Goal: Task Accomplishment & Management: Use online tool/utility

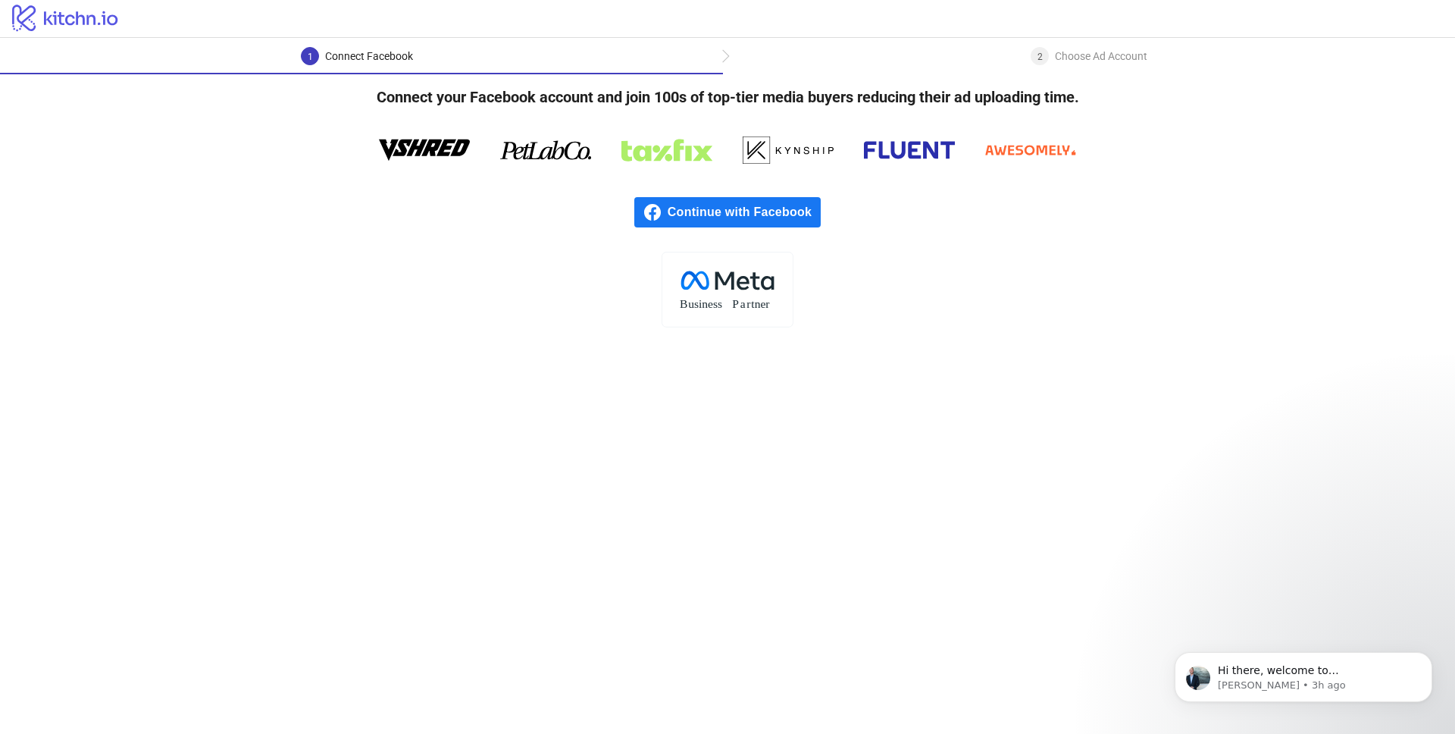
click at [652, 198] on link "Continue with Facebook" at bounding box center [727, 212] width 186 height 30
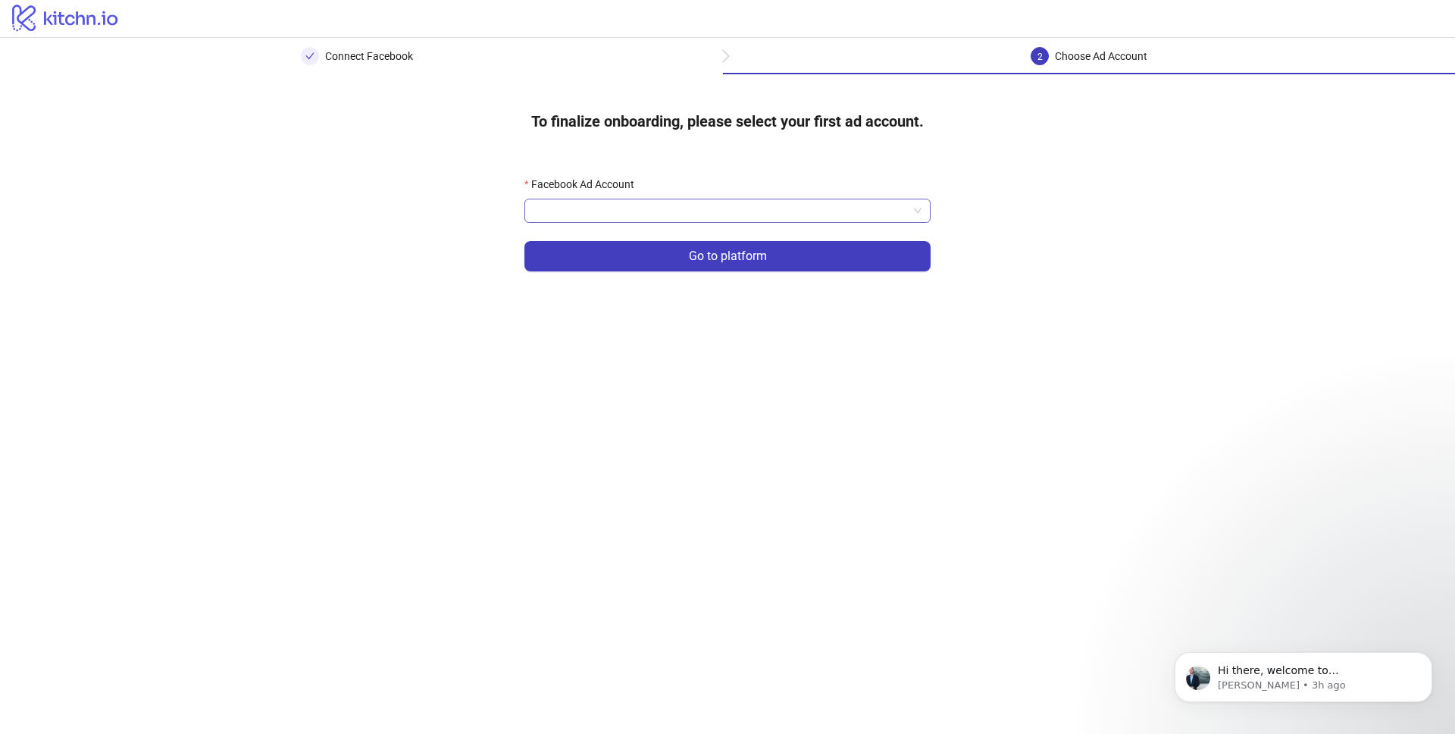
click at [696, 216] on input "Facebook Ad Account" at bounding box center [721, 210] width 374 height 23
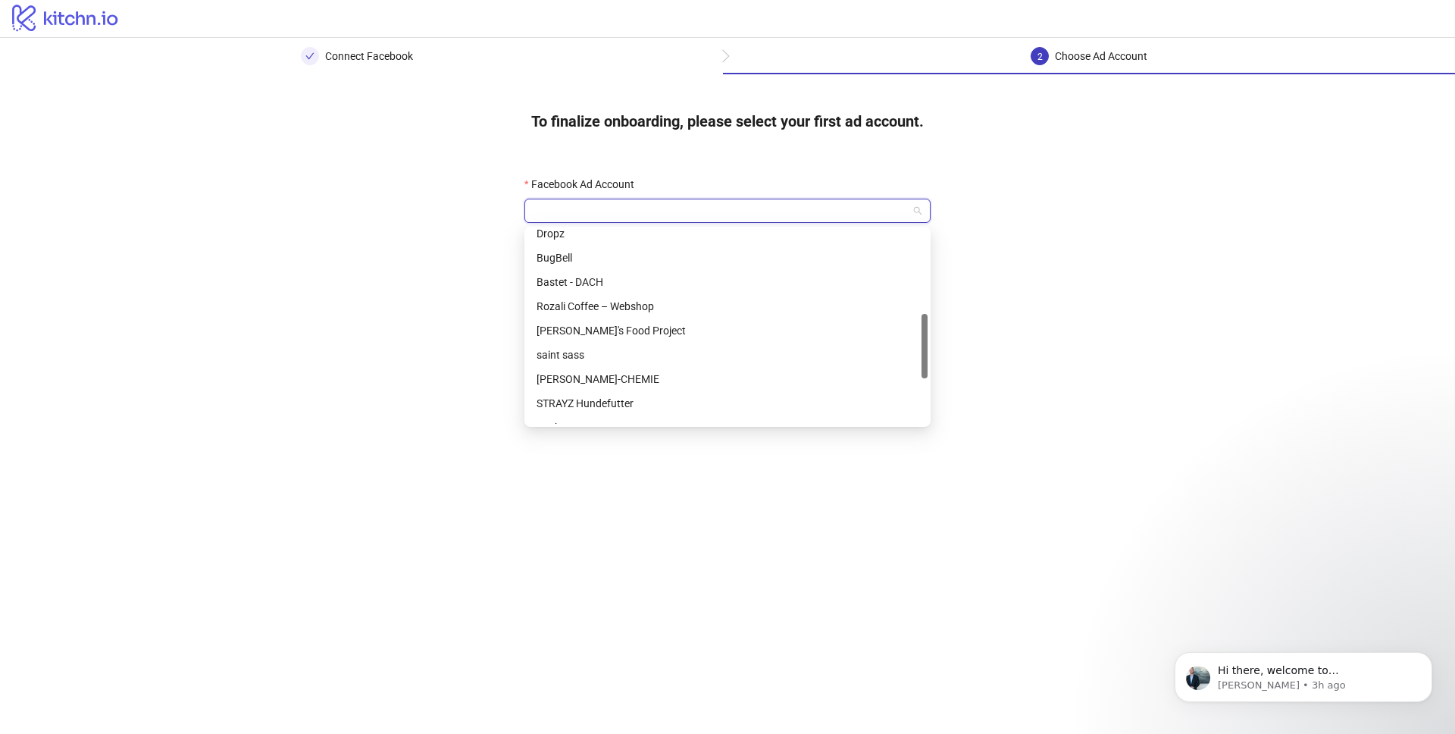
scroll to position [264, 0]
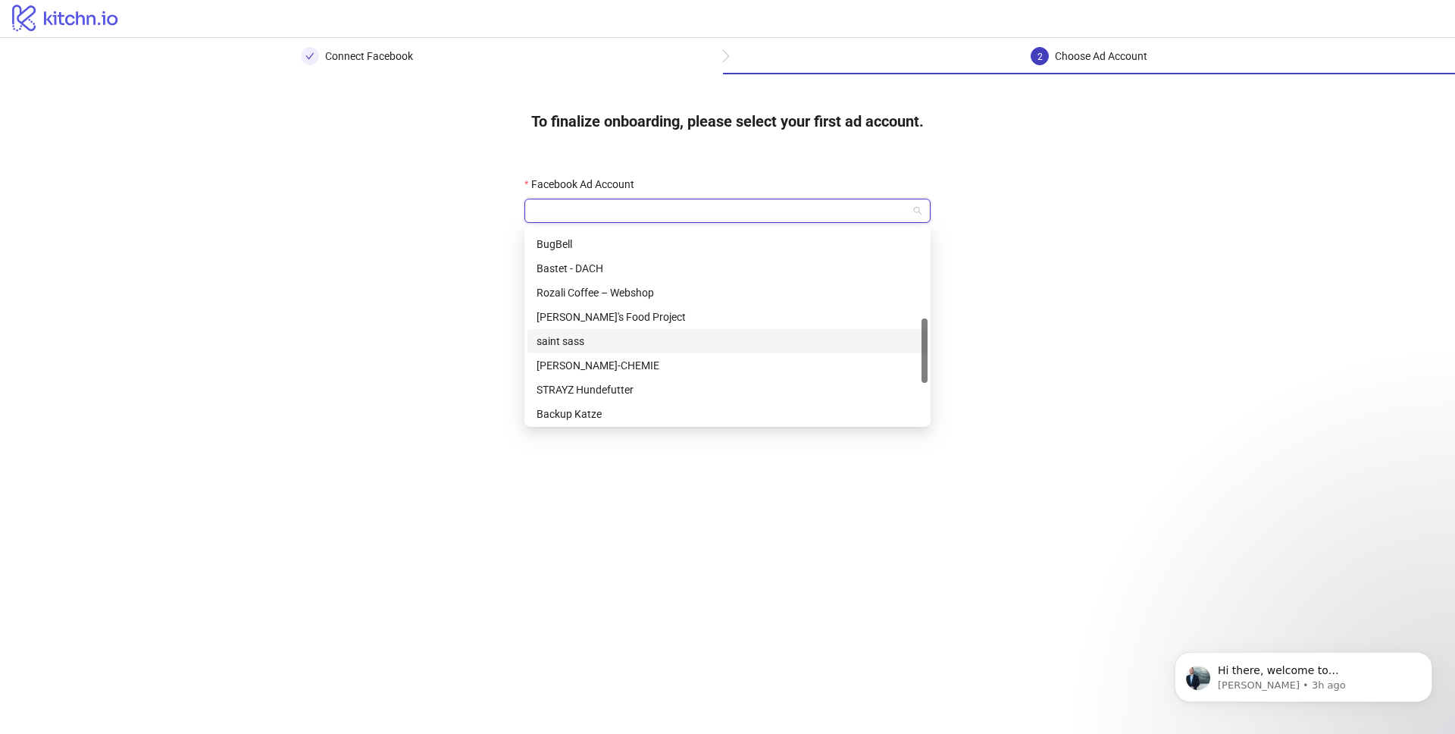
click at [640, 340] on div "saint sass" at bounding box center [728, 341] width 382 height 17
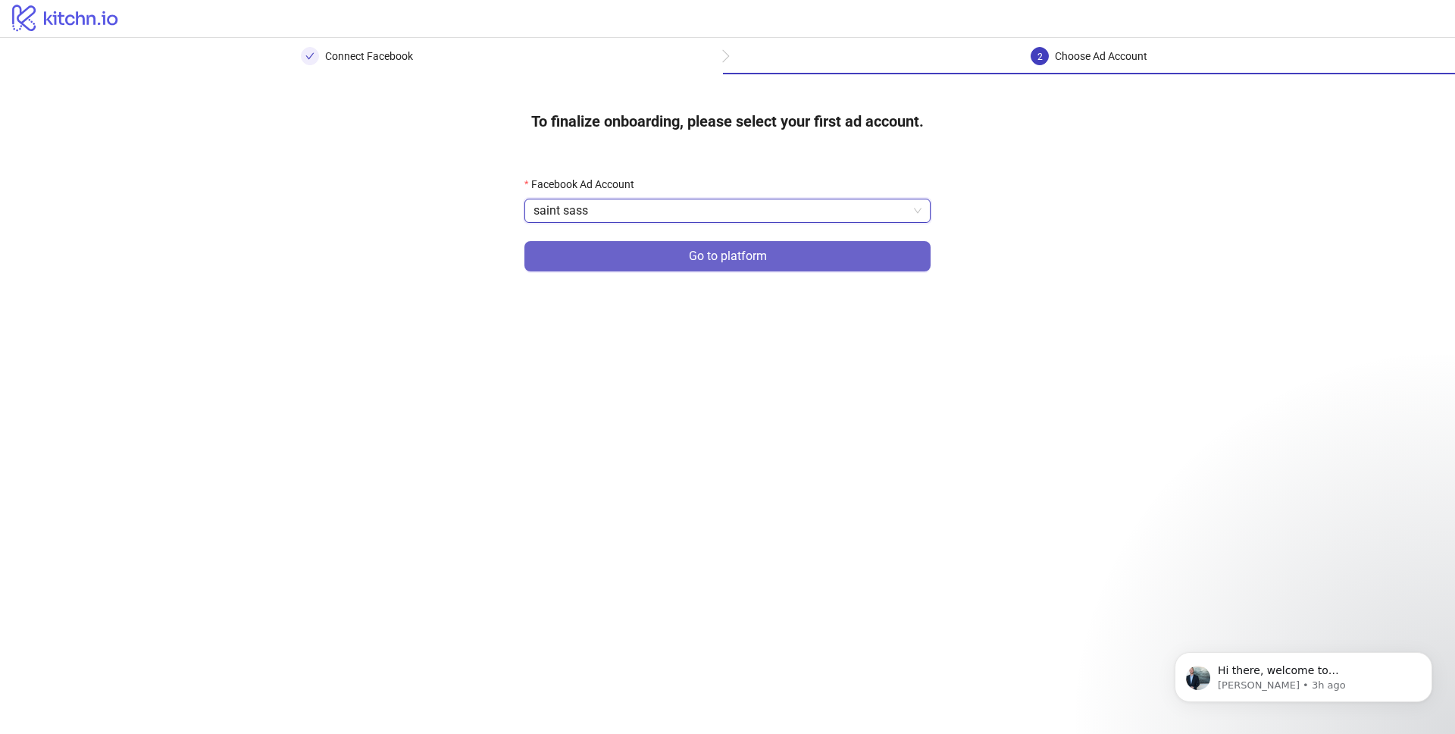
click at [671, 260] on button "Go to platform" at bounding box center [727, 256] width 406 height 30
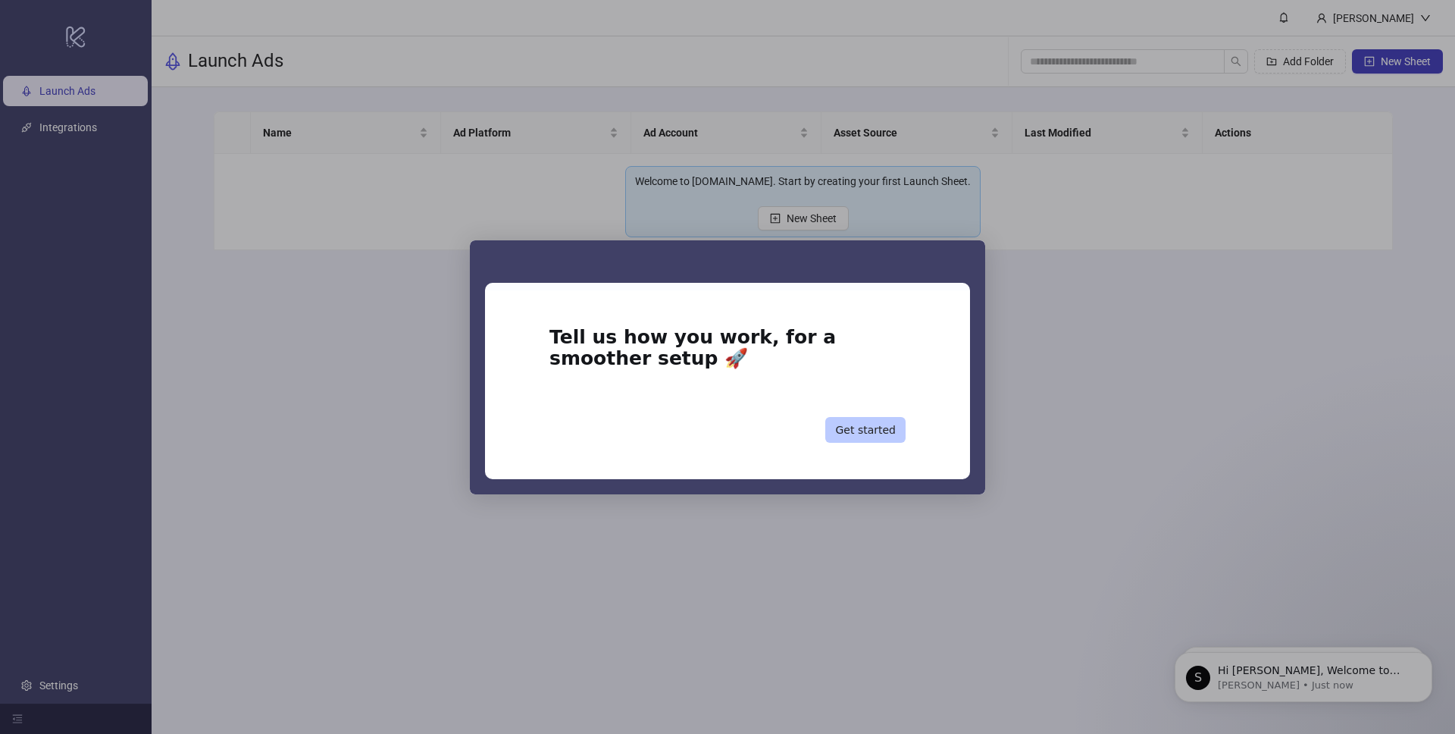
click at [869, 424] on button "Get started" at bounding box center [865, 430] width 80 height 26
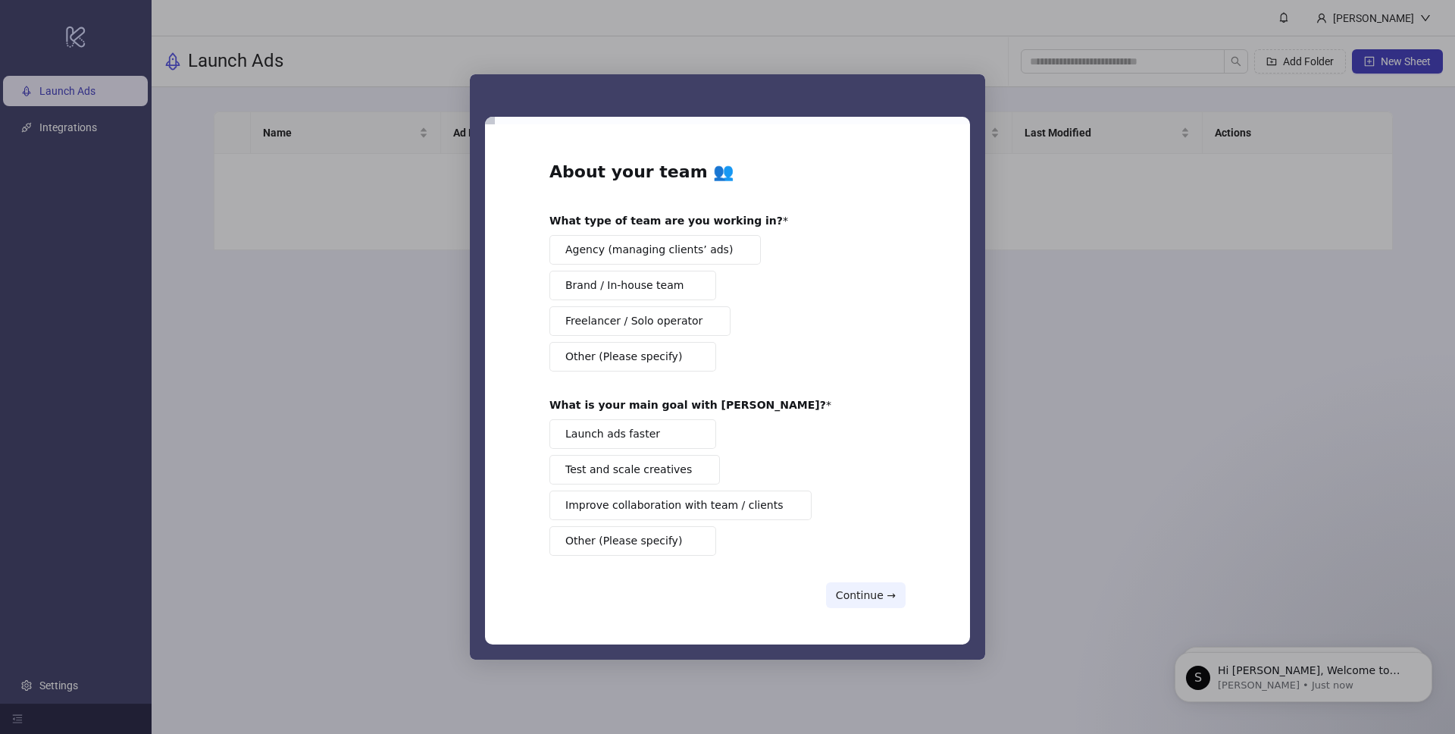
click at [672, 290] on span "Brand / In-house team" at bounding box center [624, 285] width 118 height 16
click at [671, 423] on button "Launch ads faster" at bounding box center [632, 434] width 167 height 30
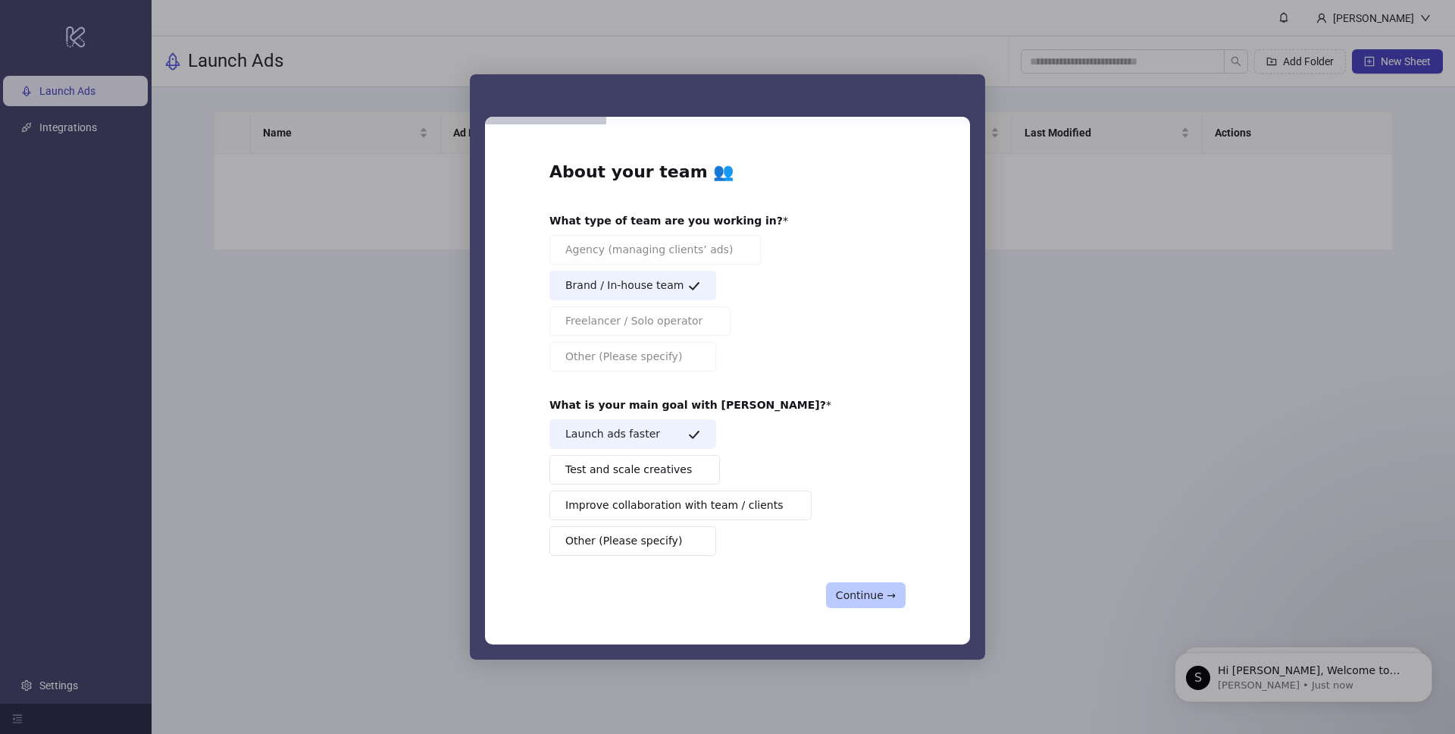
click at [869, 584] on button "Continue →" at bounding box center [866, 595] width 80 height 26
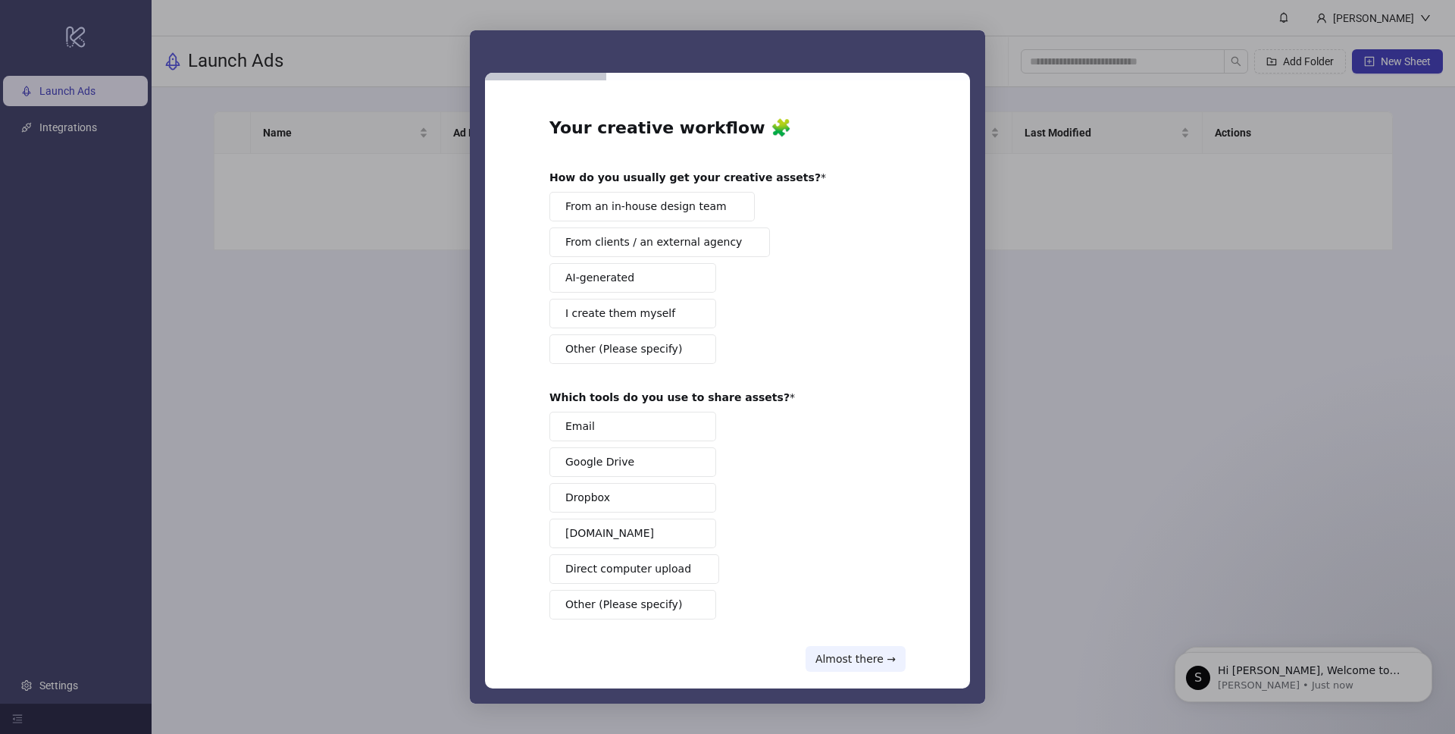
click at [662, 211] on span "From an in-house design team" at bounding box center [645, 207] width 161 height 16
click at [619, 576] on span "Direct computer upload" at bounding box center [628, 569] width 126 height 16
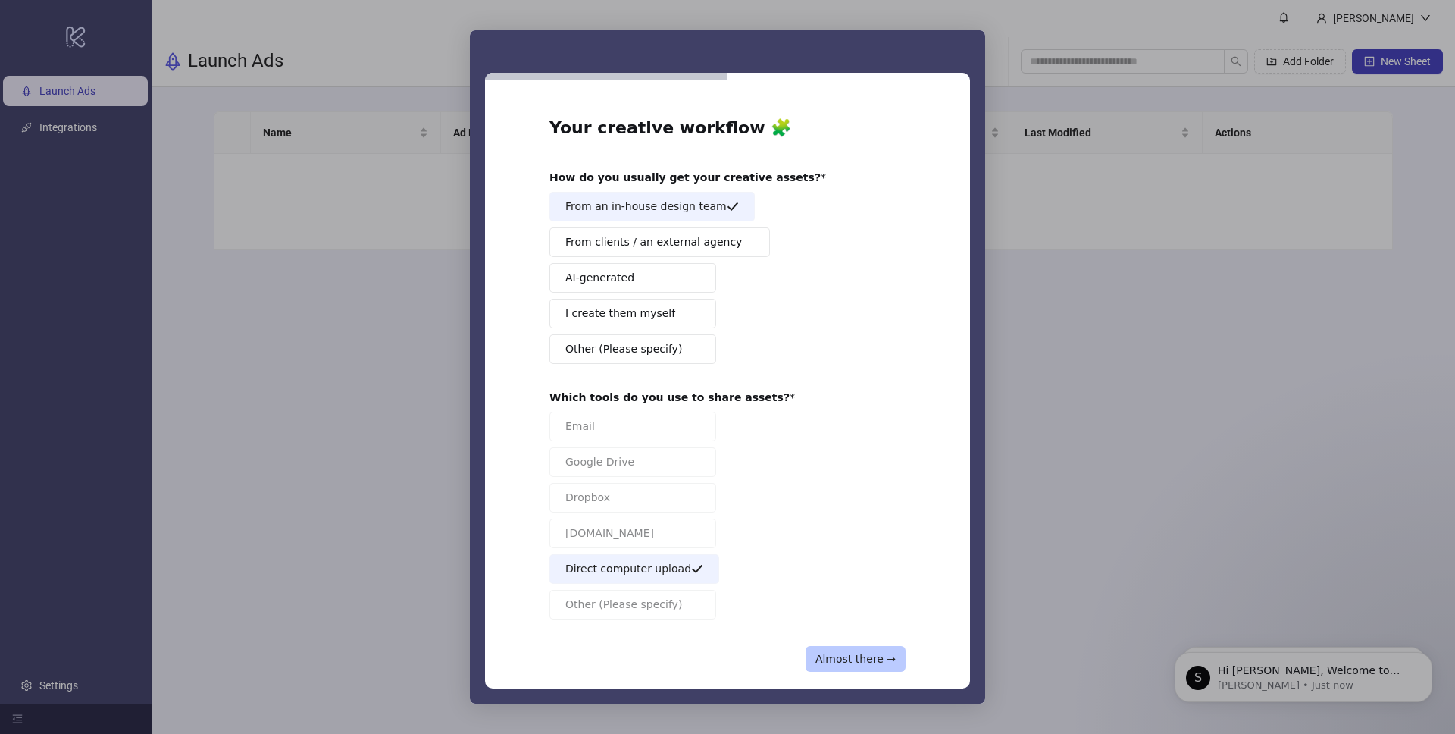
click at [856, 654] on button "Almost there →" at bounding box center [856, 659] width 100 height 26
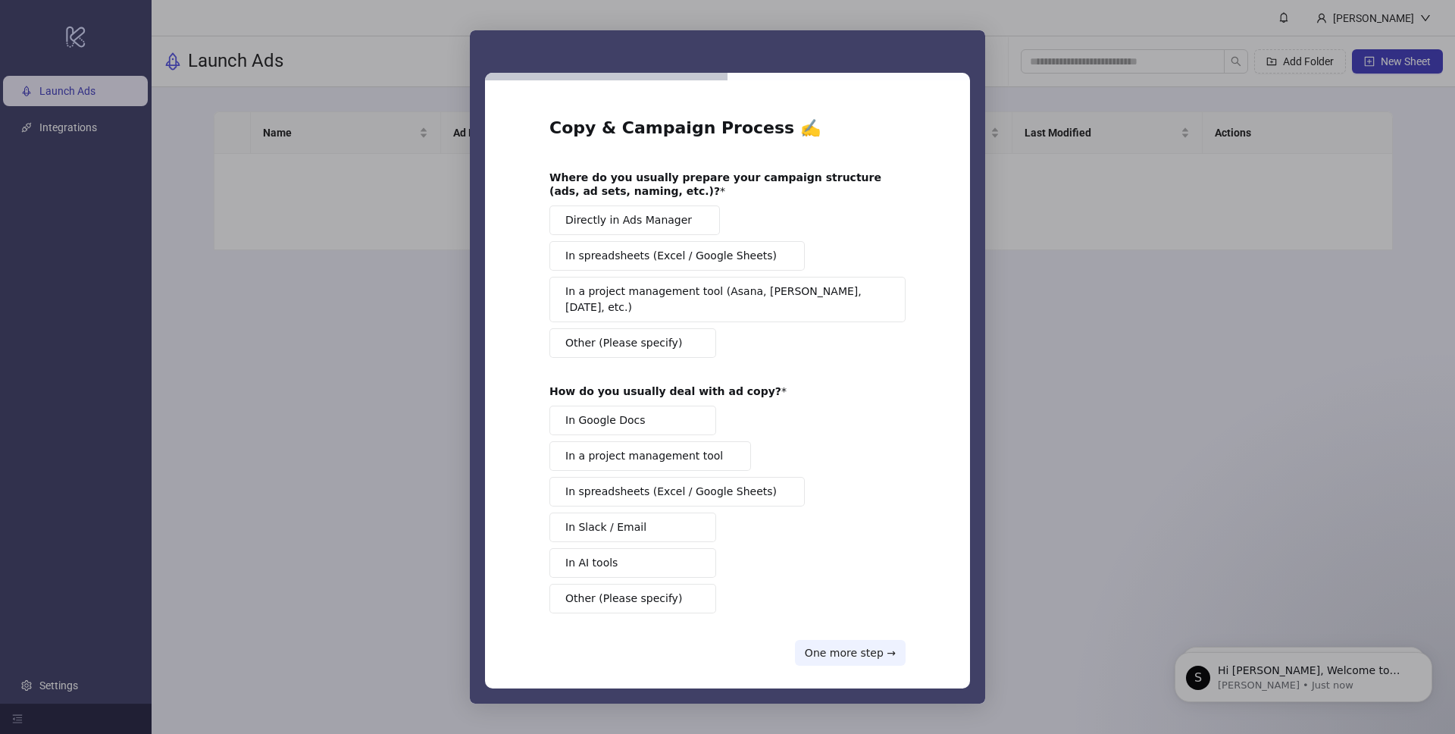
click at [642, 229] on button "Directly in Ads Manager" at bounding box center [634, 220] width 171 height 30
click at [635, 412] on span "In Google Docs" at bounding box center [605, 420] width 80 height 16
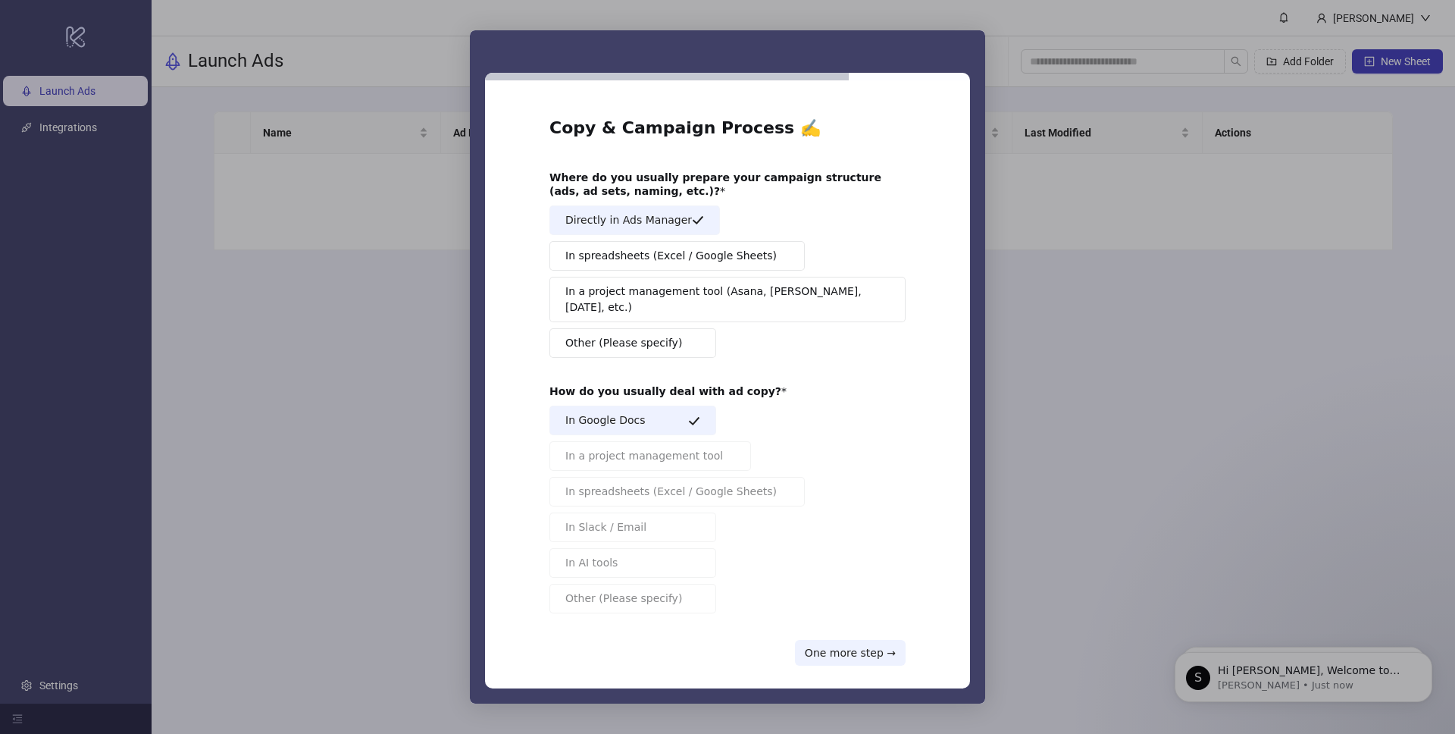
click at [635, 412] on span "In Google Docs" at bounding box center [605, 420] width 80 height 16
drag, startPoint x: 631, startPoint y: 499, endPoint x: 743, endPoint y: 549, distance: 122.5
click at [631, 512] on button "In Slack / Email" at bounding box center [632, 527] width 167 height 30
click at [864, 640] on button "One more step →" at bounding box center [850, 653] width 111 height 26
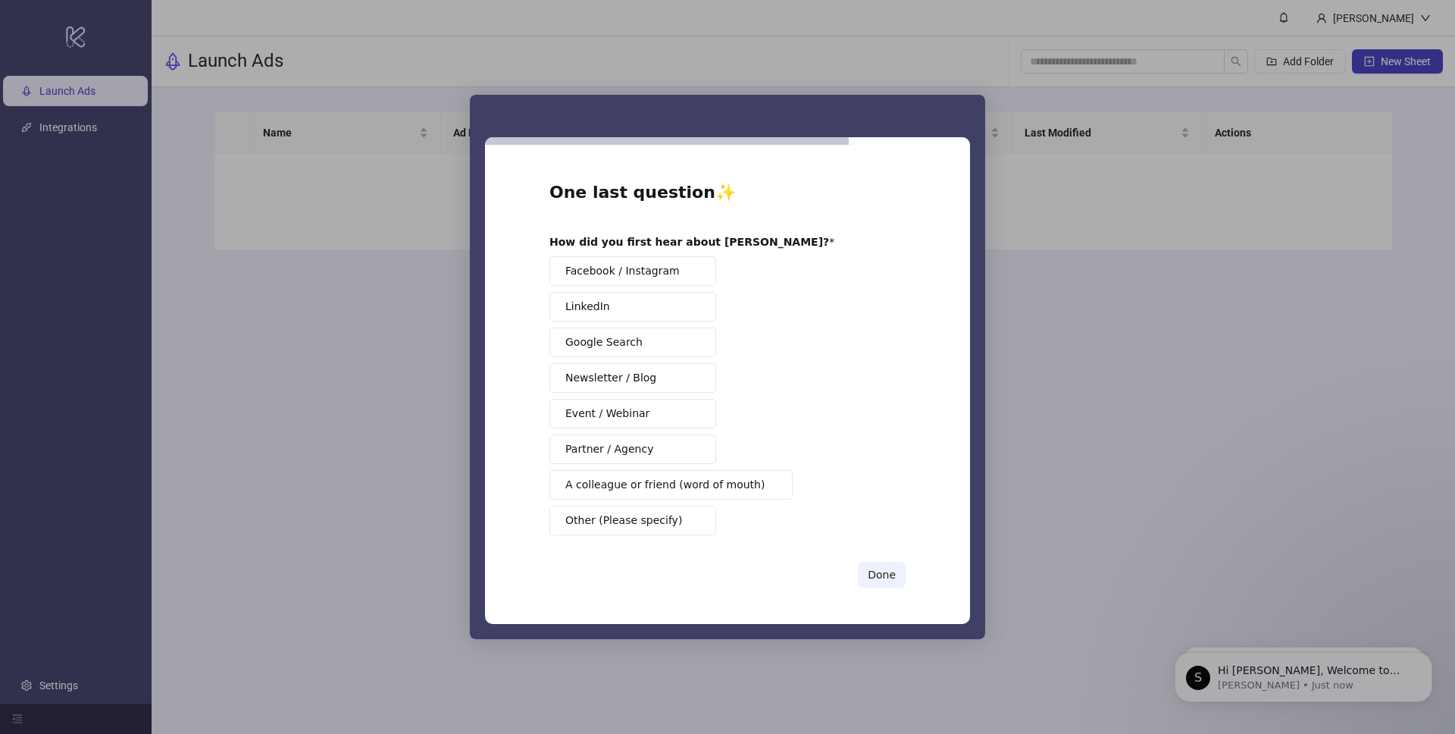
drag, startPoint x: 623, startPoint y: 484, endPoint x: 876, endPoint y: 552, distance: 262.2
click at [623, 484] on span "A colleague or friend (word of mouth)" at bounding box center [664, 485] width 199 height 16
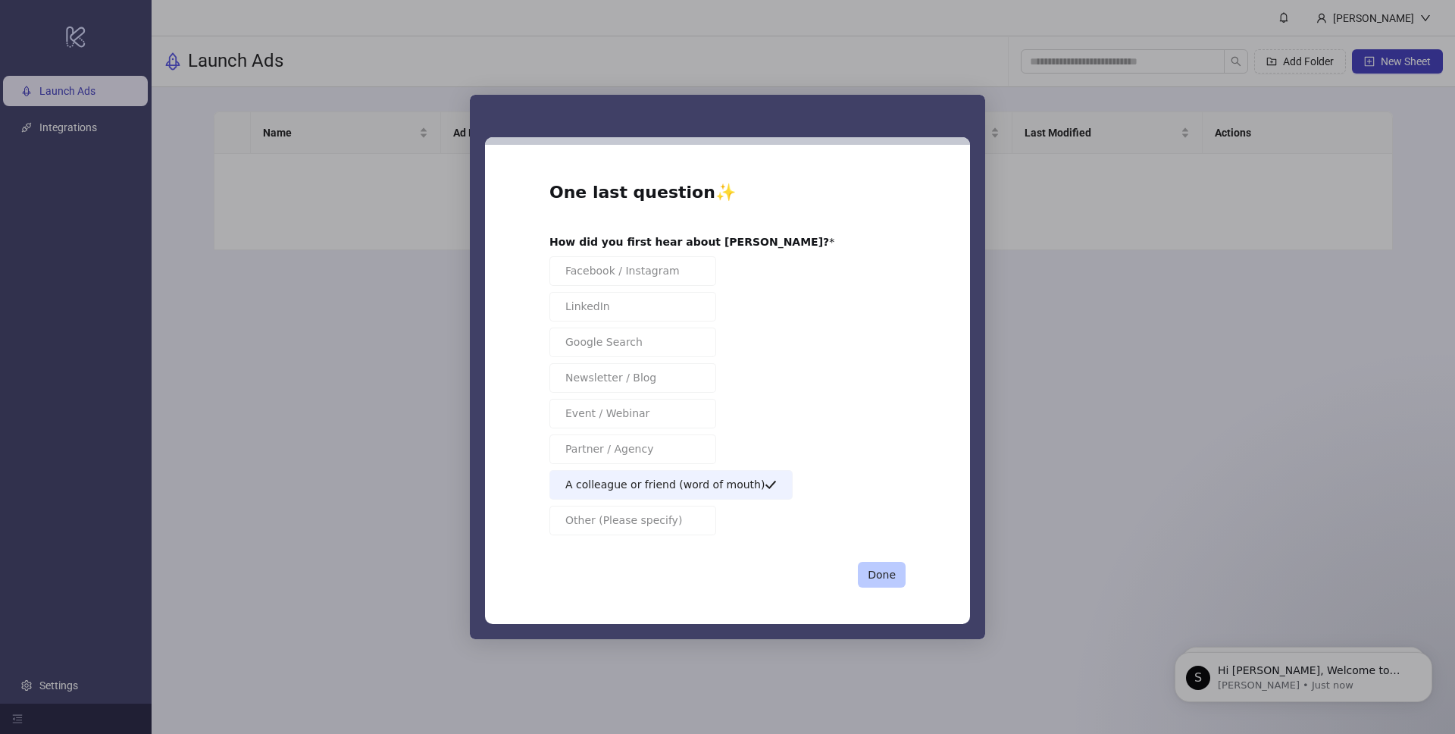
click at [895, 579] on button "Done" at bounding box center [882, 575] width 48 height 26
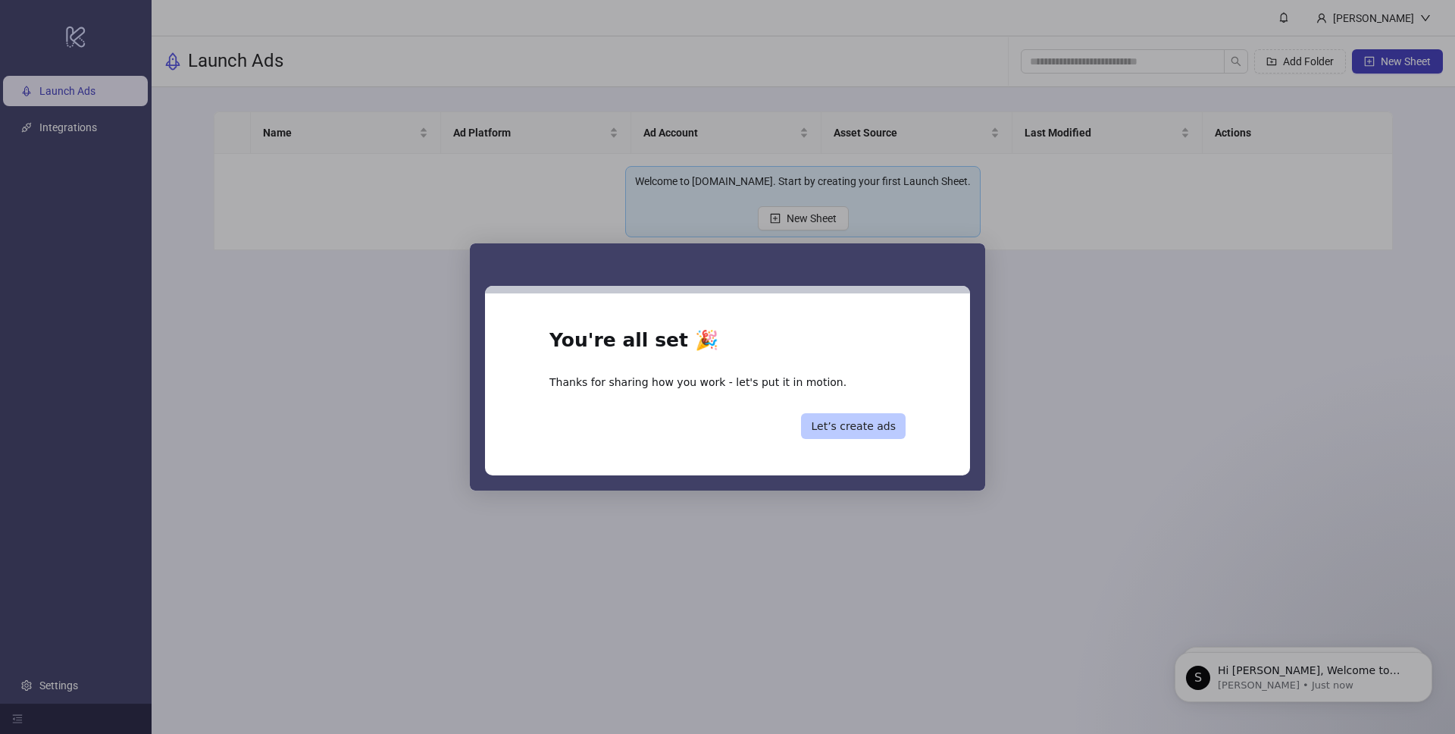
click at [869, 433] on button "Let’s create ads" at bounding box center [853, 426] width 105 height 26
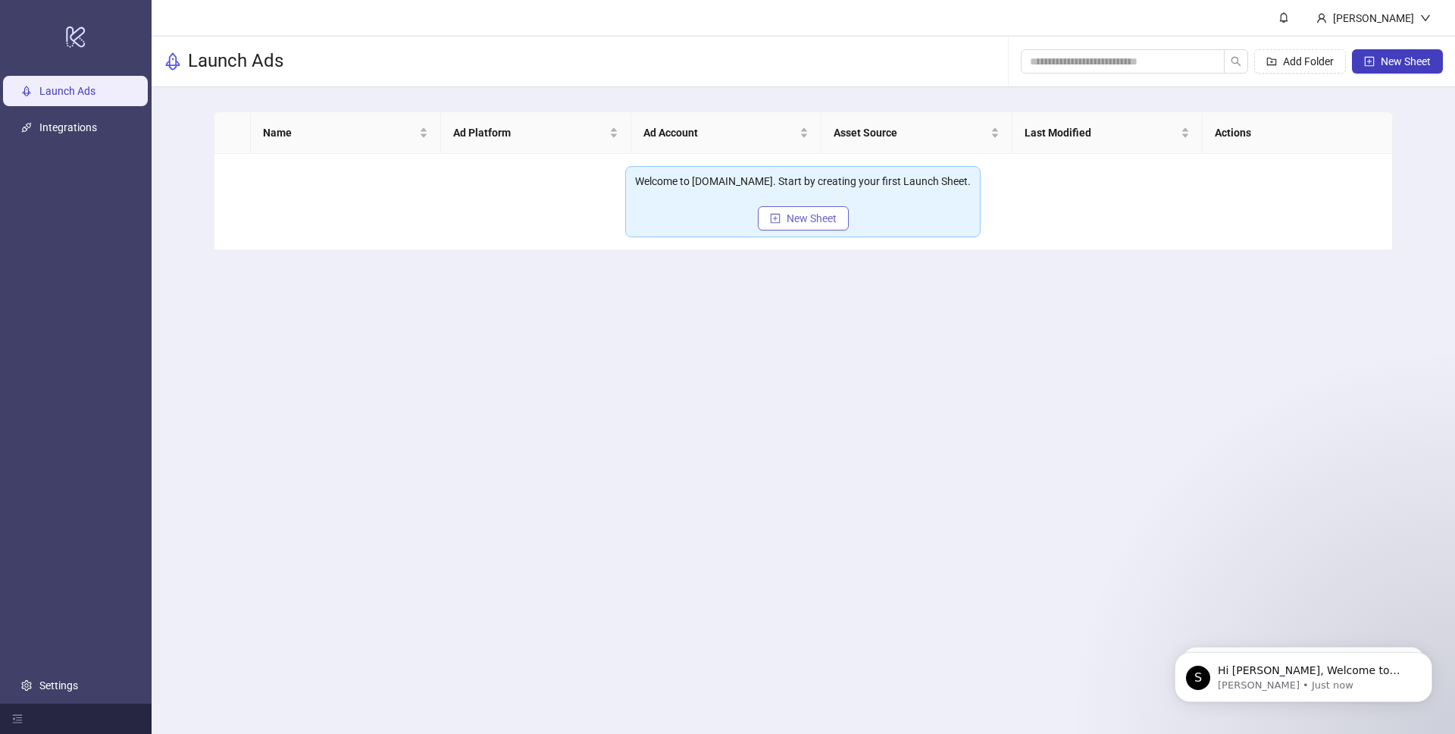
click at [808, 223] on span "New Sheet" at bounding box center [812, 218] width 50 height 12
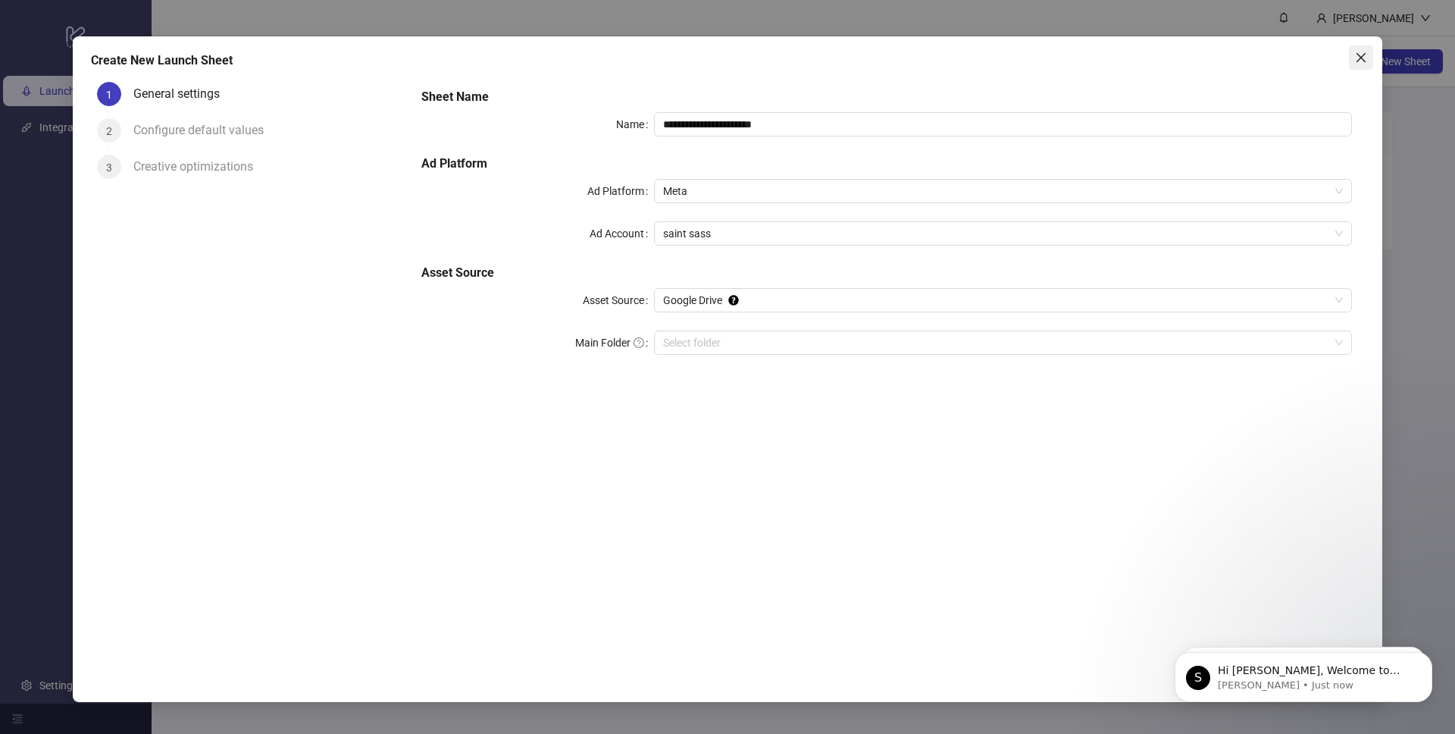
click at [1363, 64] on icon "close" at bounding box center [1361, 58] width 12 height 12
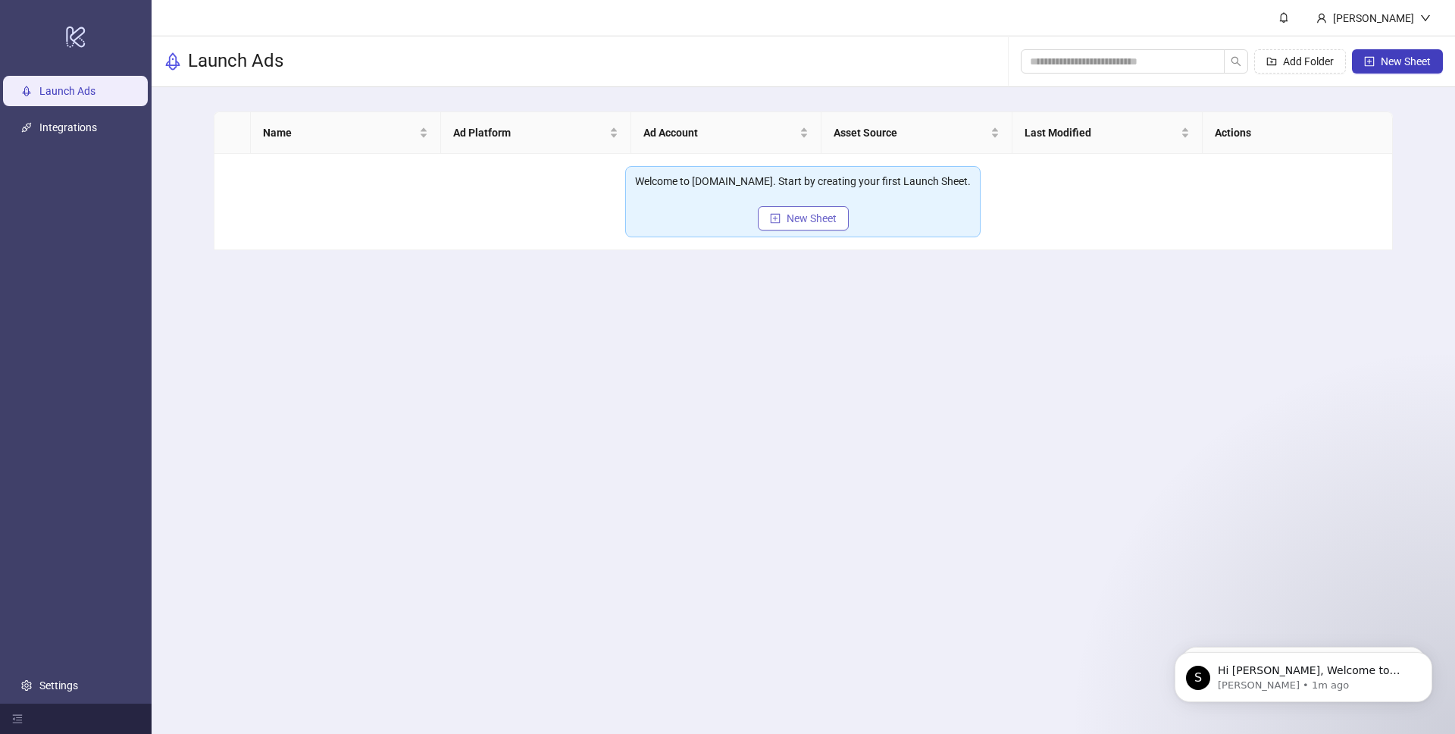
click at [811, 216] on span "New Sheet" at bounding box center [812, 218] width 50 height 12
type input "**********"
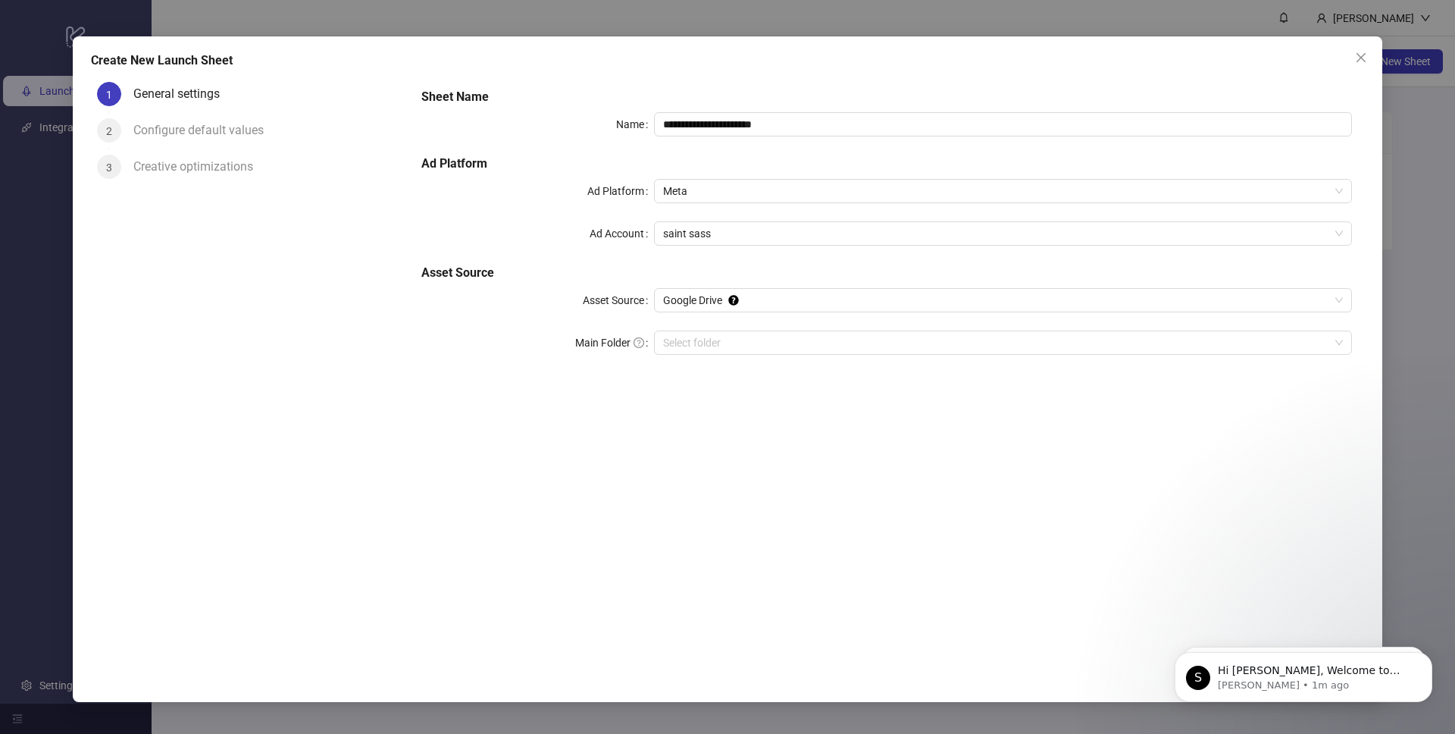
click at [1357, 52] on icon "close" at bounding box center [1361, 58] width 12 height 12
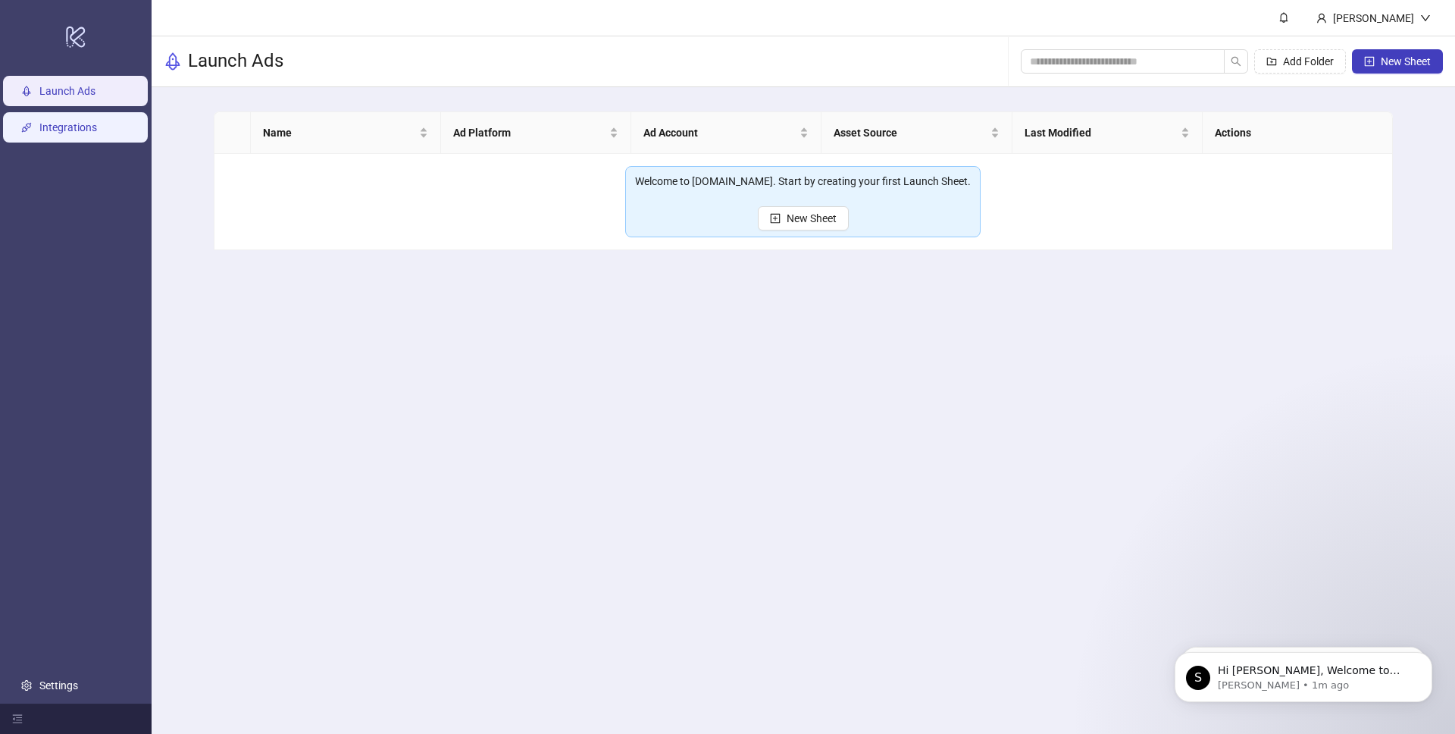
drag, startPoint x: 117, startPoint y: 114, endPoint x: 138, endPoint y: 117, distance: 21.6
click at [97, 121] on link "Integrations" at bounding box center [68, 127] width 58 height 12
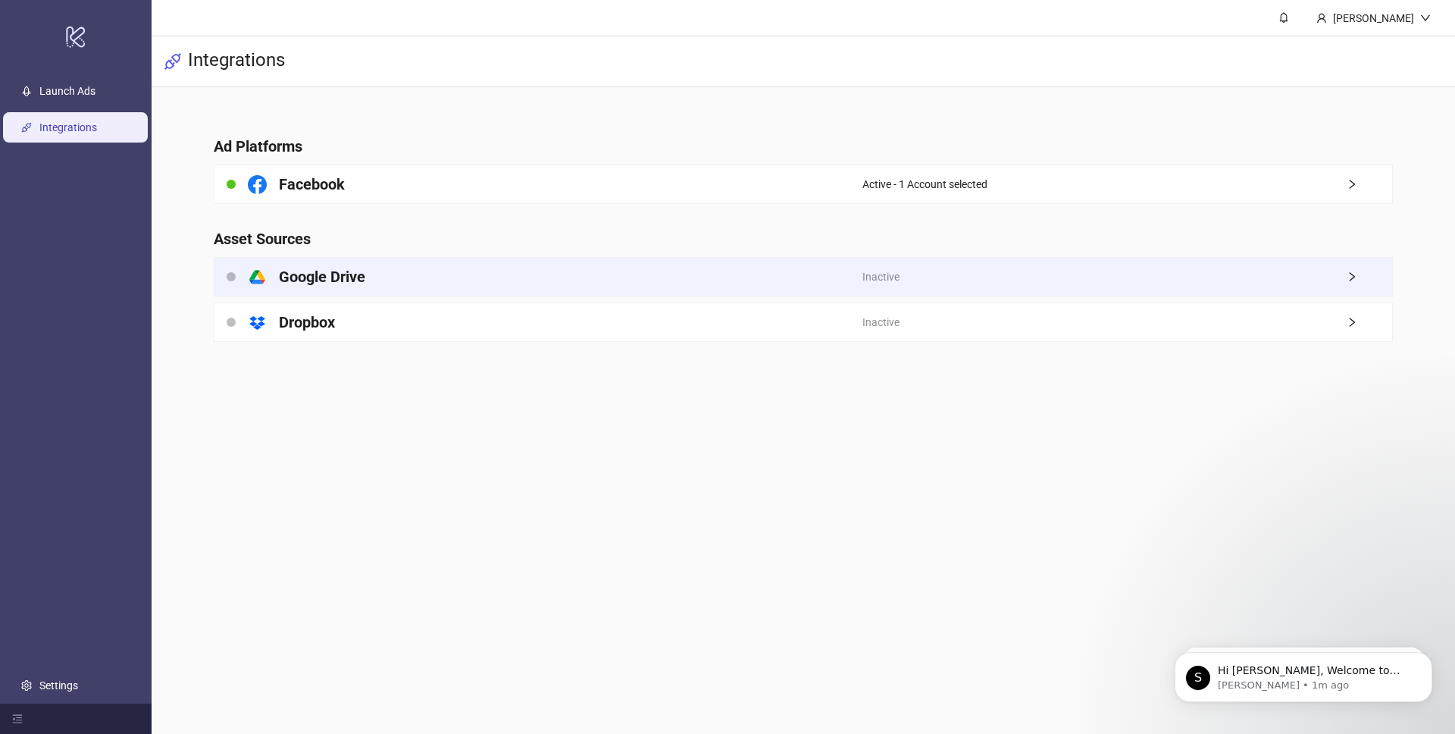
click at [331, 272] on h4 "Google Drive" at bounding box center [322, 276] width 86 height 21
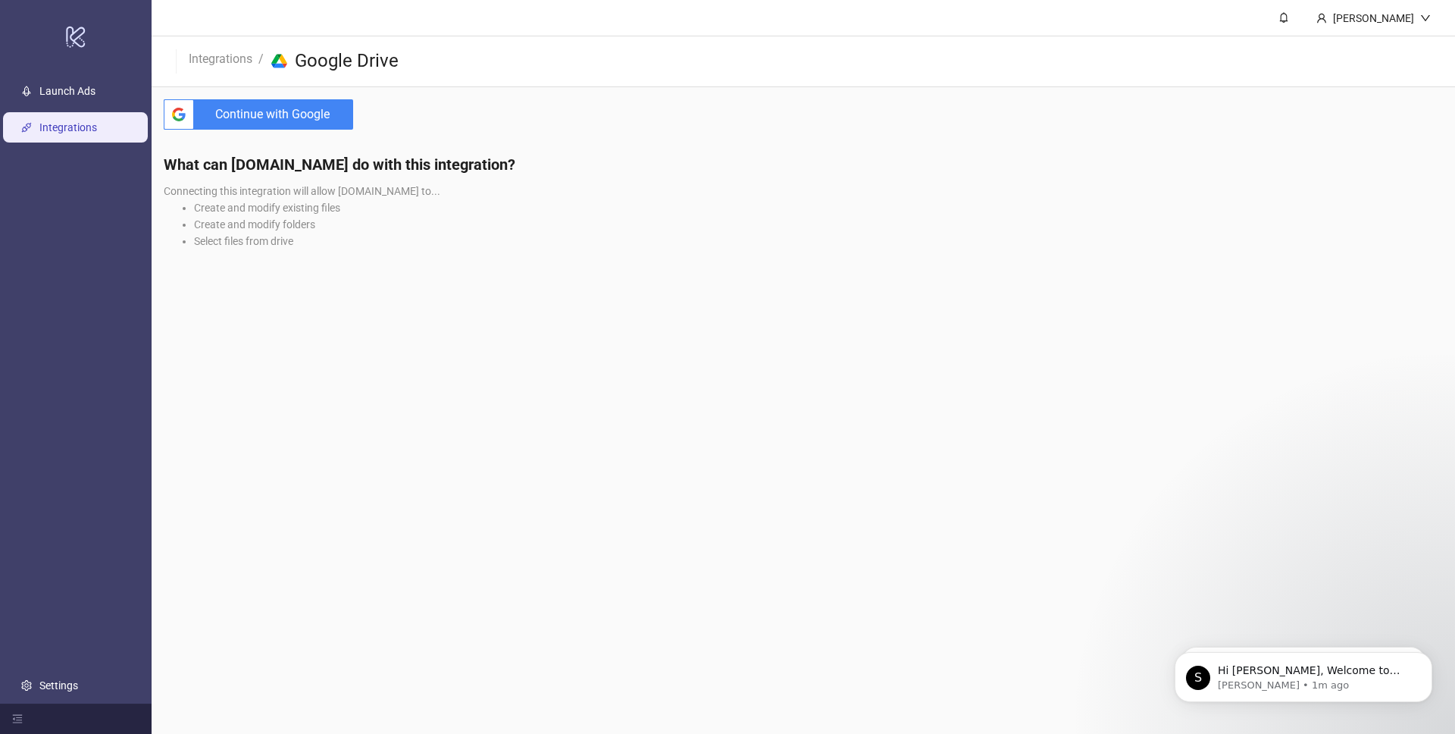
click at [286, 114] on span "Continue with Google" at bounding box center [276, 114] width 153 height 30
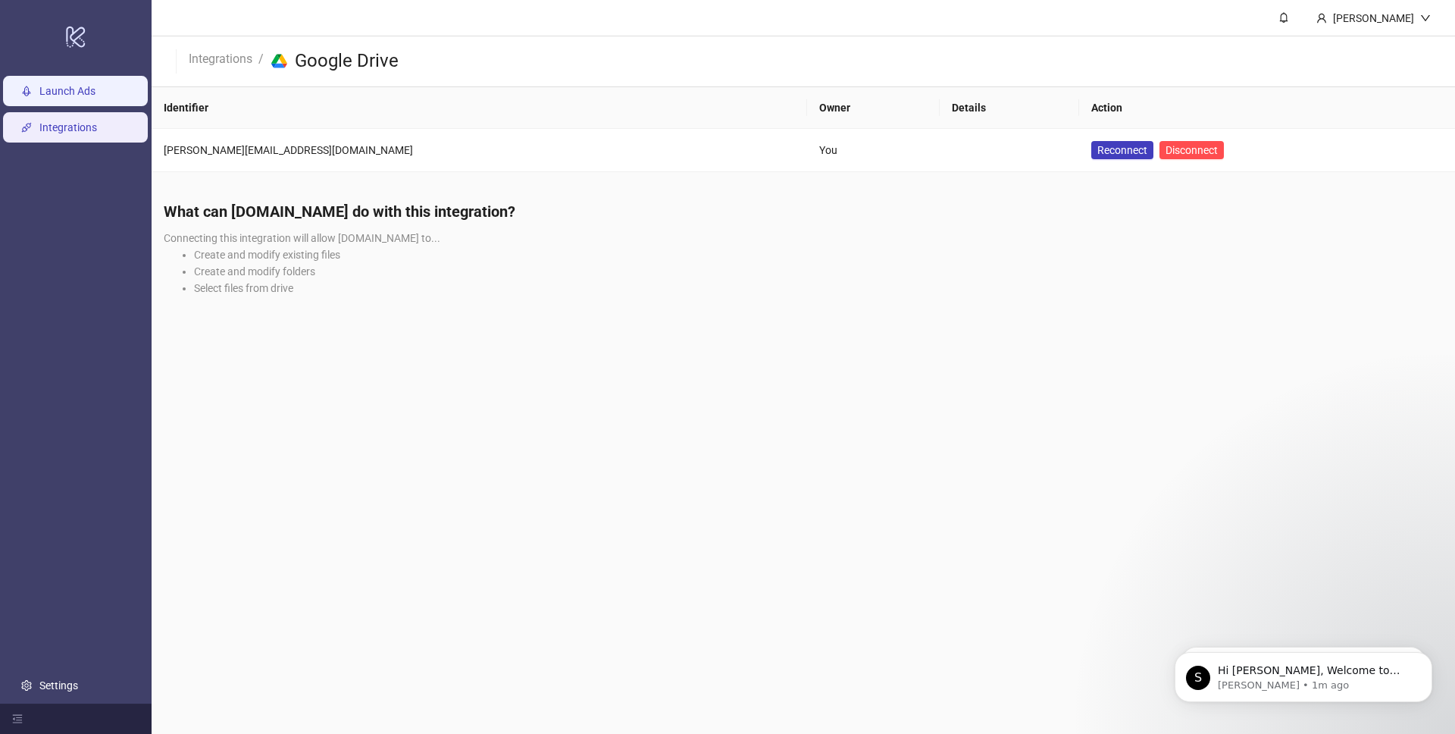
click at [54, 92] on link "Launch Ads" at bounding box center [67, 91] width 56 height 12
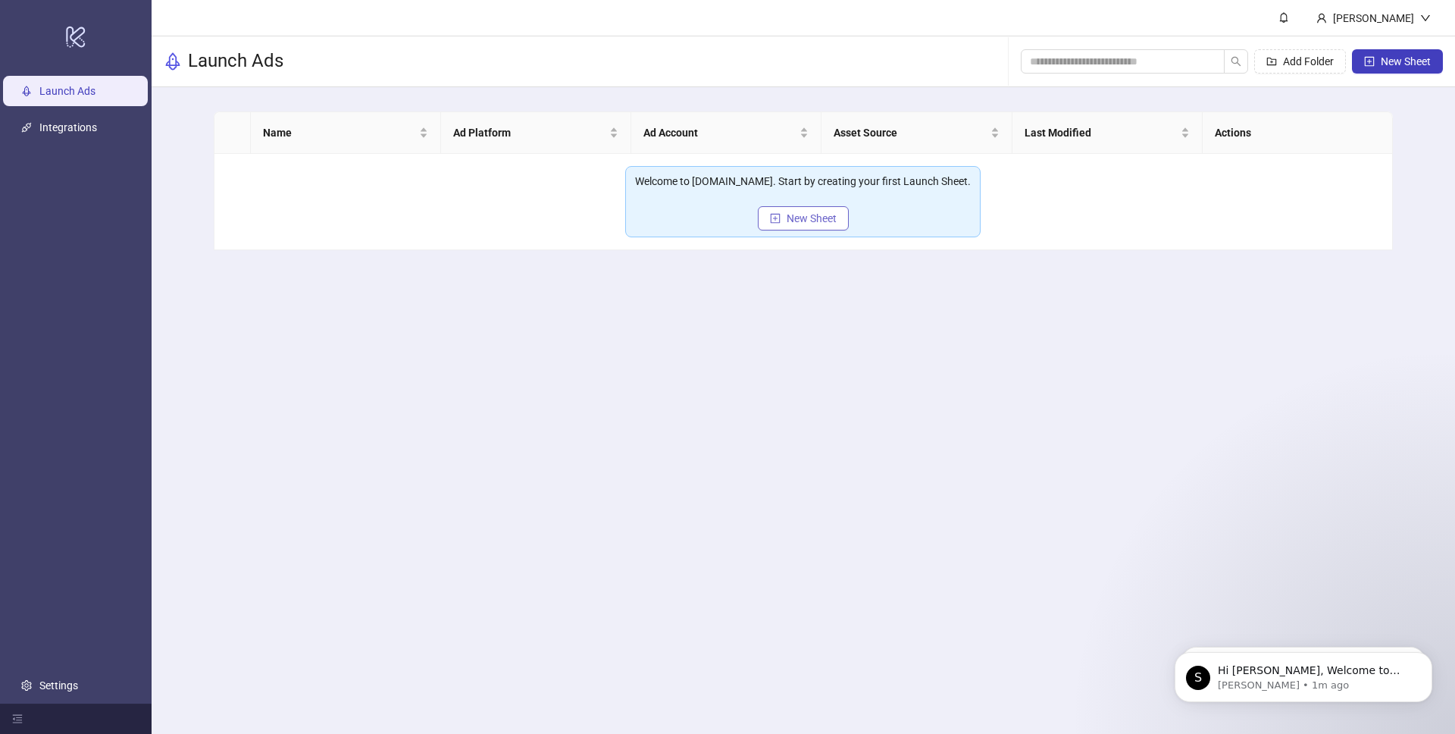
click at [807, 222] on span "New Sheet" at bounding box center [812, 218] width 50 height 12
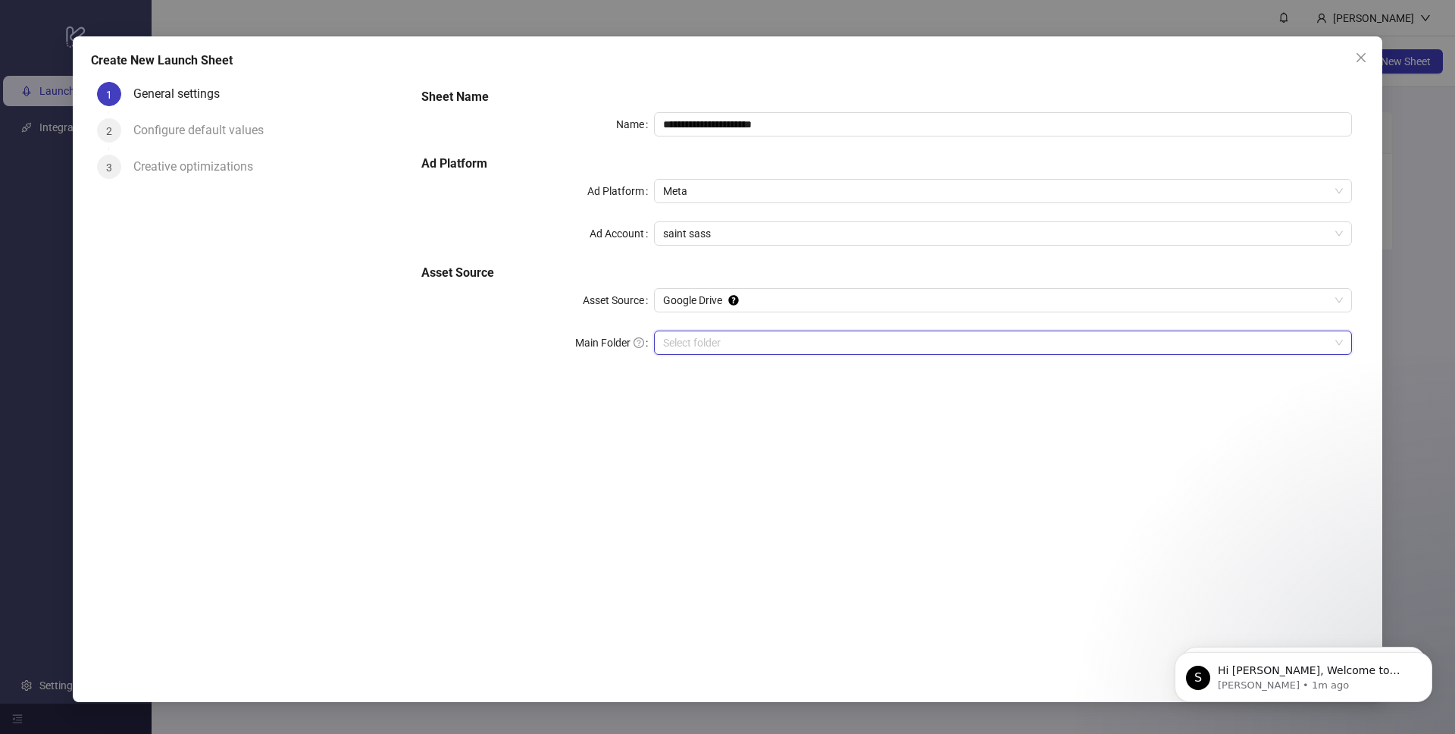
click at [716, 336] on input "Main Folder" at bounding box center [996, 342] width 666 height 23
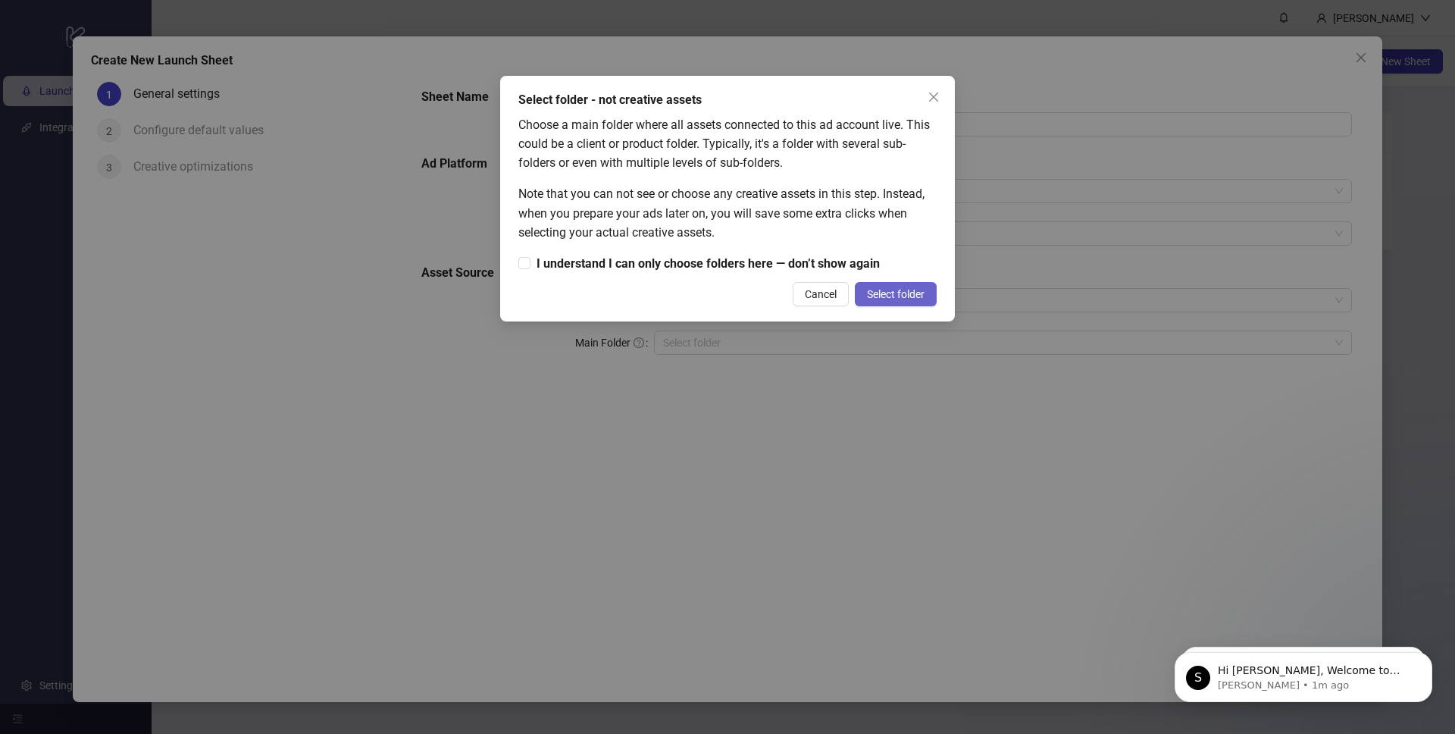
click at [888, 299] on span "Select folder" at bounding box center [896, 294] width 58 height 12
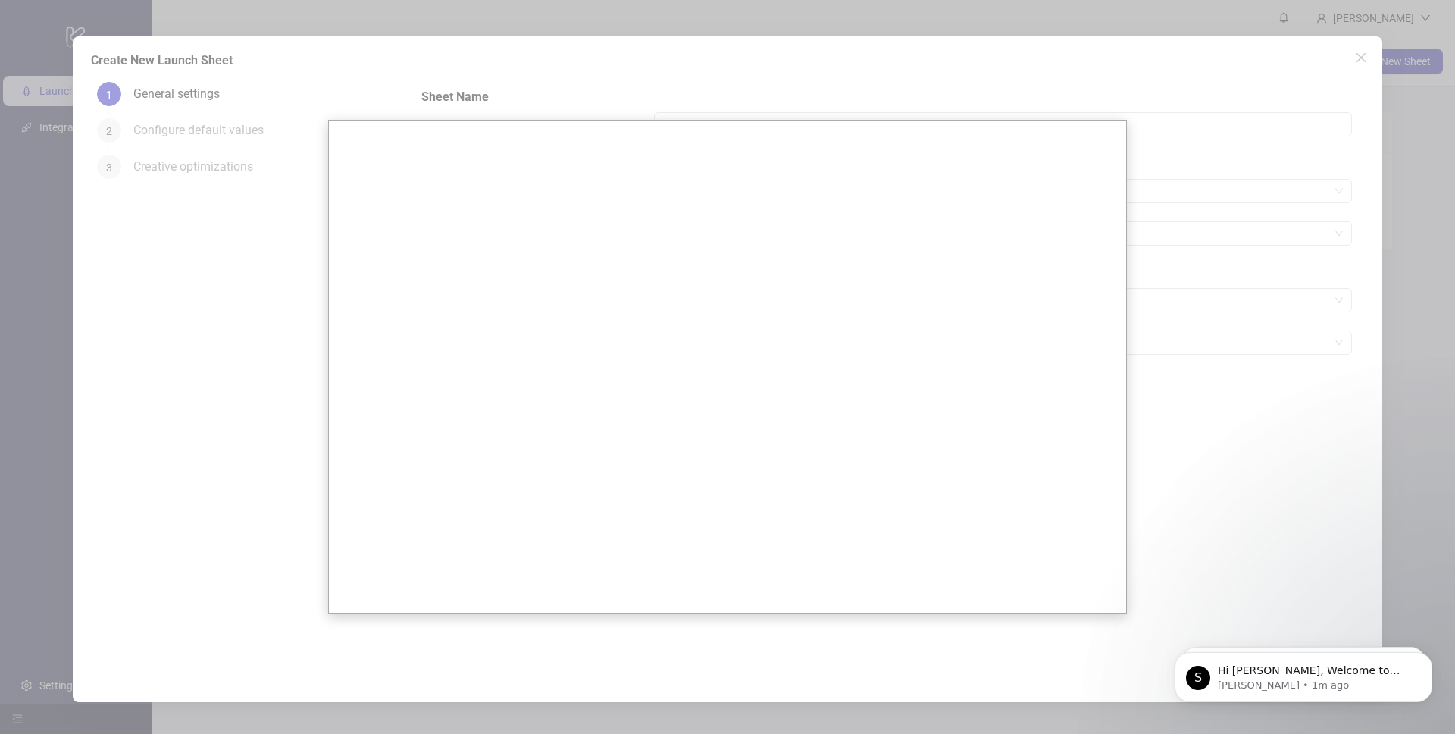
drag, startPoint x: 1283, startPoint y: 297, endPoint x: 1274, endPoint y: 298, distance: 9.1
click at [1281, 298] on div at bounding box center [727, 367] width 1455 height 734
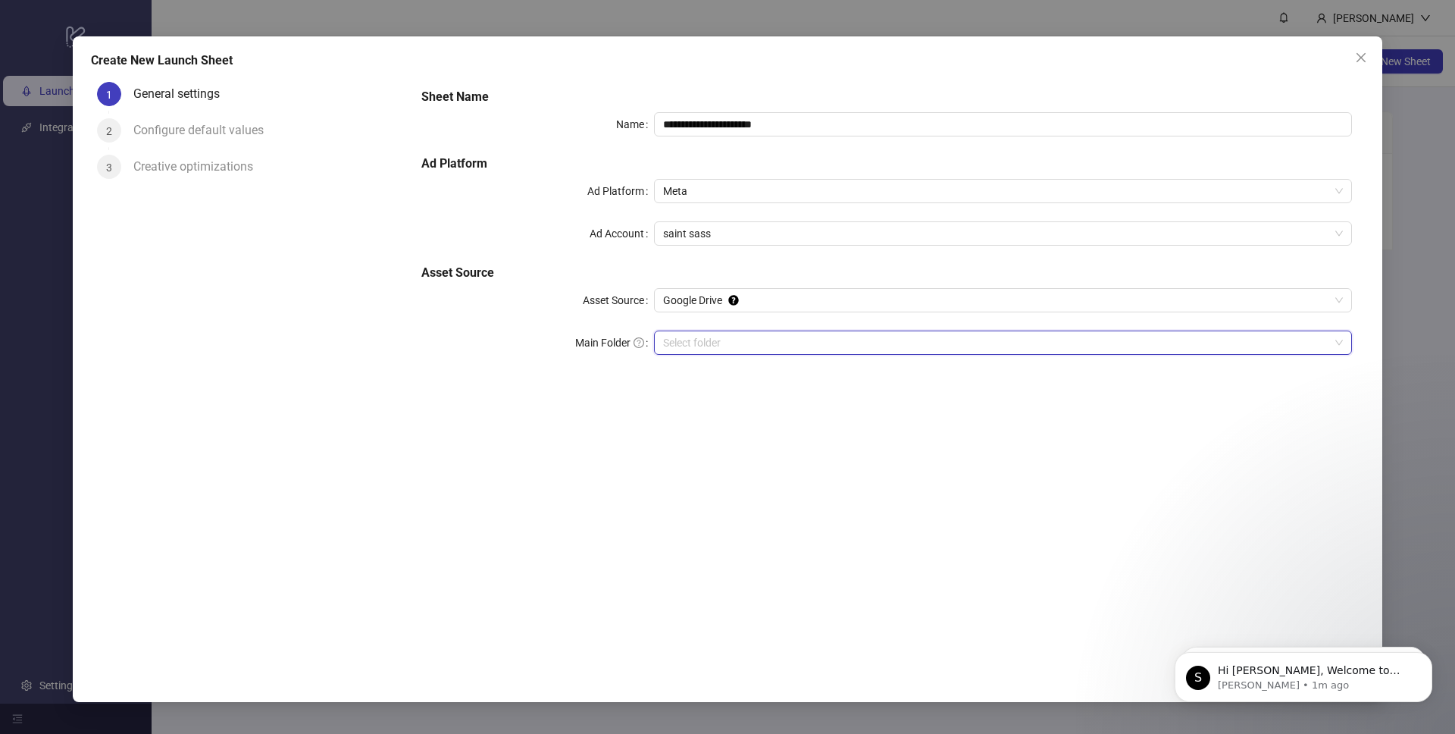
click at [897, 353] on input "Main Folder" at bounding box center [996, 342] width 666 height 23
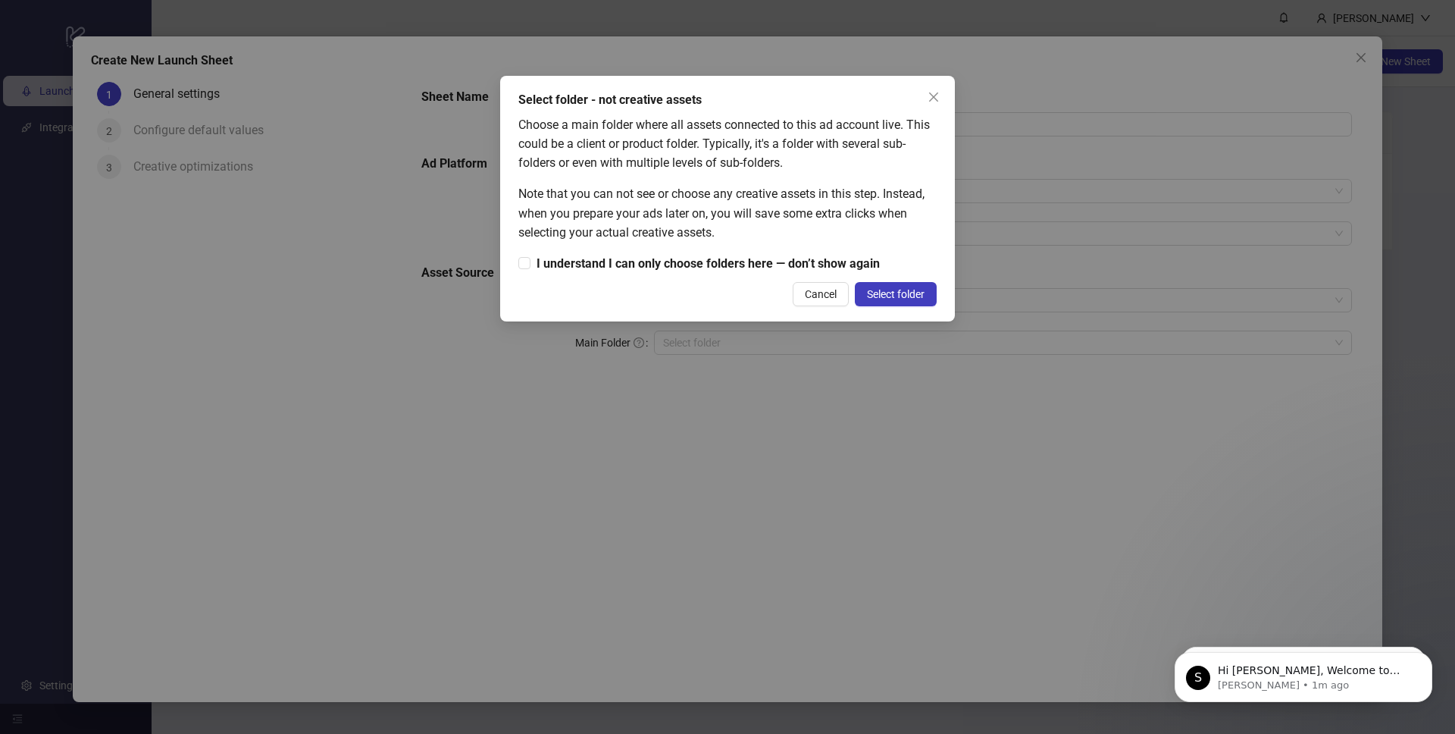
click at [621, 277] on div "Select folder - not creative assets Choose a main folder where all assets conne…" at bounding box center [727, 199] width 455 height 246
click at [654, 271] on div "Select folder - not creative assets Choose a main folder where all assets conne…" at bounding box center [727, 199] width 455 height 246
click at [746, 271] on span "I understand I can only choose folders here — don’t show again" at bounding box center [708, 263] width 355 height 19
click at [919, 300] on button "Select folder" at bounding box center [896, 294] width 82 height 24
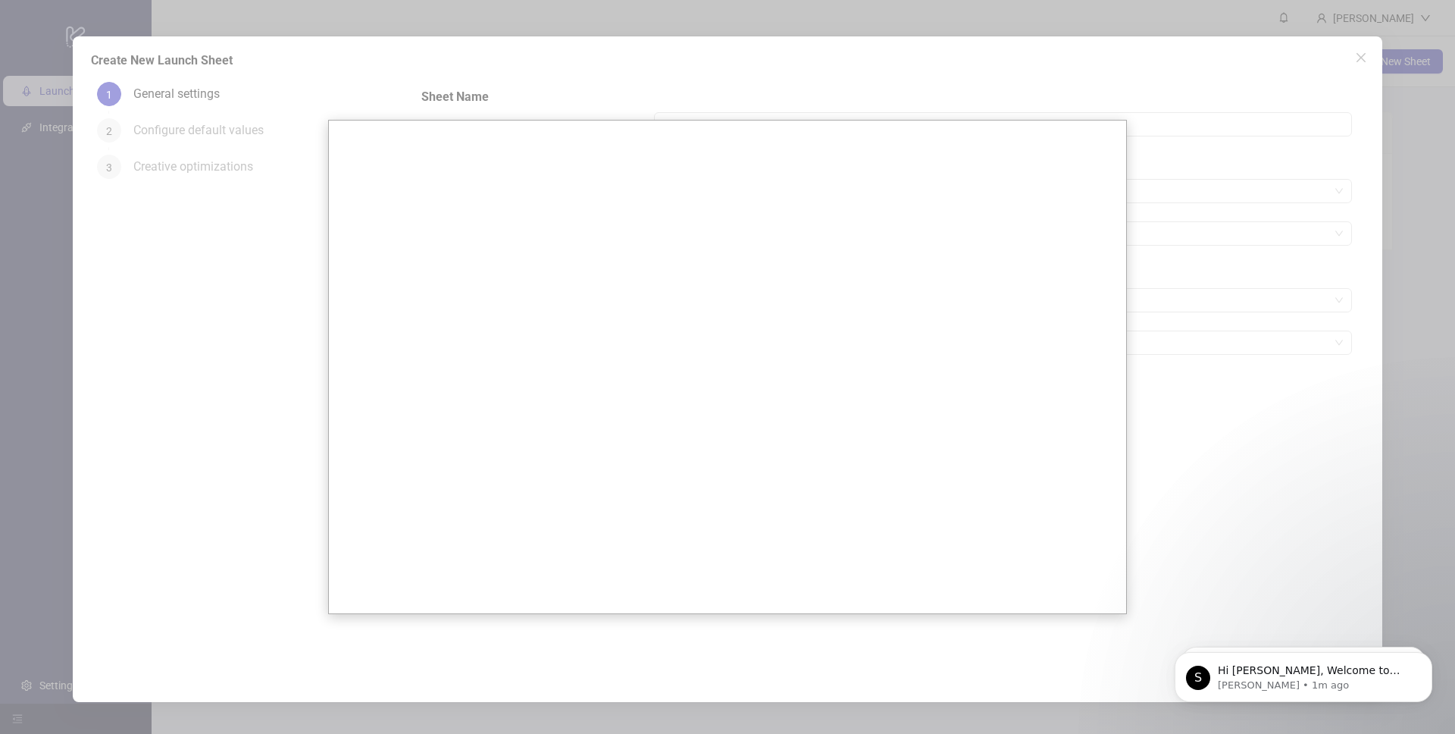
click at [1164, 350] on div at bounding box center [727, 367] width 1455 height 734
click at [1157, 354] on div at bounding box center [727, 367] width 1455 height 734
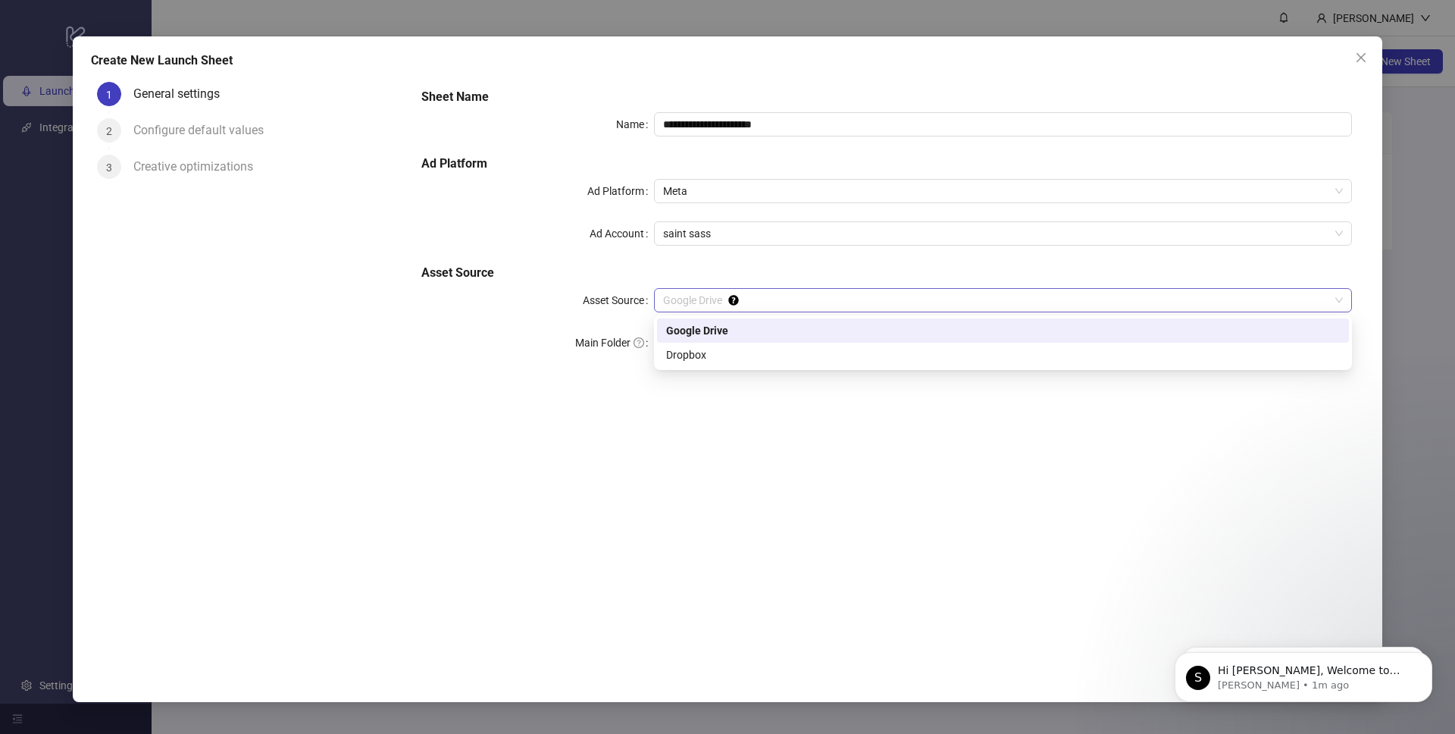
click at [797, 297] on span "Google Drive" at bounding box center [1003, 300] width 680 height 23
click at [778, 337] on div "Google Drive" at bounding box center [1003, 330] width 674 height 17
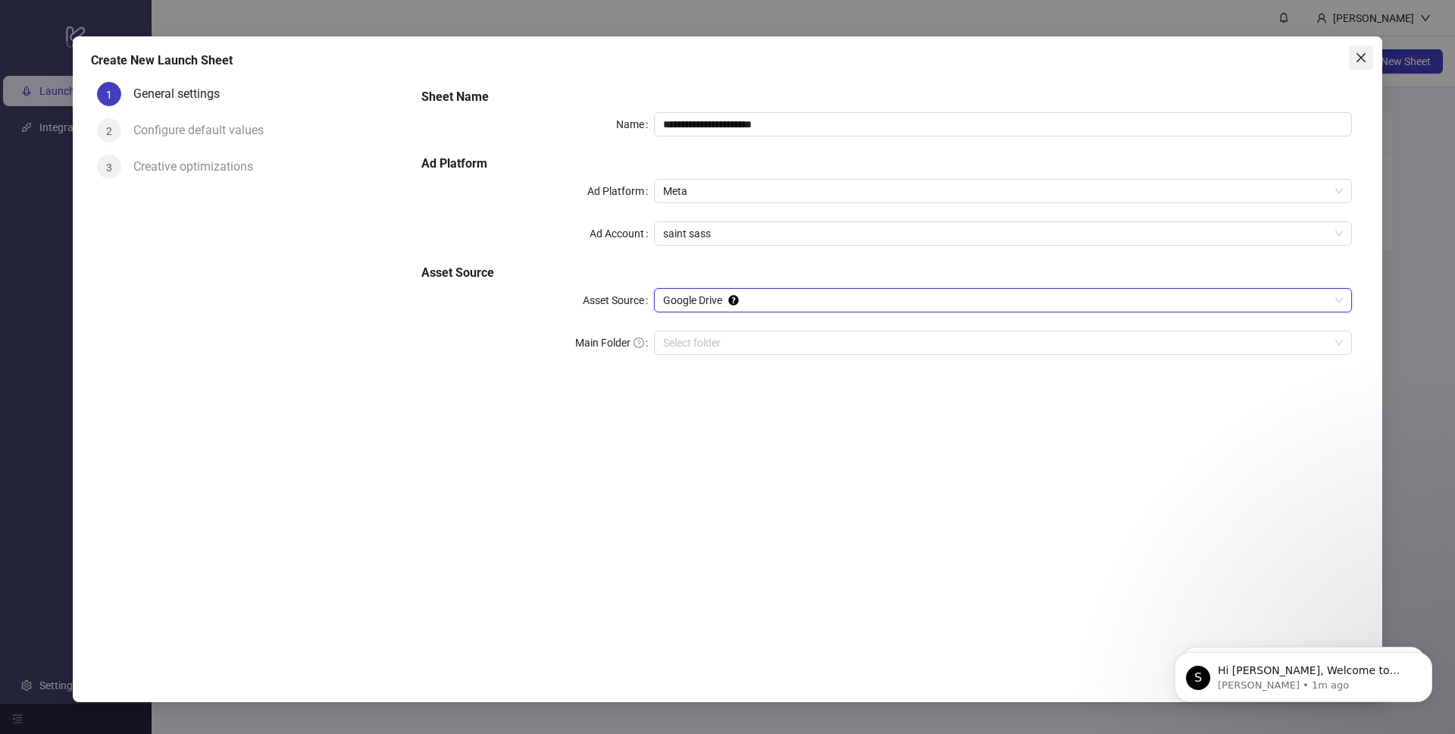
click at [1351, 64] on button "Close" at bounding box center [1361, 57] width 24 height 24
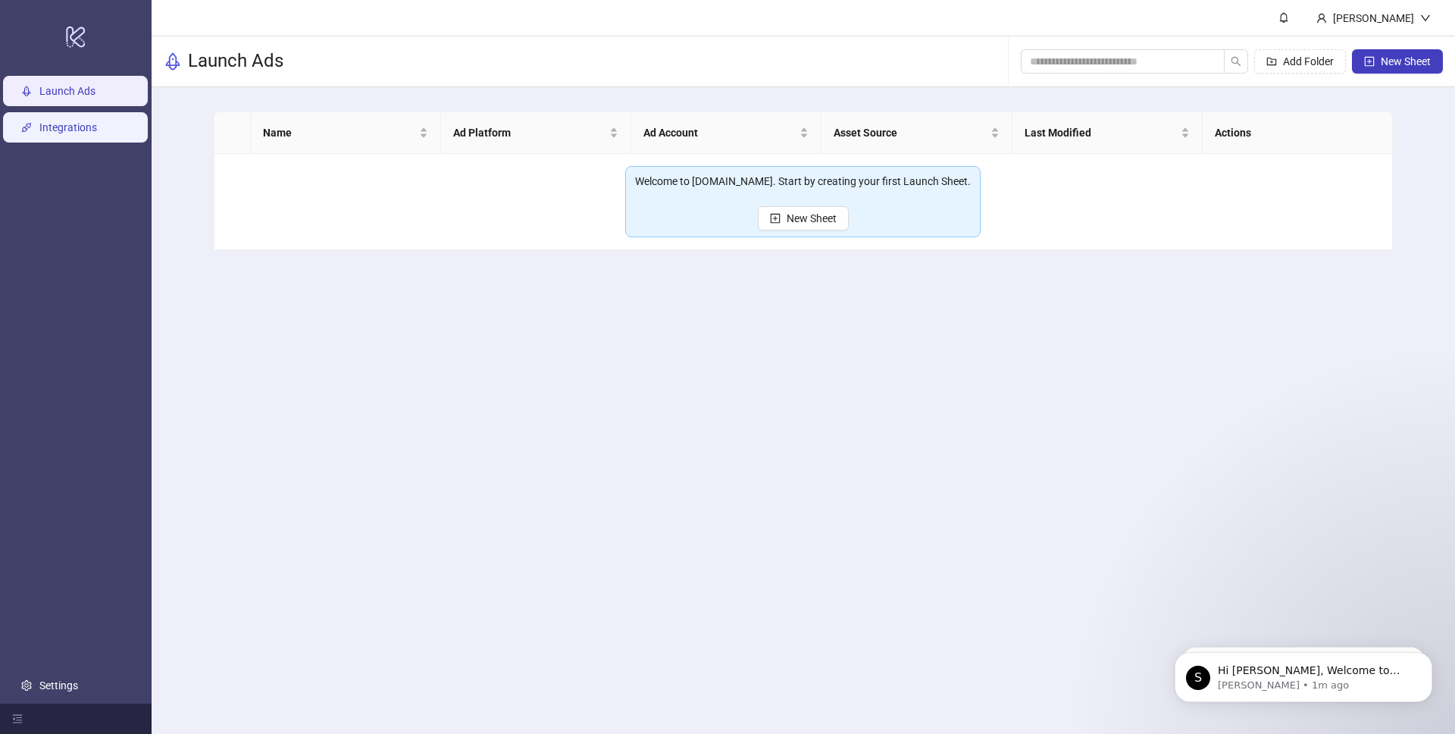
click at [94, 133] on link "Integrations" at bounding box center [68, 127] width 58 height 12
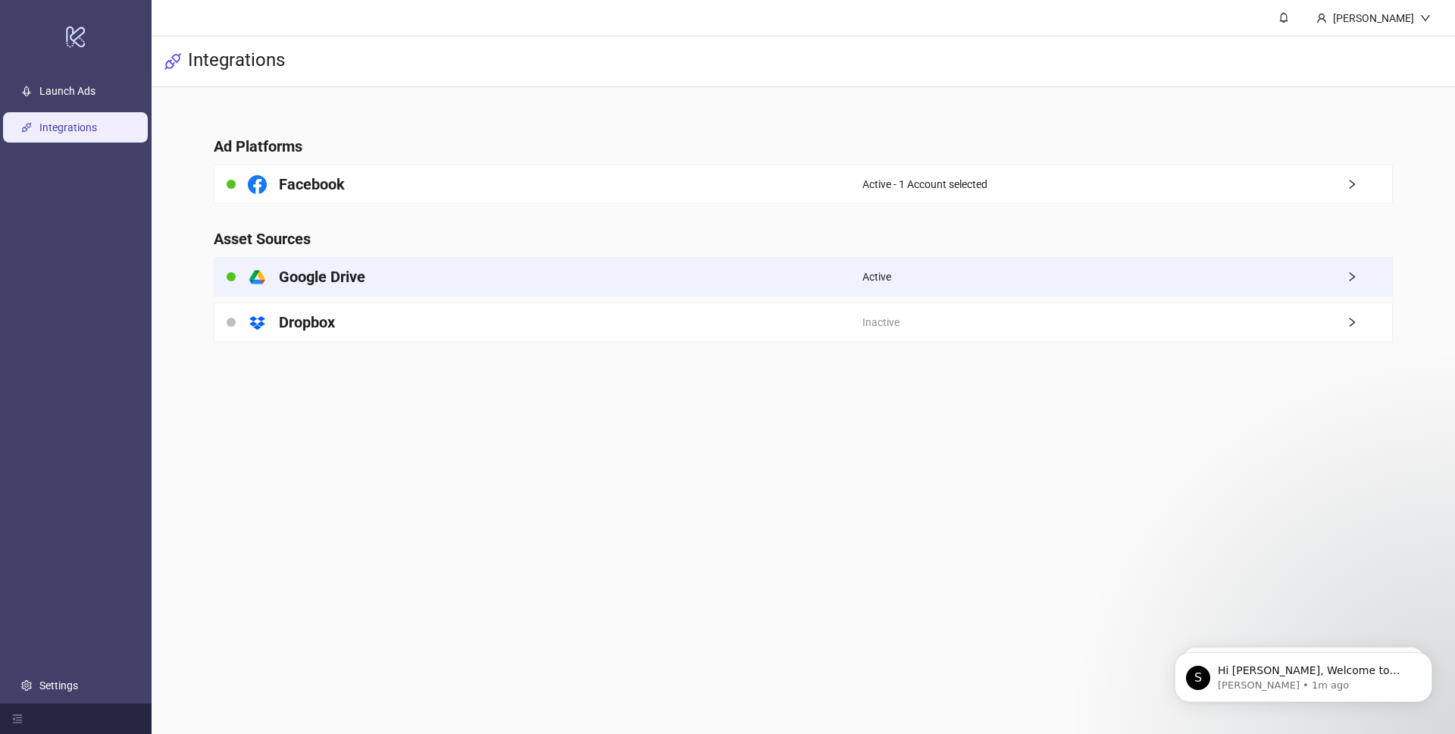
click at [599, 283] on div "platform/google_drive Google Drive" at bounding box center [538, 277] width 648 height 38
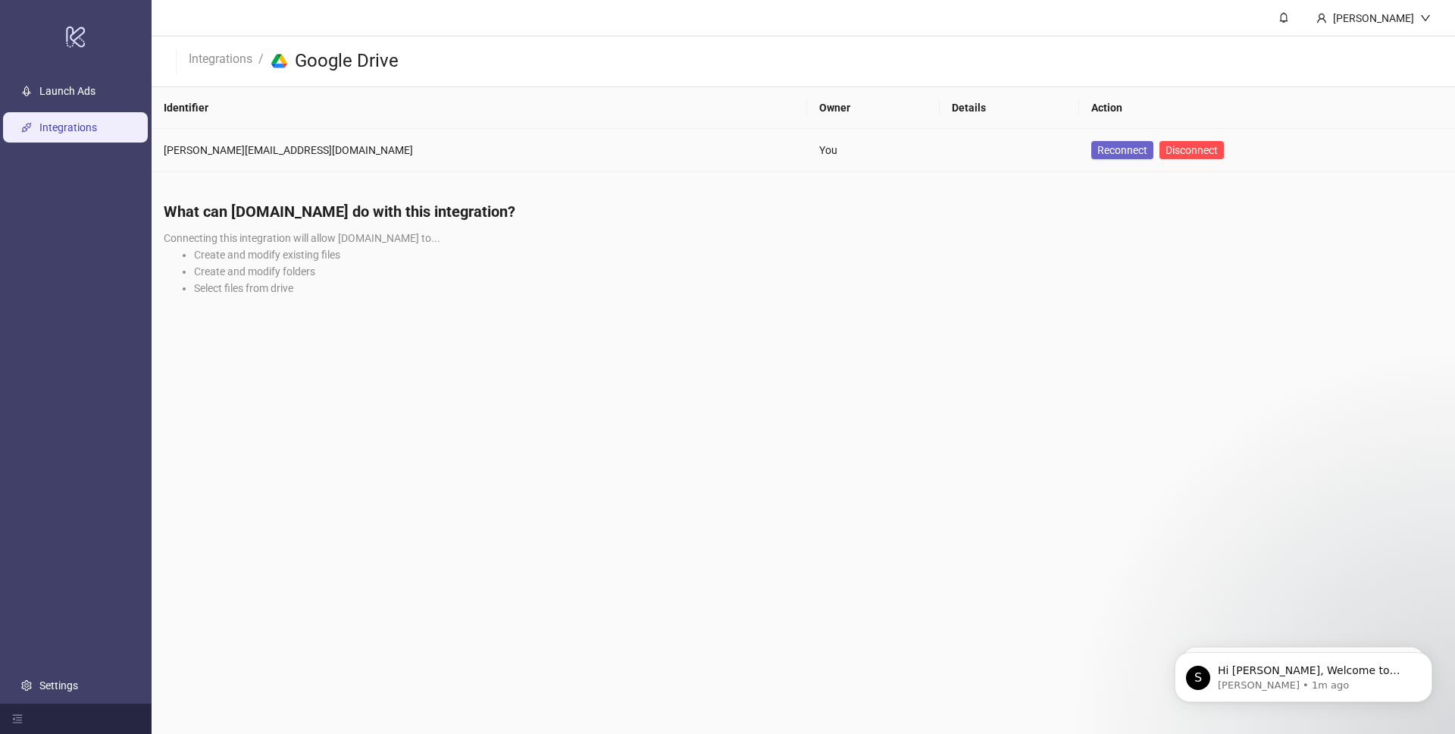
click at [1097, 153] on span "Reconnect" at bounding box center [1122, 150] width 50 height 12
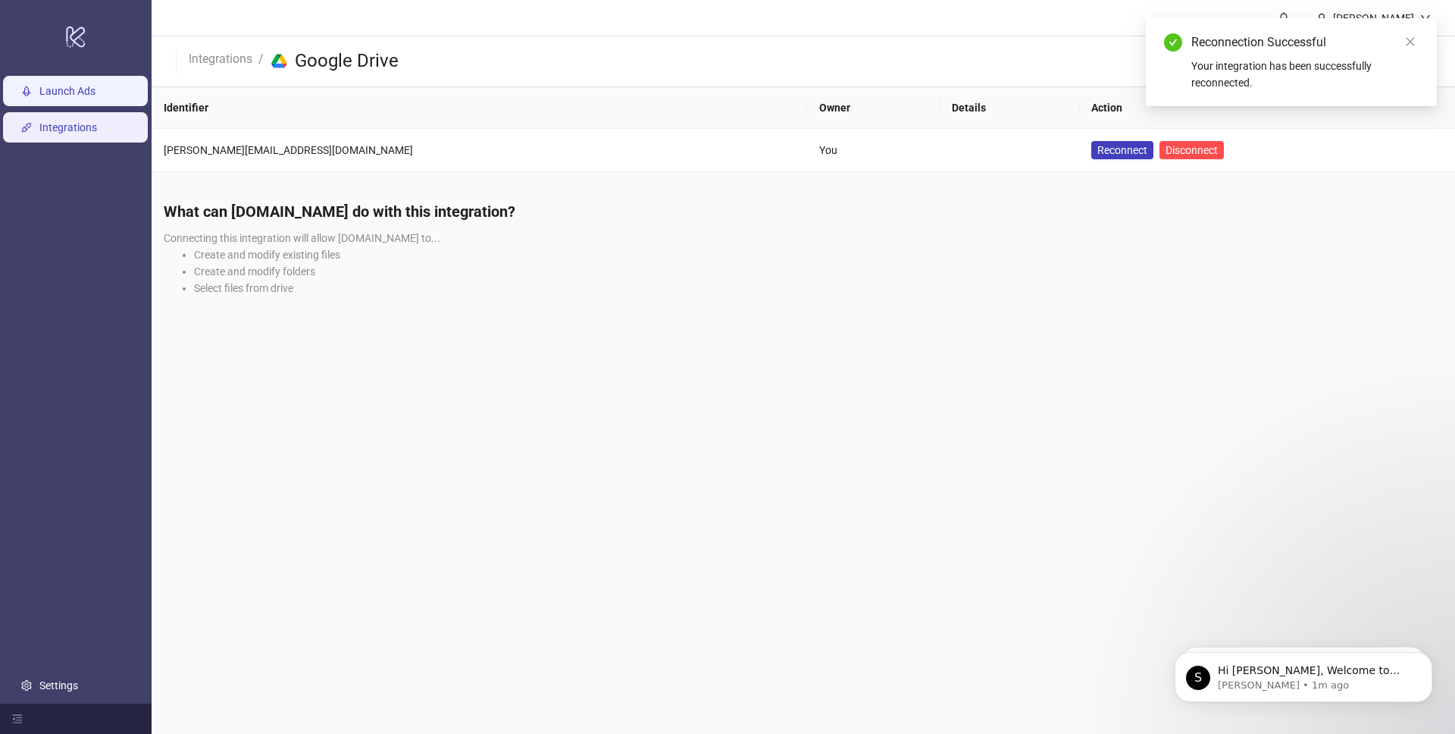
click at [95, 93] on link "Launch Ads" at bounding box center [67, 91] width 56 height 12
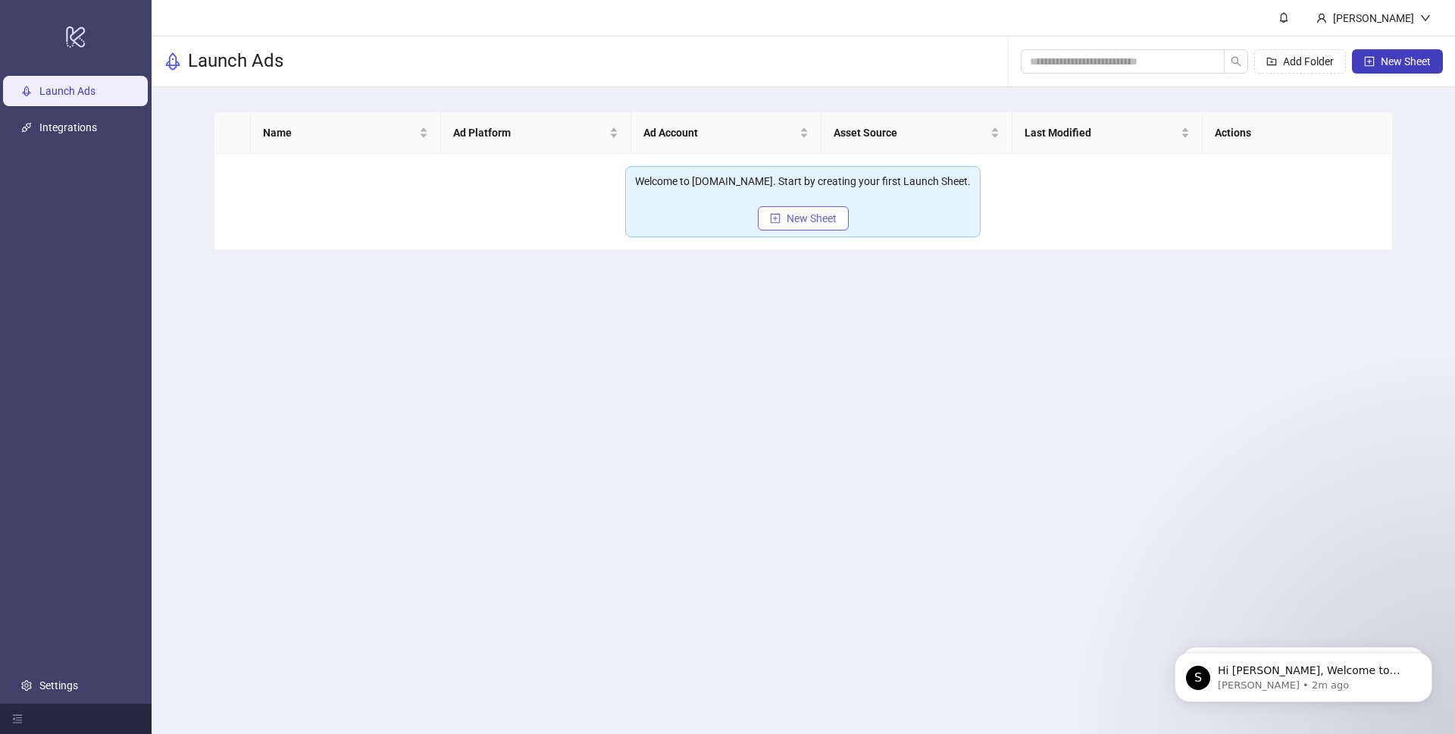
click at [811, 227] on button "New Sheet" at bounding box center [803, 218] width 91 height 24
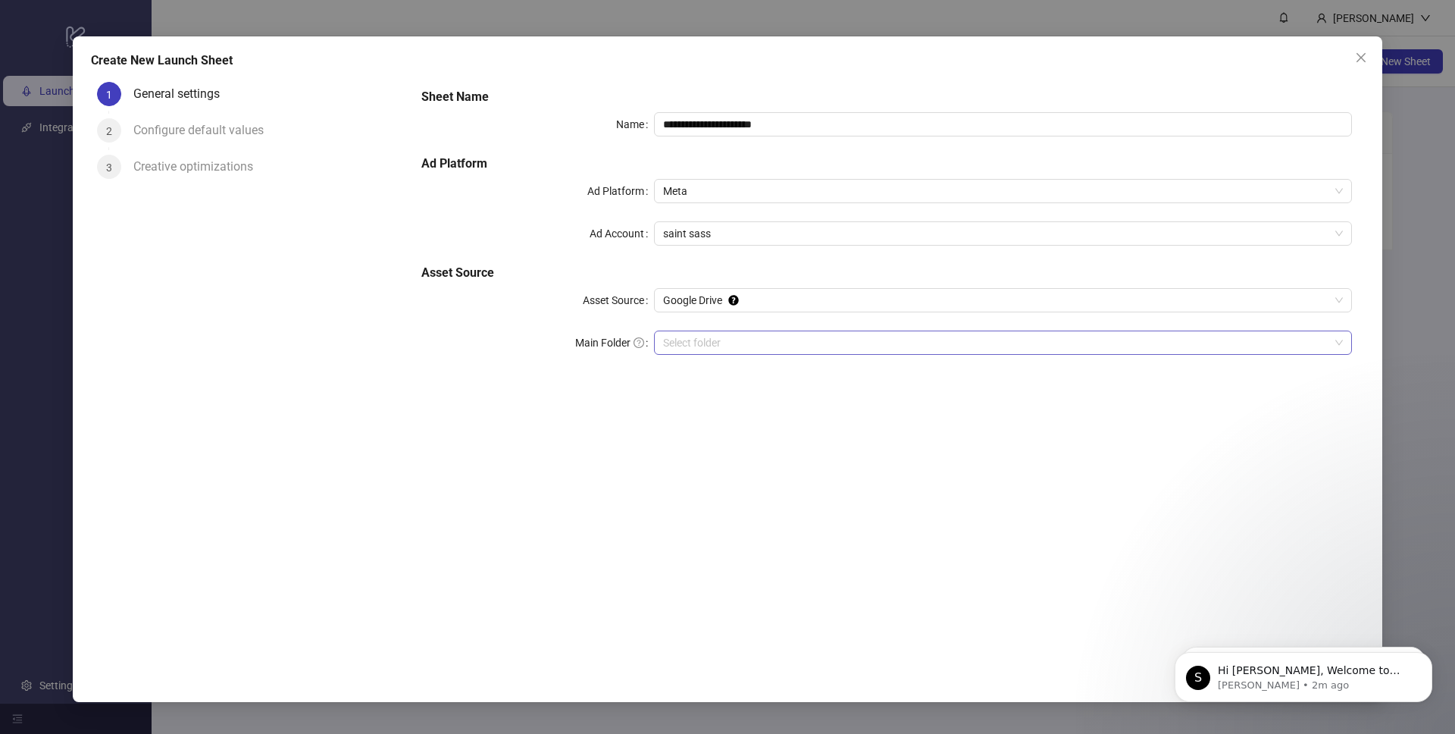
click at [694, 335] on input "Main Folder" at bounding box center [996, 342] width 666 height 23
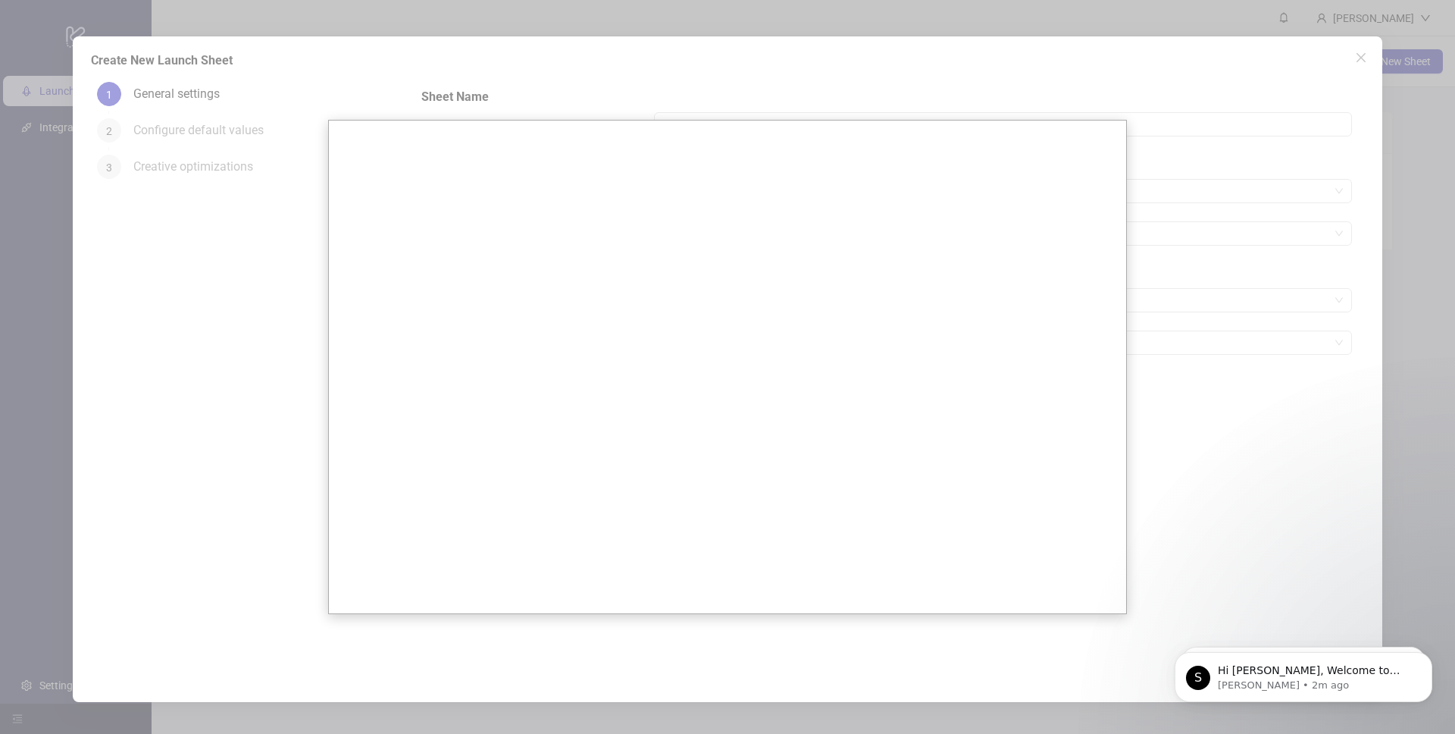
click at [1209, 174] on div at bounding box center [727, 367] width 1455 height 734
click at [1357, 58] on div at bounding box center [727, 367] width 1455 height 734
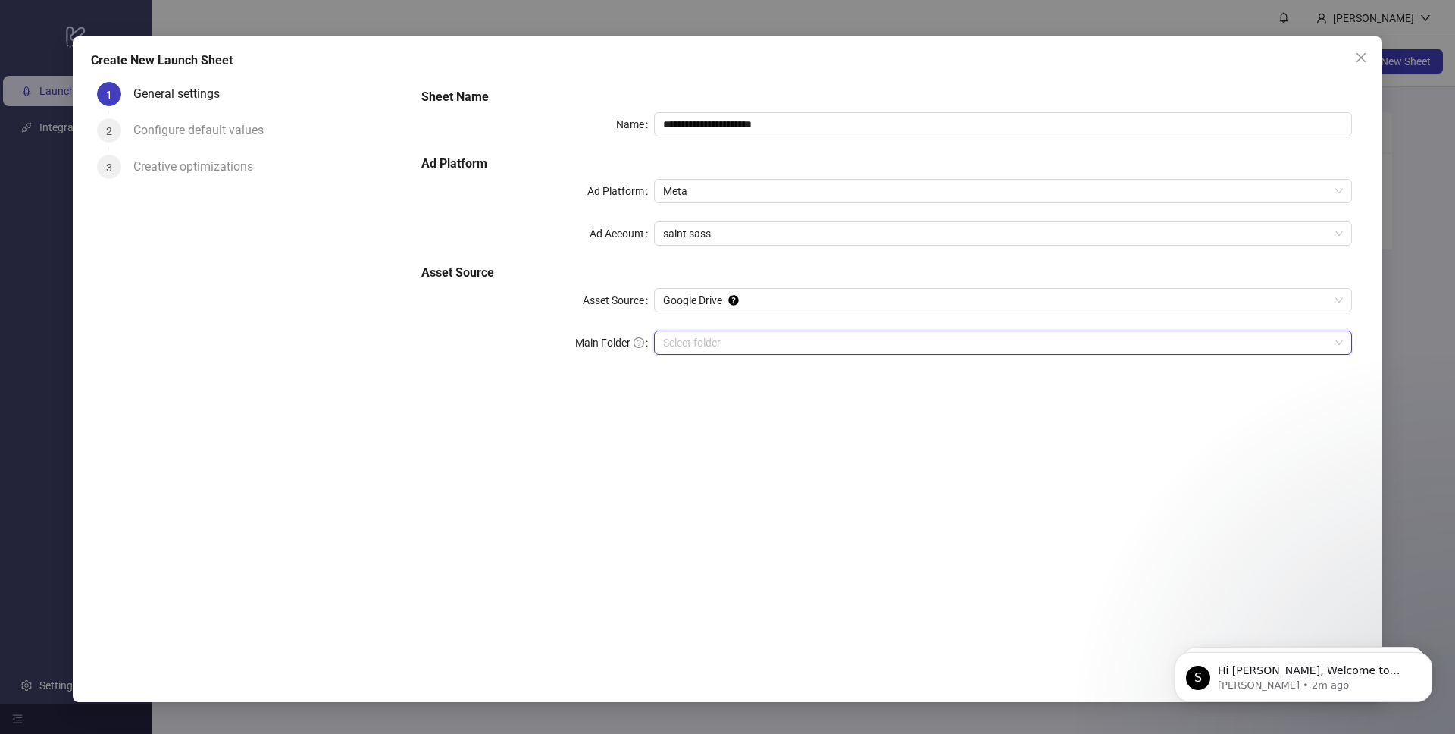
click at [1169, 148] on div "**********" at bounding box center [886, 230] width 943 height 297
click at [900, 350] on input "Main Folder" at bounding box center [996, 342] width 666 height 23
click at [994, 316] on div "**********" at bounding box center [886, 230] width 943 height 297
click at [997, 308] on span "Google Drive" at bounding box center [1003, 300] width 680 height 23
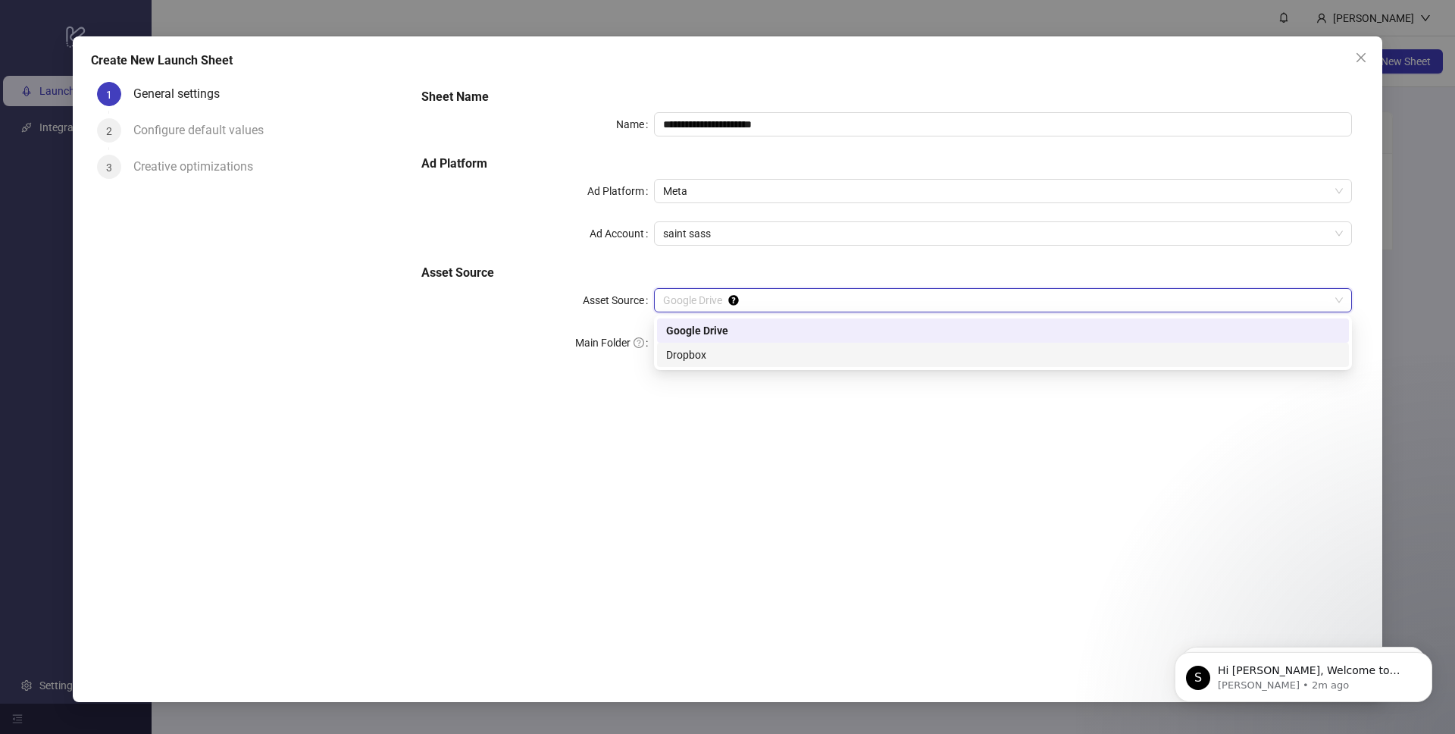
click at [889, 355] on div "Dropbox" at bounding box center [1003, 354] width 674 height 17
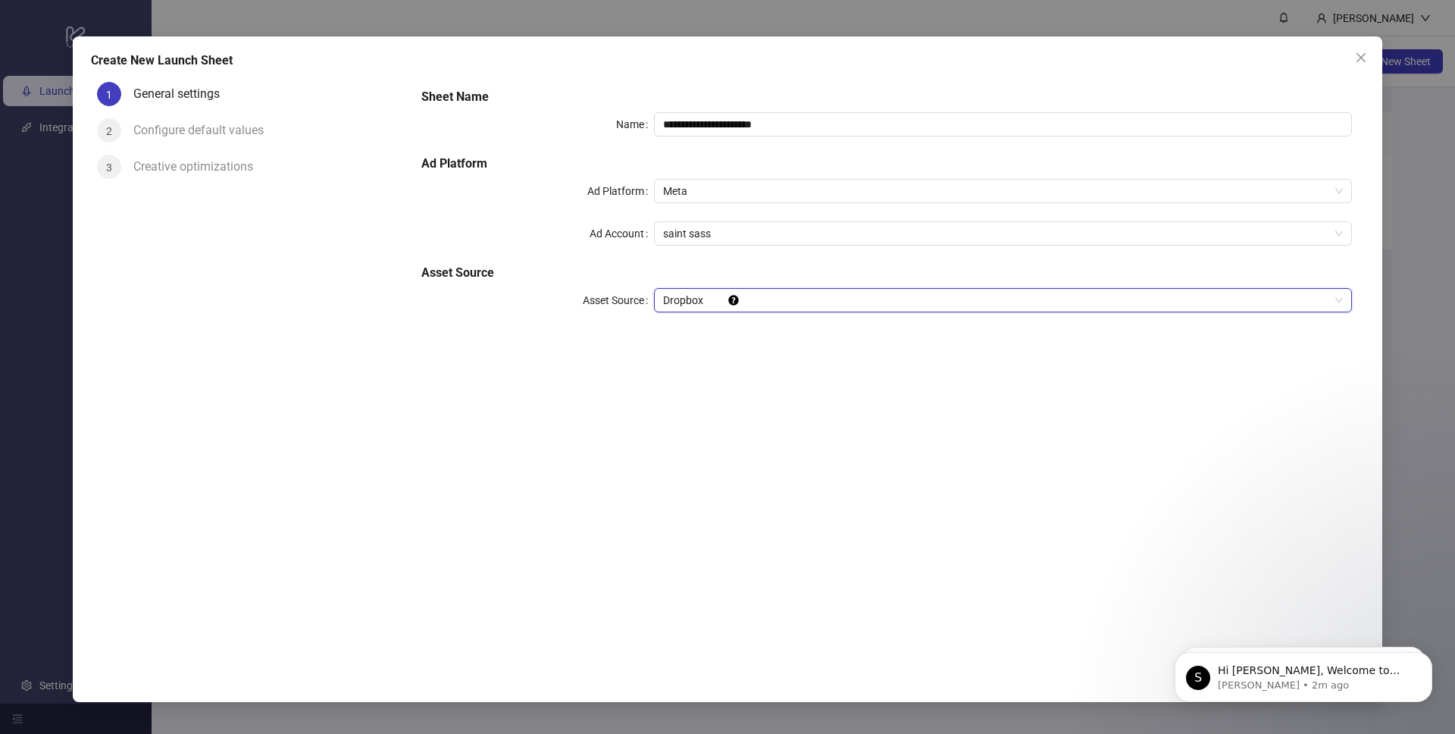
drag, startPoint x: 845, startPoint y: 327, endPoint x: 851, endPoint y: 317, distance: 12.2
click at [849, 322] on div "**********" at bounding box center [886, 209] width 943 height 255
click at [854, 311] on span "Dropbox" at bounding box center [1003, 300] width 680 height 23
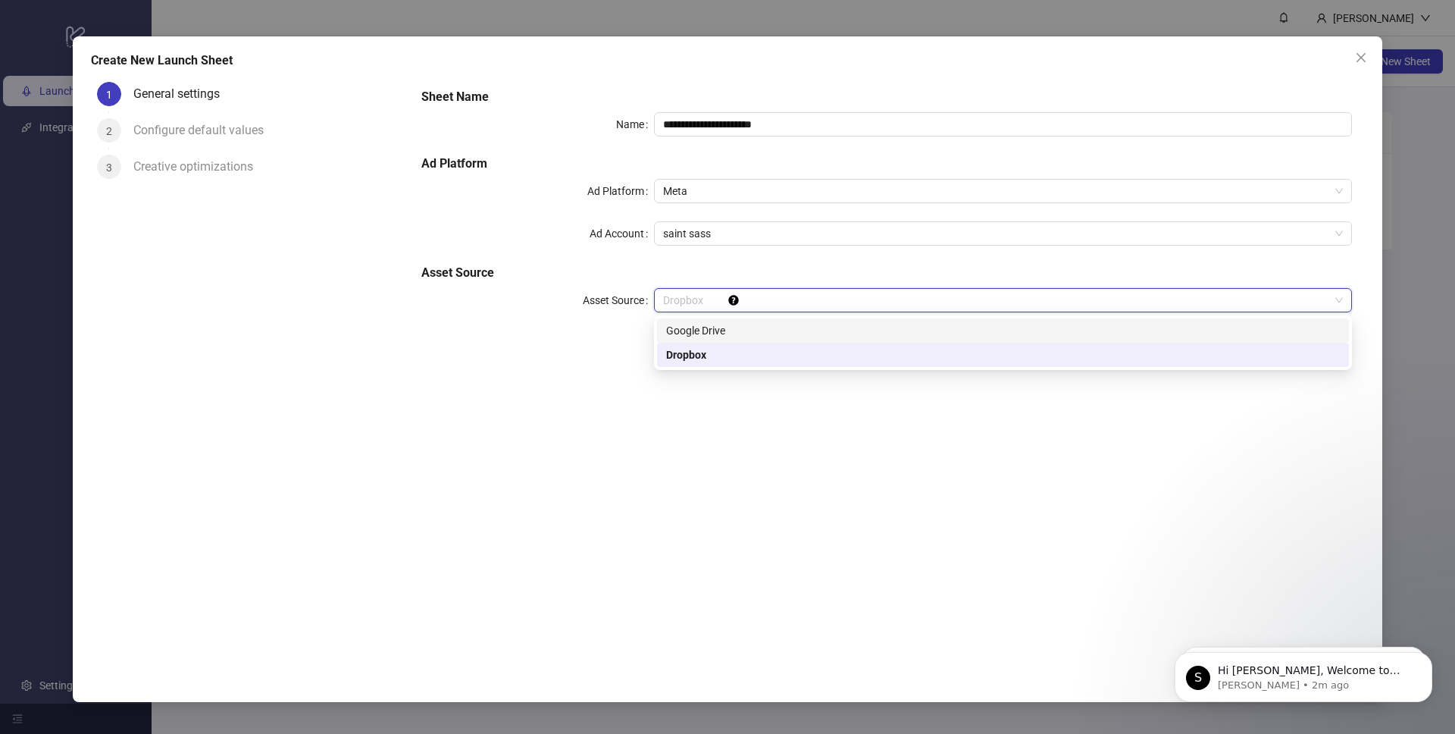
click at [826, 324] on div "Google Drive" at bounding box center [1003, 330] width 674 height 17
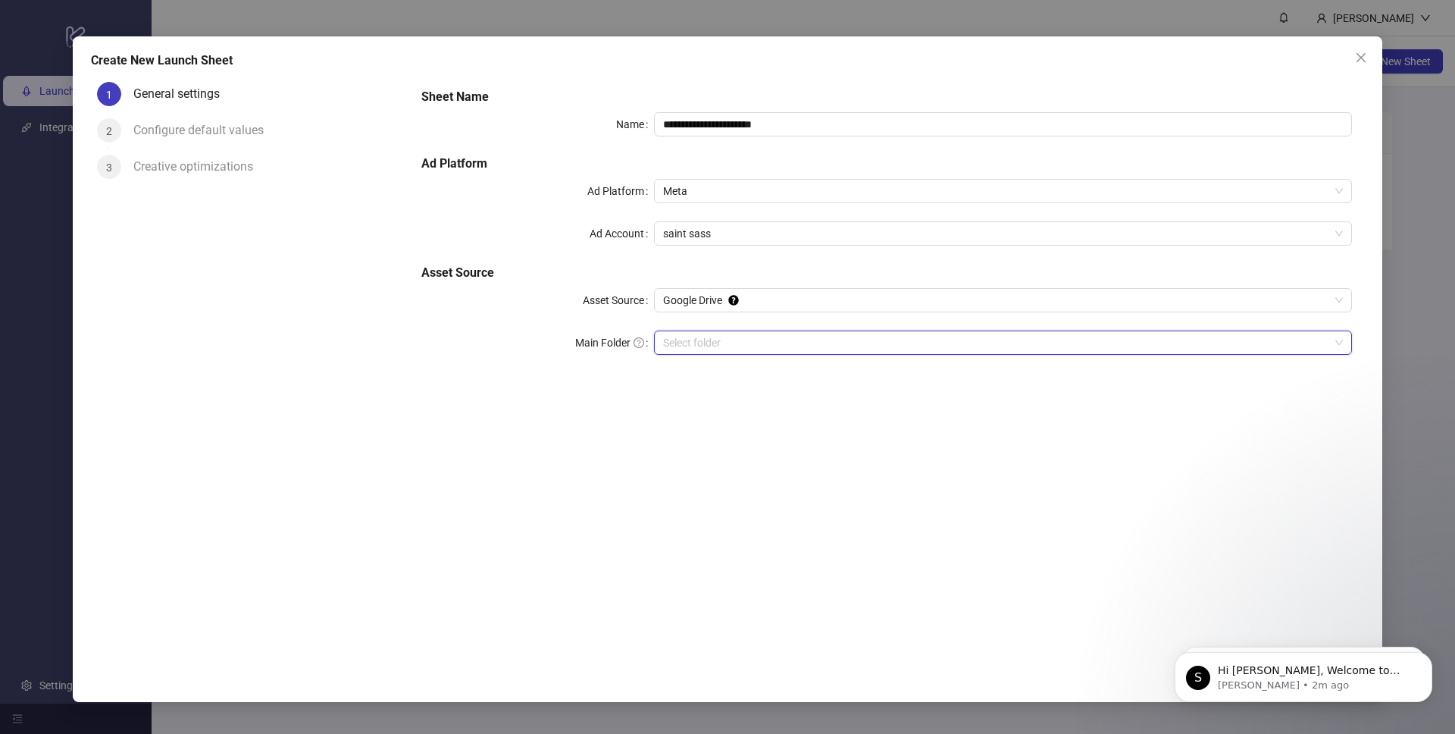
click at [804, 349] on input "Main Folder" at bounding box center [996, 342] width 666 height 23
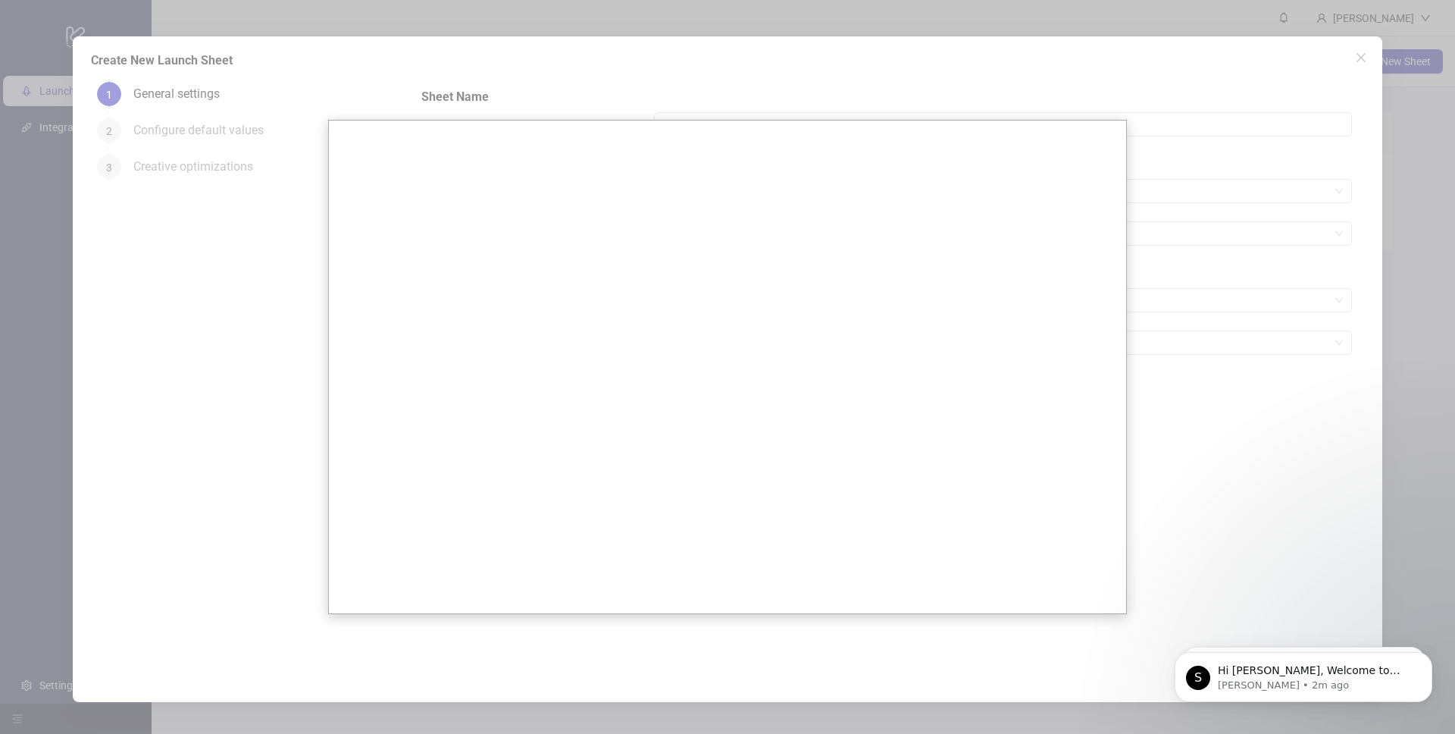
click at [1189, 139] on div at bounding box center [727, 367] width 1455 height 734
drag, startPoint x: 1366, startPoint y: 137, endPoint x: 1367, endPoint y: 125, distance: 12.1
click at [1366, 130] on div at bounding box center [727, 367] width 1455 height 734
click at [1351, 56] on div at bounding box center [727, 367] width 1455 height 734
click at [1359, 57] on div at bounding box center [727, 367] width 1455 height 734
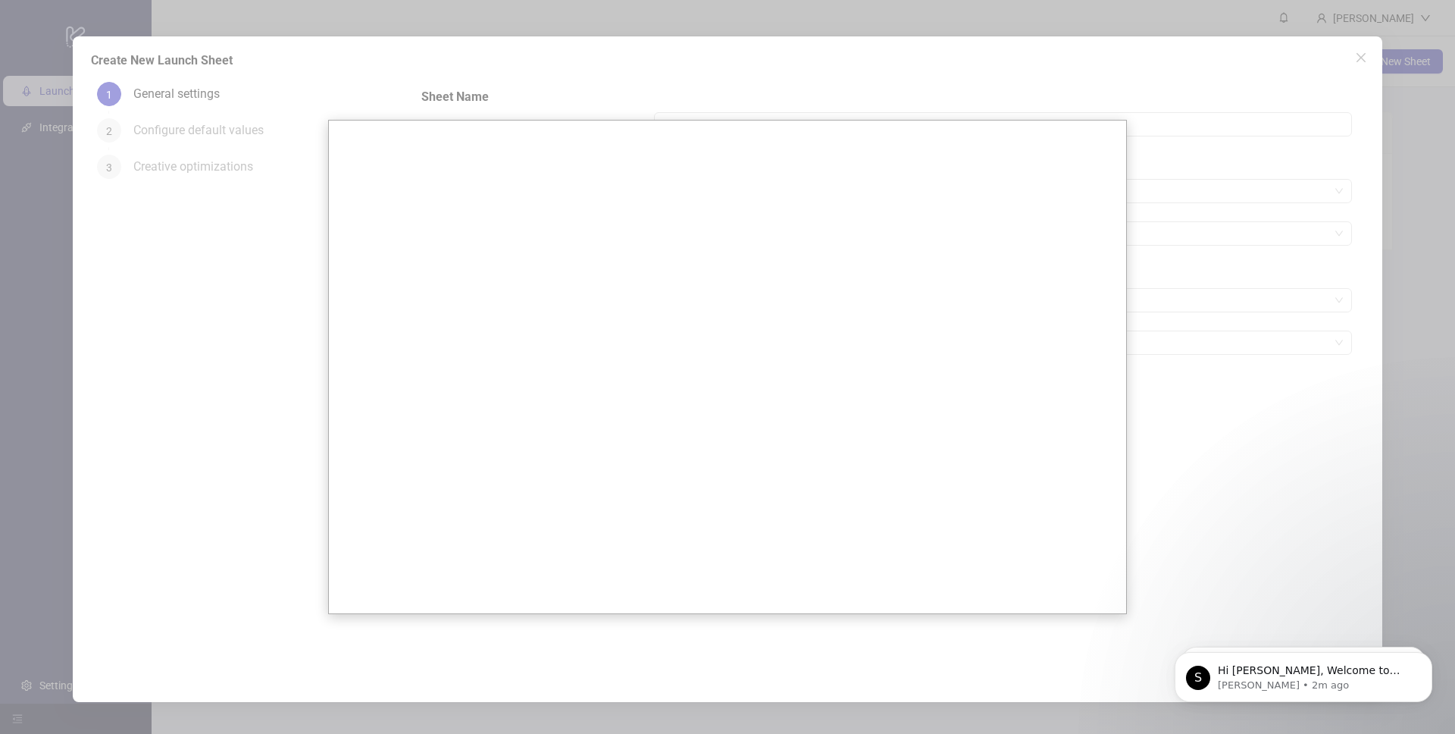
click at [1185, 439] on div at bounding box center [727, 367] width 1455 height 734
click at [1222, 491] on div at bounding box center [727, 367] width 1455 height 734
click at [1216, 505] on div at bounding box center [727, 367] width 1455 height 734
click at [1294, 86] on div at bounding box center [727, 367] width 1455 height 734
click at [1293, 87] on div at bounding box center [727, 367] width 1455 height 734
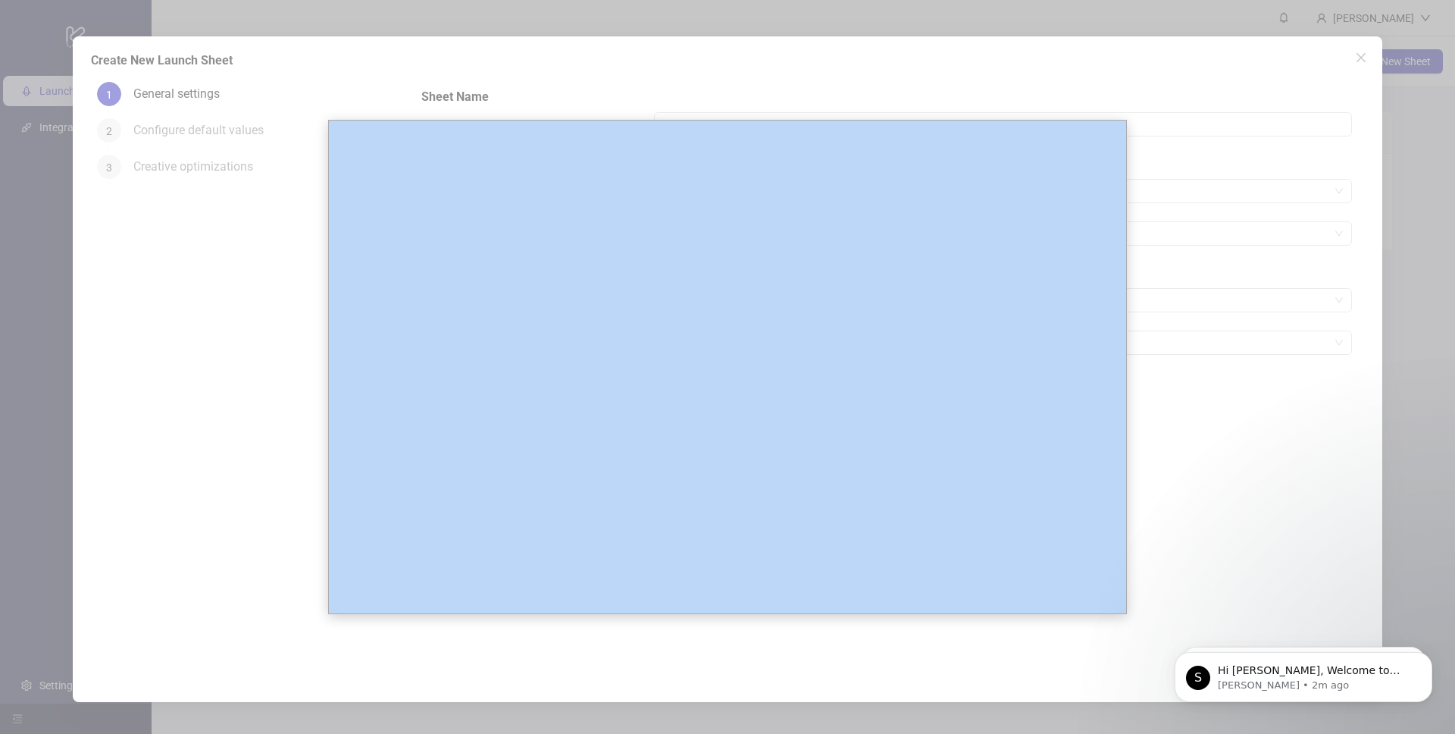
click at [1293, 87] on div at bounding box center [727, 367] width 1455 height 734
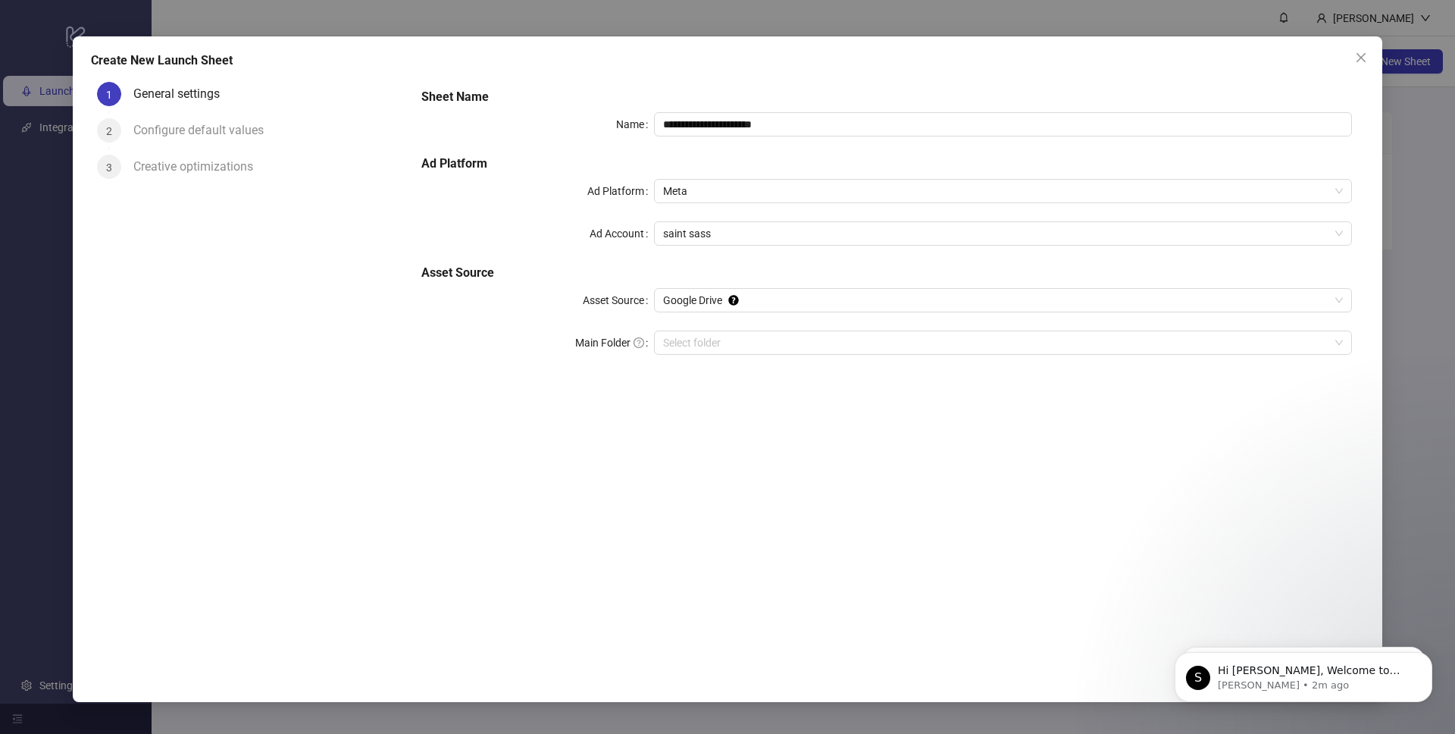
click at [1362, 52] on icon "close" at bounding box center [1361, 58] width 12 height 12
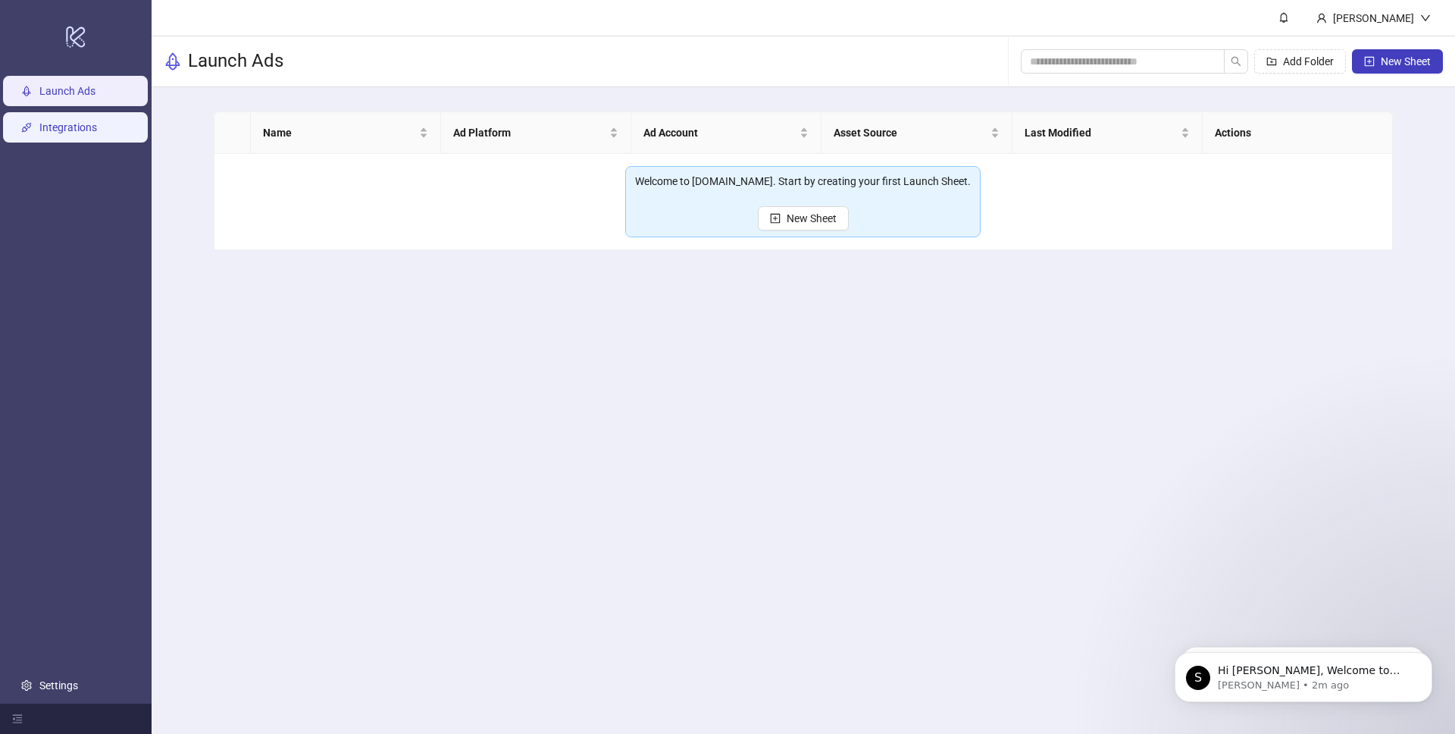
click at [47, 121] on link "Integrations" at bounding box center [68, 127] width 58 height 12
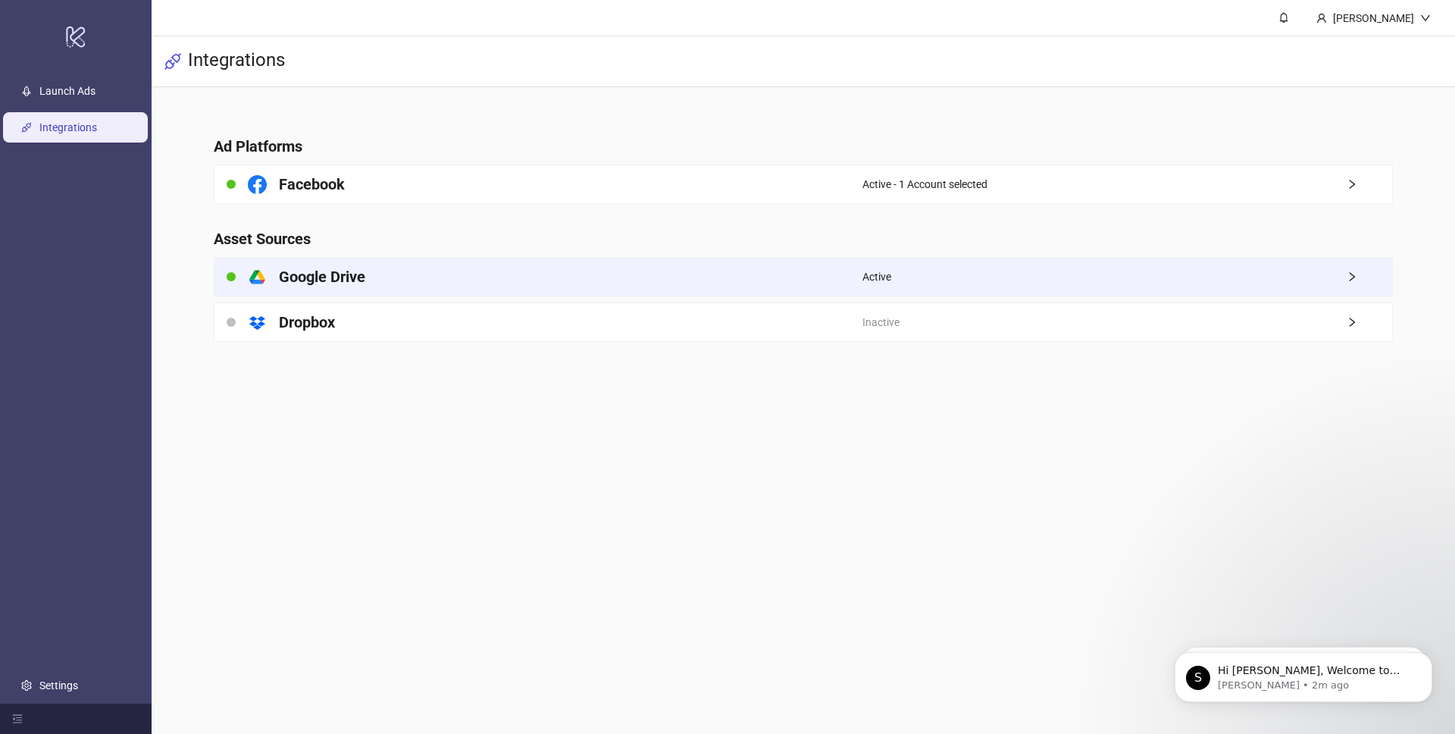
click at [557, 282] on div "platform/google_drive Google Drive" at bounding box center [538, 277] width 648 height 38
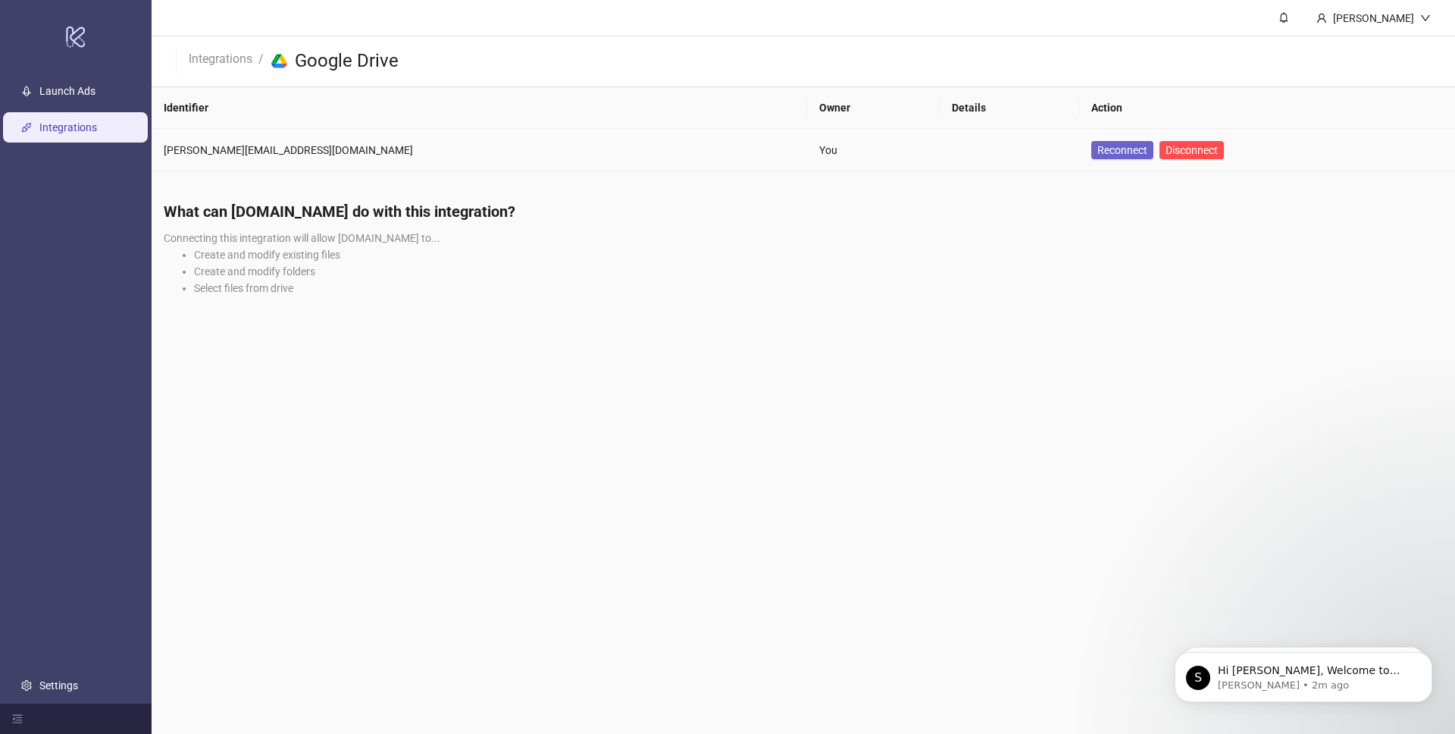
click at [1097, 151] on span "Reconnect" at bounding box center [1122, 150] width 50 height 12
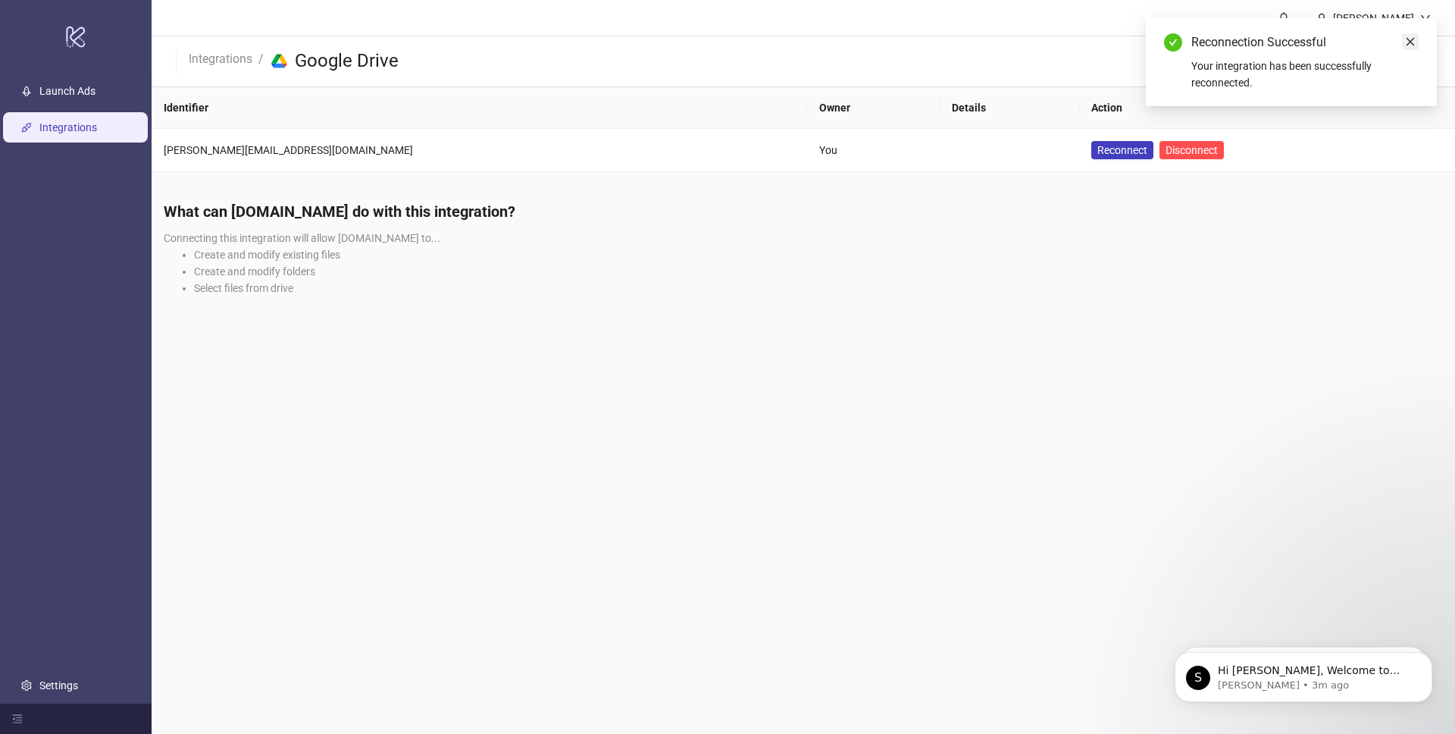
click at [1408, 39] on icon "close" at bounding box center [1410, 41] width 11 height 11
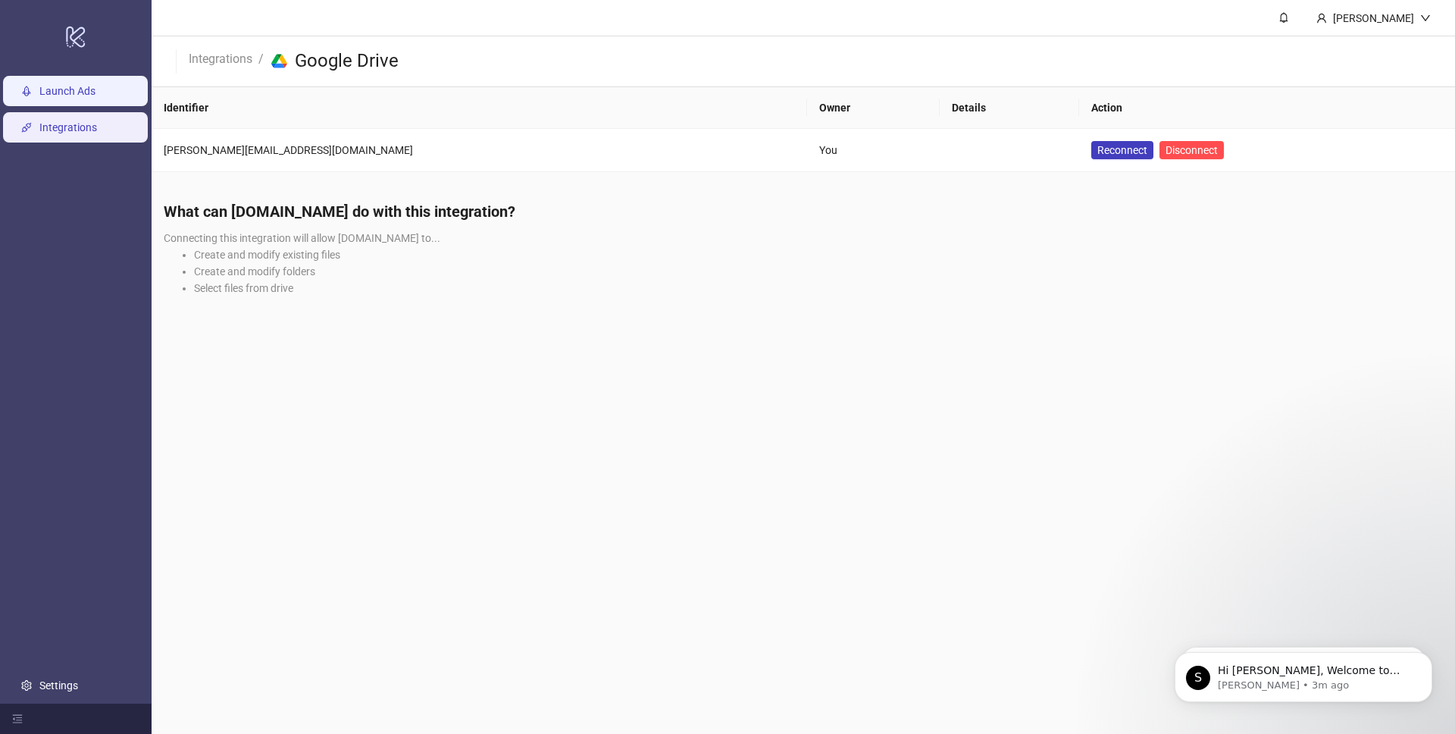
click at [83, 93] on link "Launch Ads" at bounding box center [67, 91] width 56 height 12
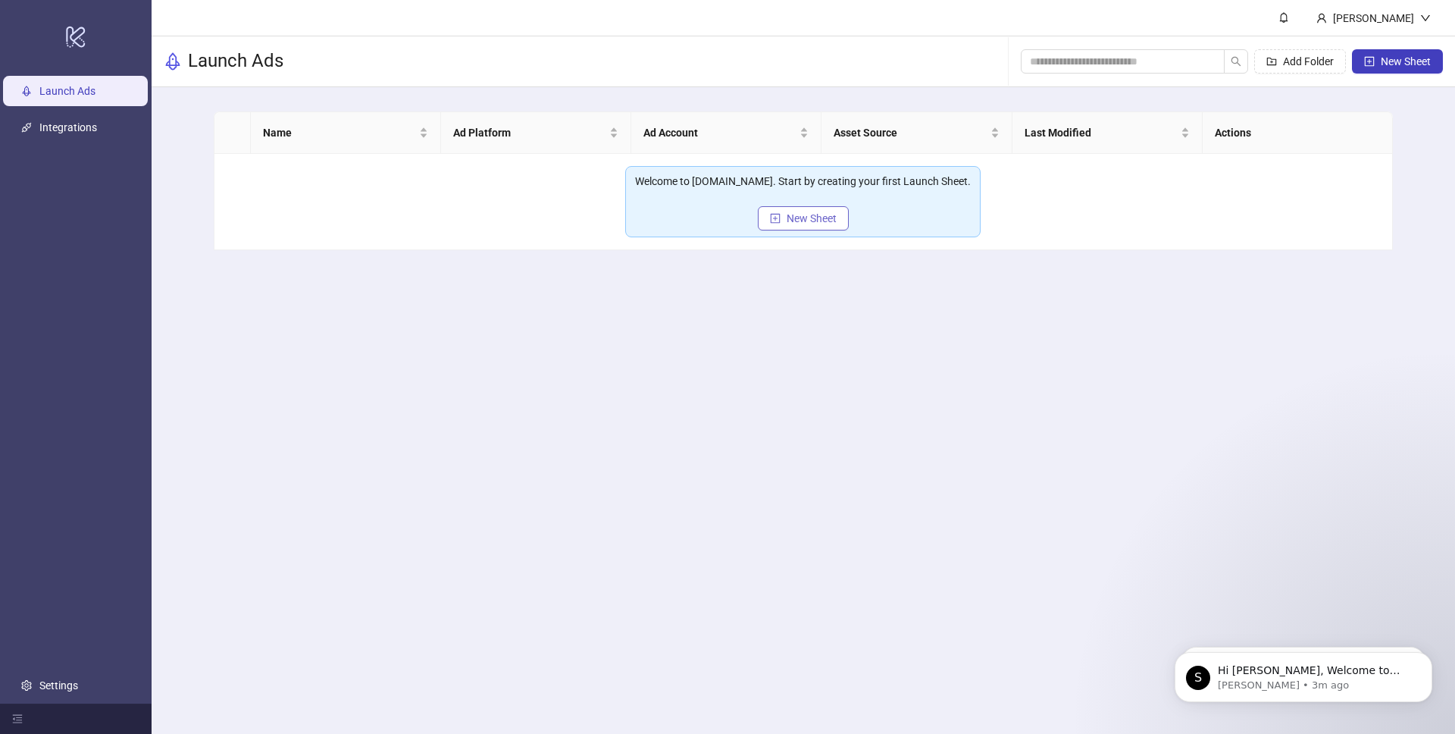
click at [793, 212] on span "New Sheet" at bounding box center [812, 218] width 50 height 12
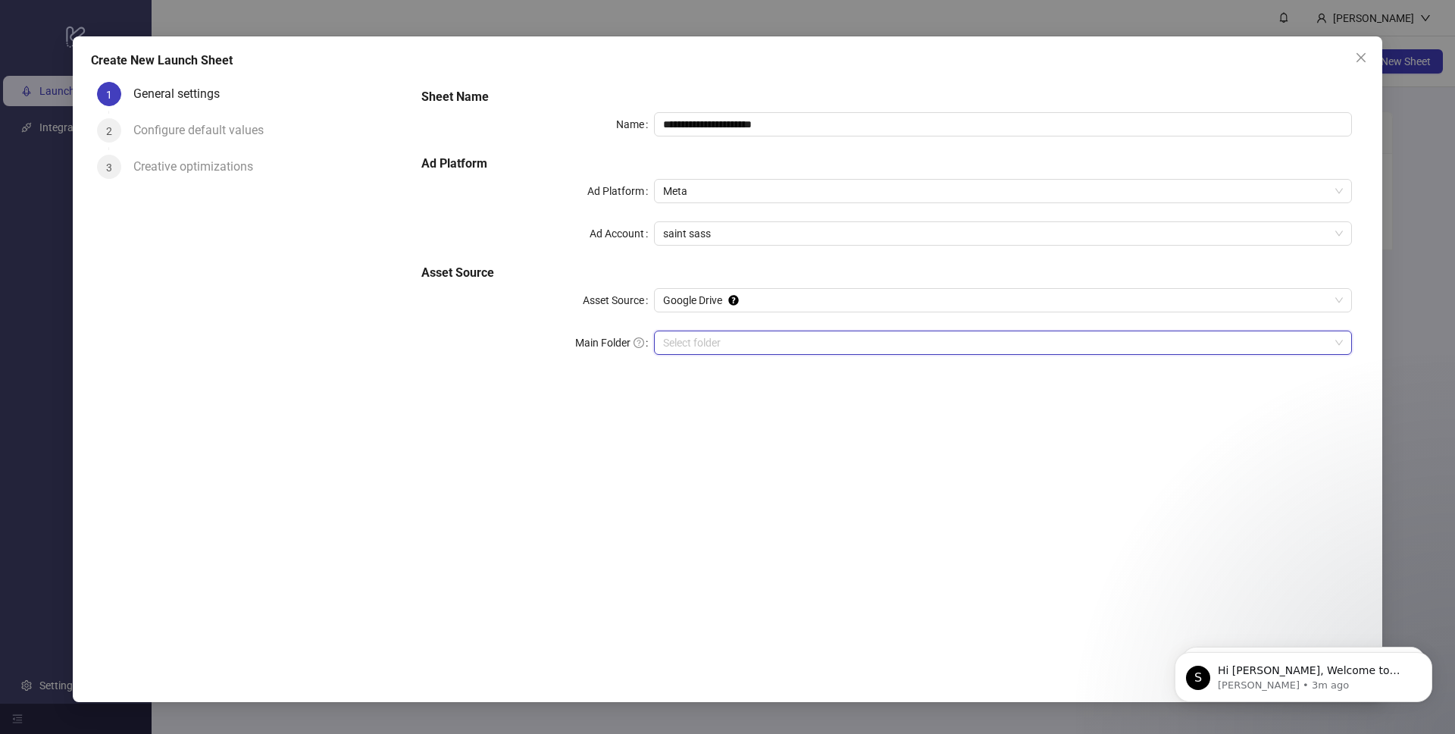
click at [787, 337] on input "Main Folder" at bounding box center [996, 342] width 666 height 23
click at [245, 136] on div "Configure default values" at bounding box center [204, 130] width 142 height 24
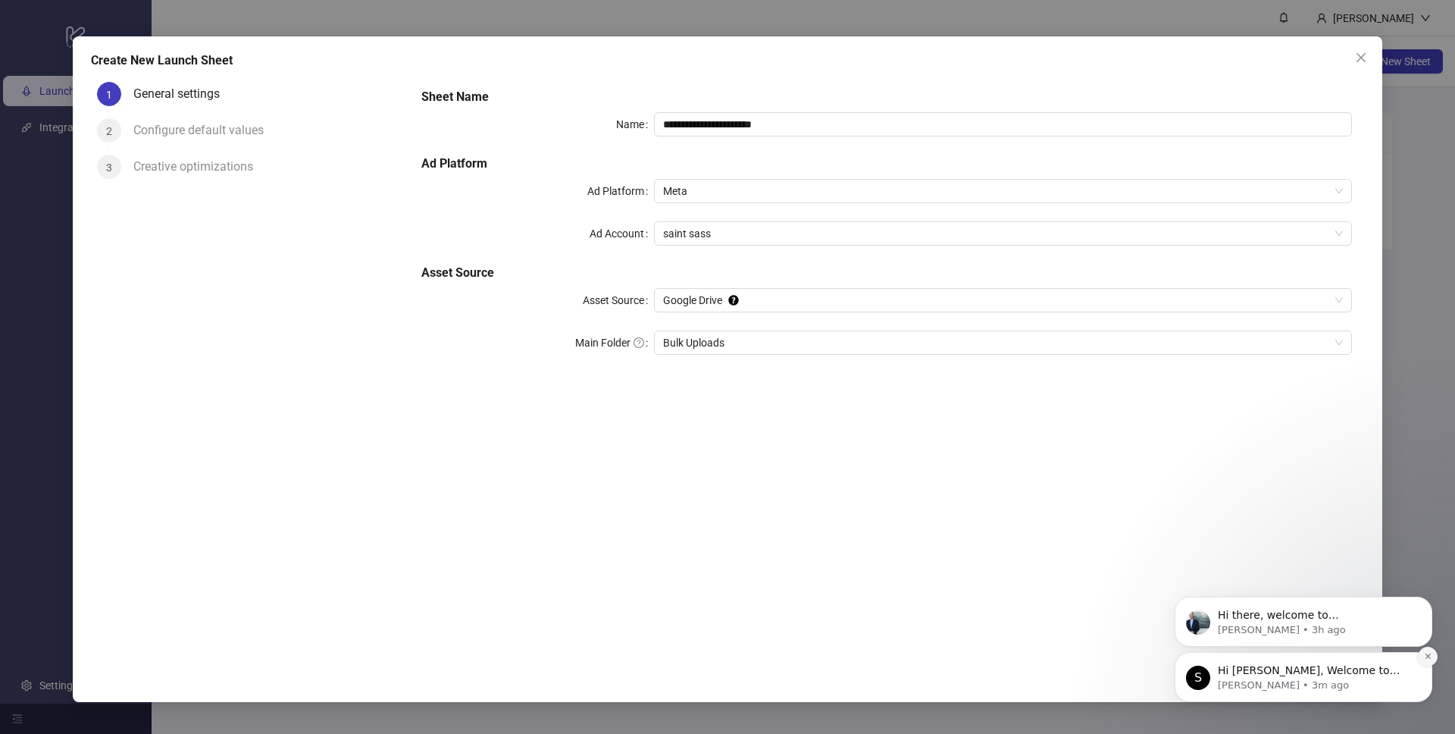
click at [1423, 657] on button "Dismiss notification" at bounding box center [1428, 656] width 20 height 20
click at [1423, 650] on button "Dismiss notification" at bounding box center [1428, 656] width 20 height 20
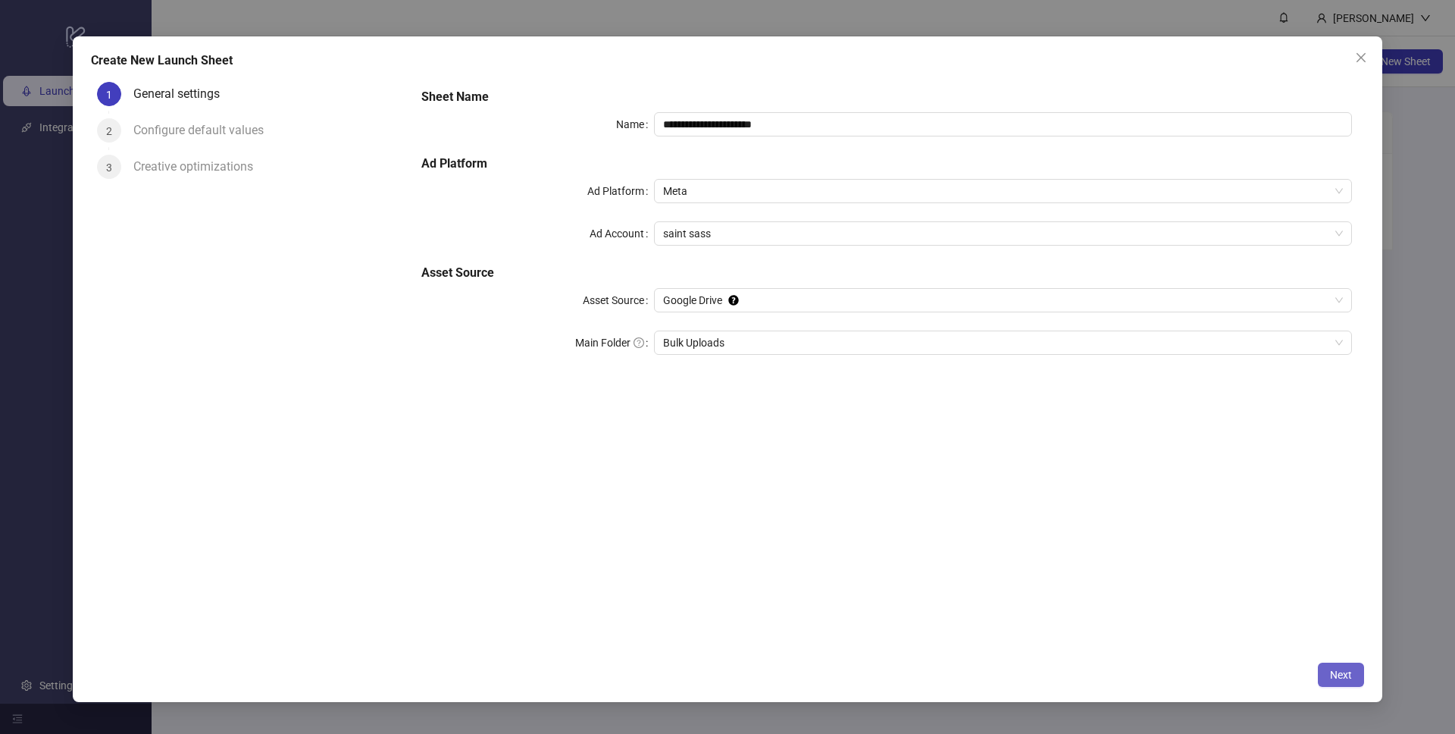
click at [1357, 670] on button "Next" at bounding box center [1341, 674] width 46 height 24
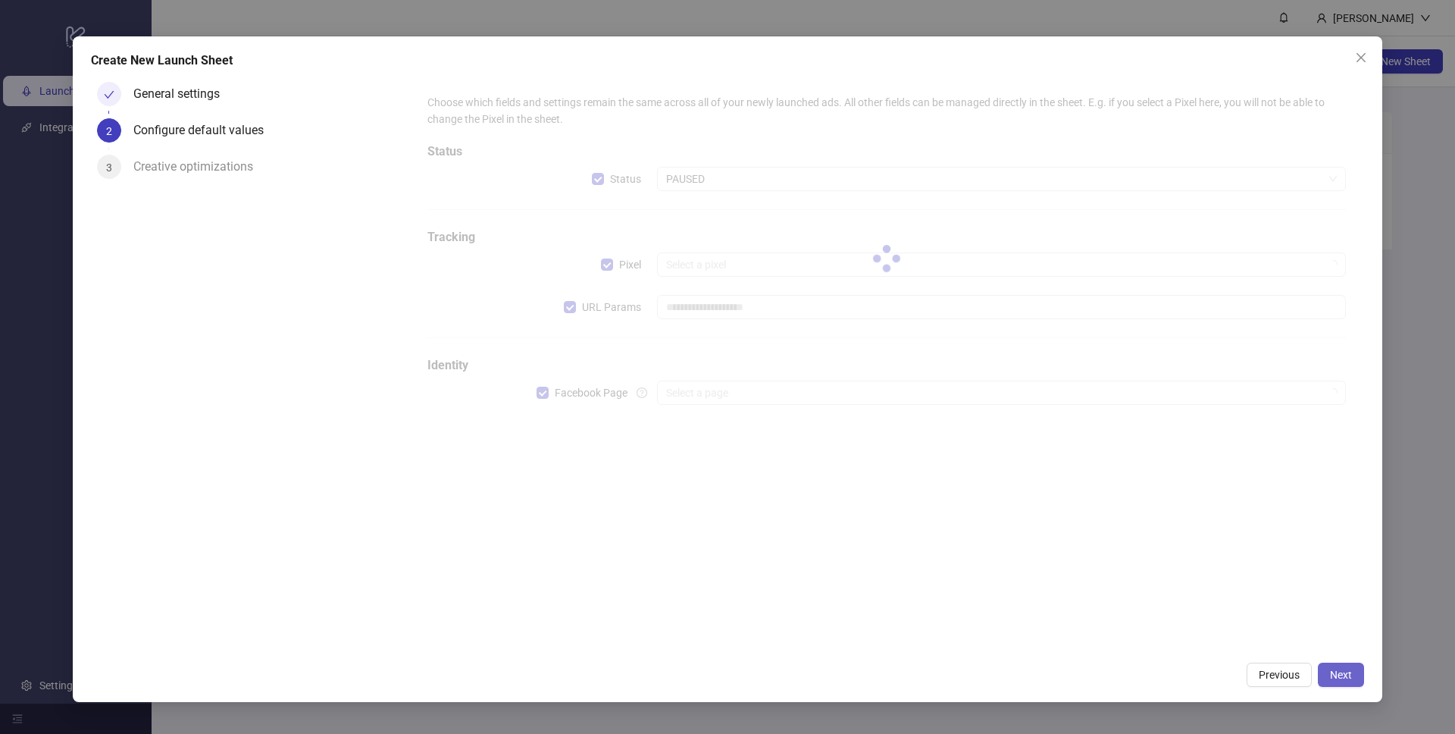
type input "**********"
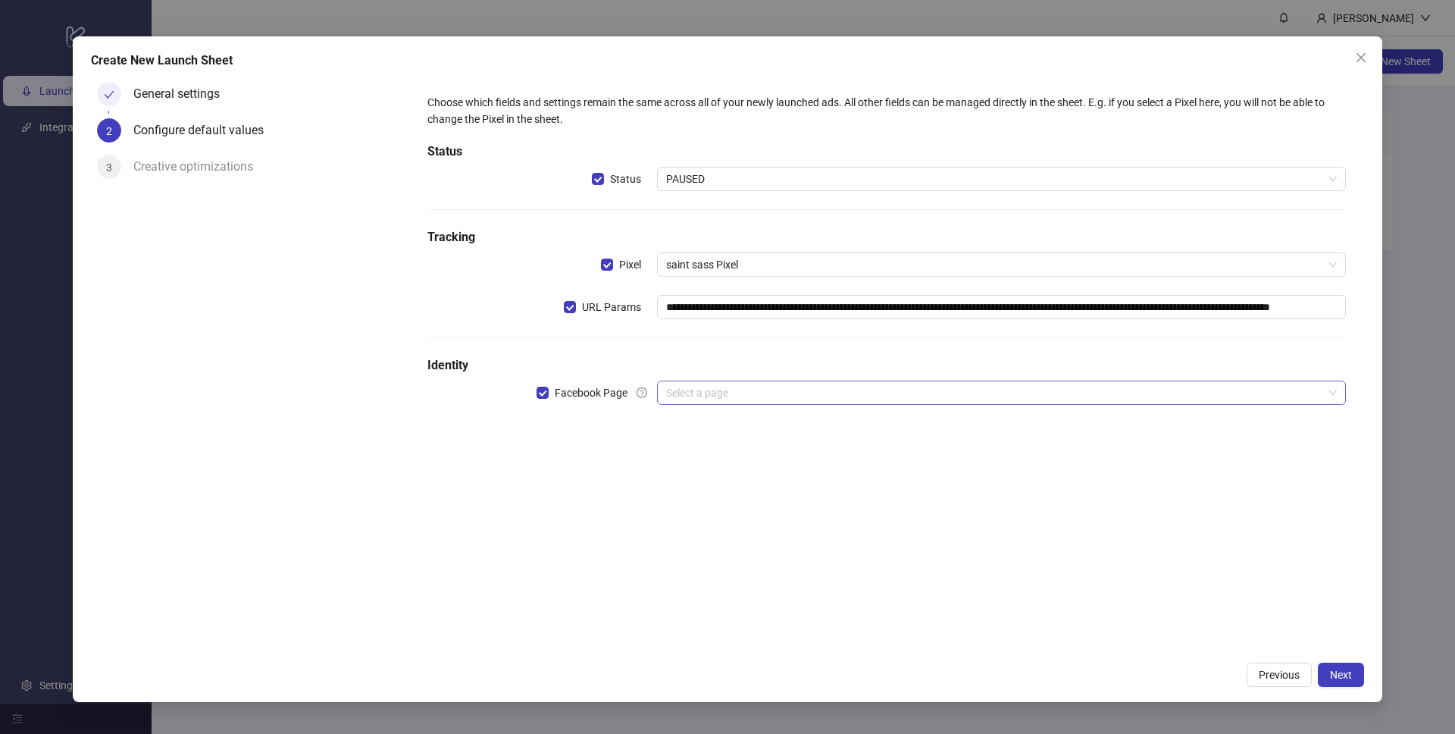
click at [757, 385] on input "search" at bounding box center [994, 392] width 657 height 23
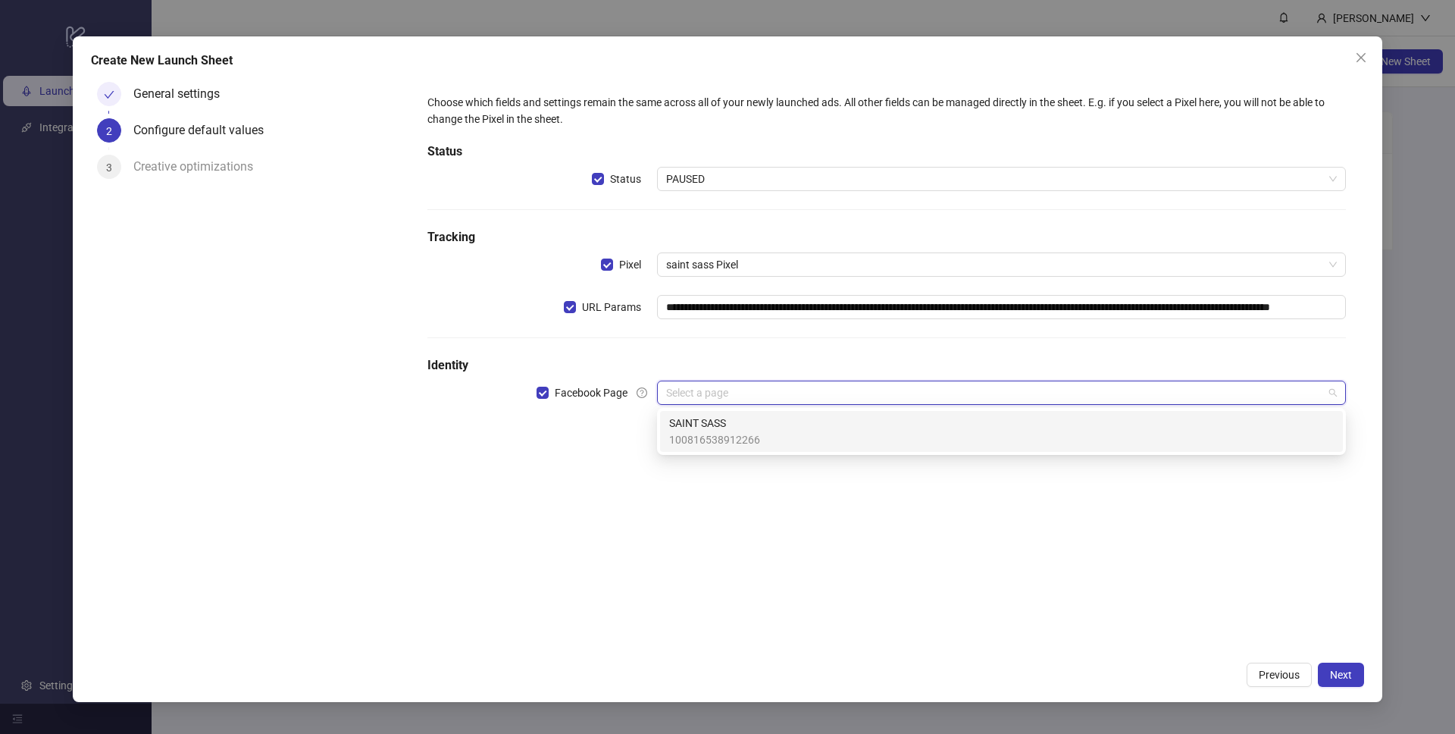
click at [762, 418] on div "SAINT SASS 100816538912266" at bounding box center [1001, 431] width 665 height 33
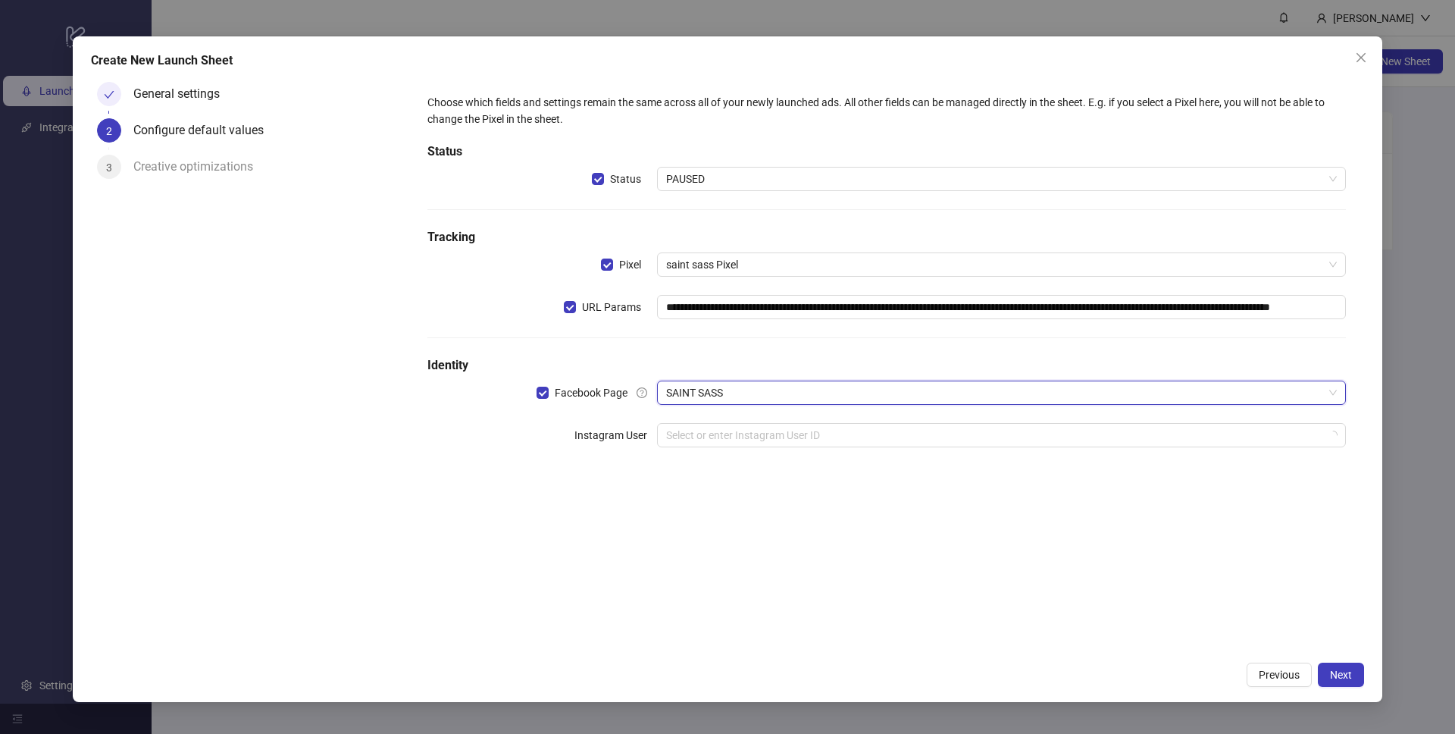
click at [755, 448] on div "**********" at bounding box center [886, 279] width 931 height 383
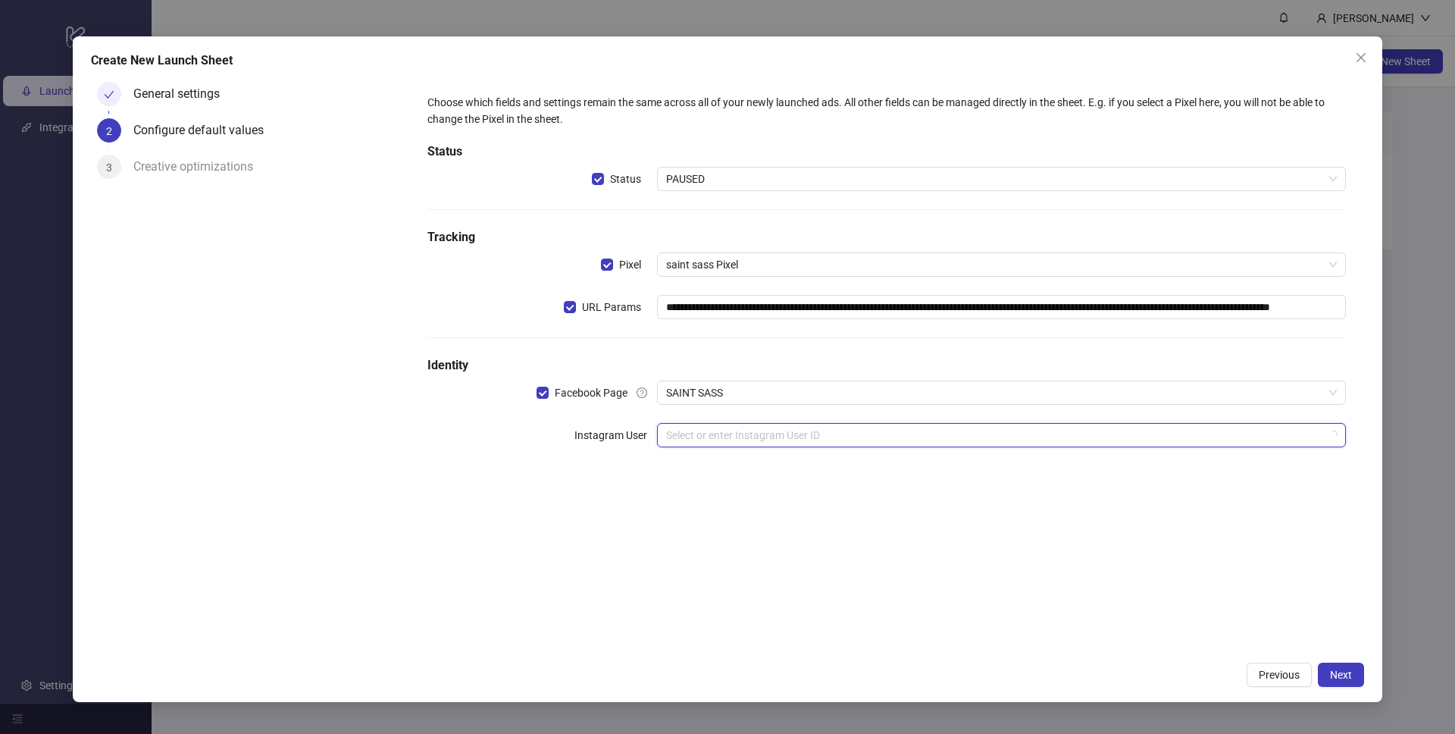
click at [748, 431] on input "search" at bounding box center [994, 435] width 657 height 23
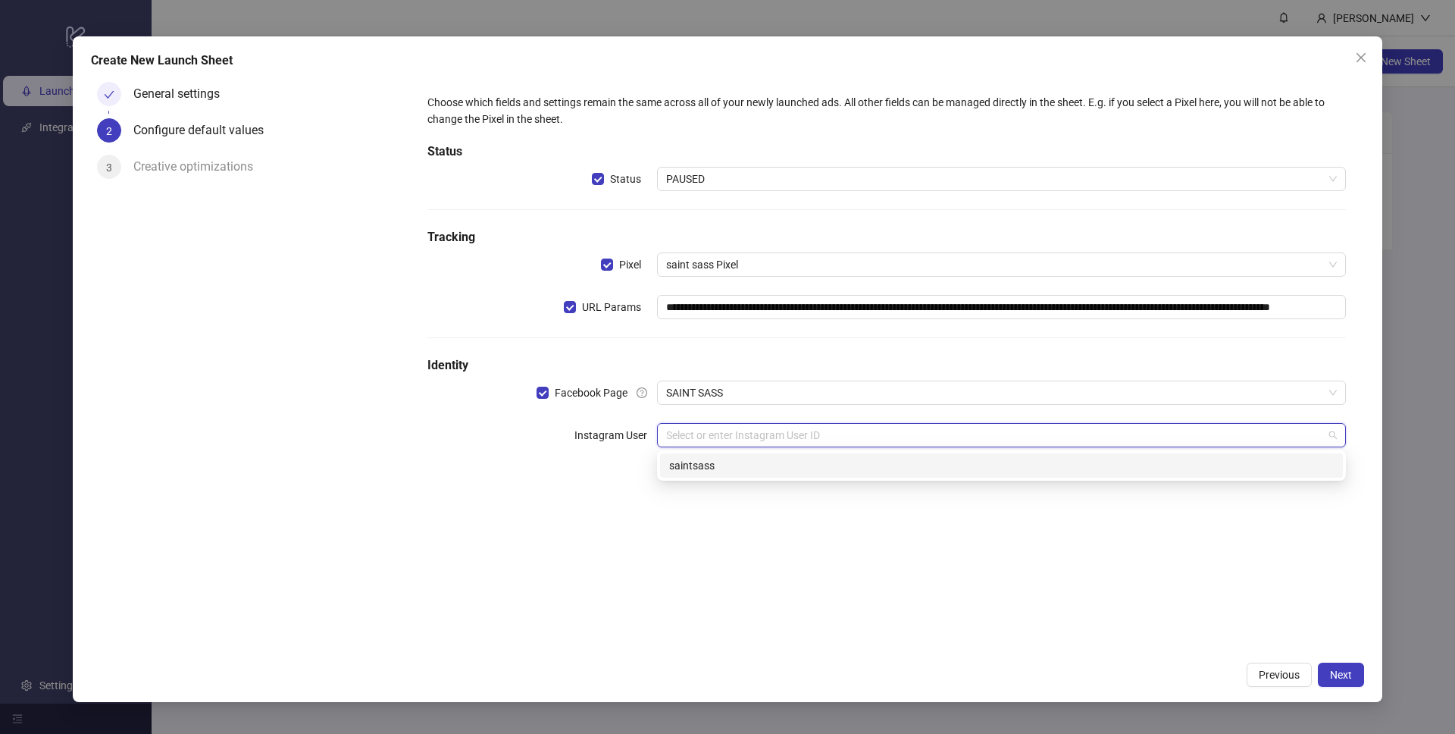
drag, startPoint x: 736, startPoint y: 482, endPoint x: 743, endPoint y: 474, distance: 10.8
click at [737, 481] on form "**********" at bounding box center [886, 279] width 955 height 407
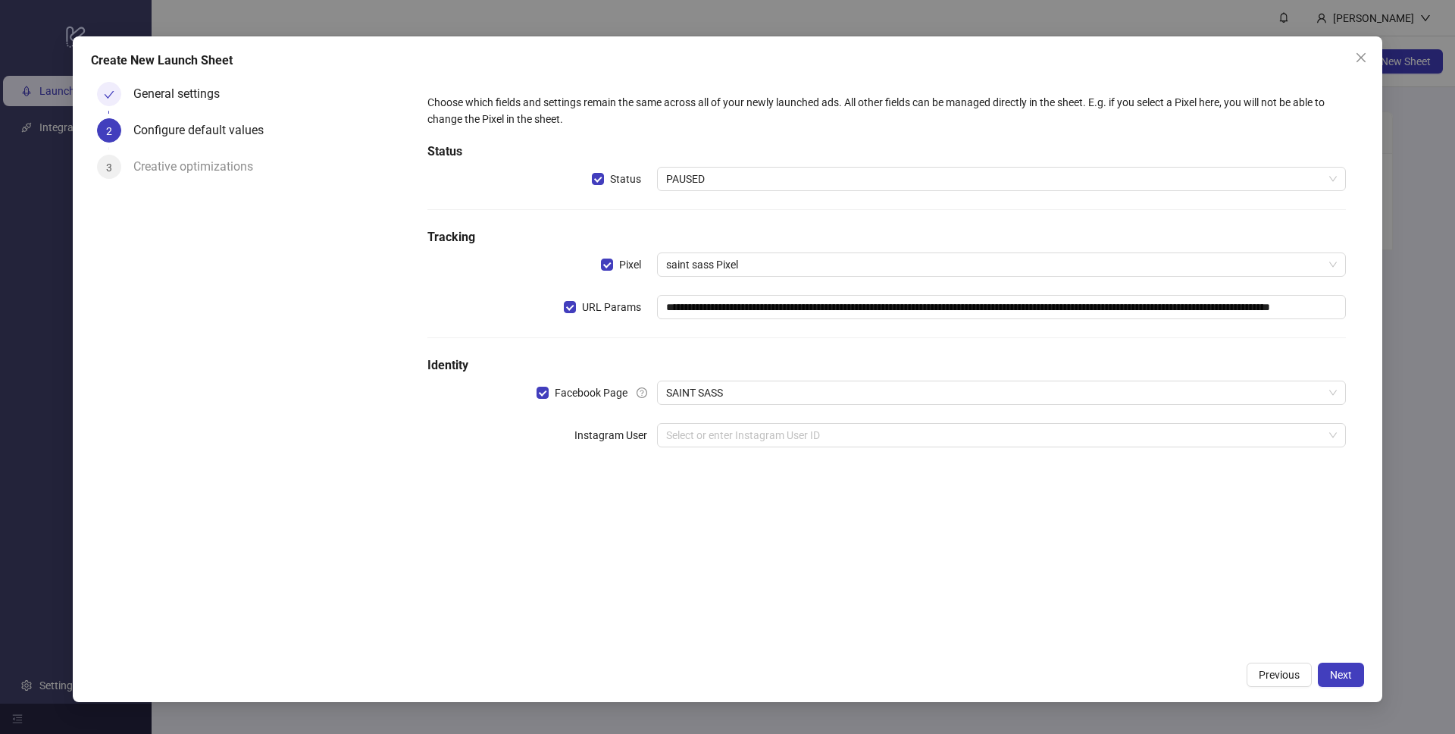
click at [746, 470] on div "**********" at bounding box center [886, 279] width 931 height 383
drag, startPoint x: 912, startPoint y: 422, endPoint x: 916, endPoint y: 432, distance: 10.6
click at [912, 421] on div "**********" at bounding box center [886, 279] width 931 height 383
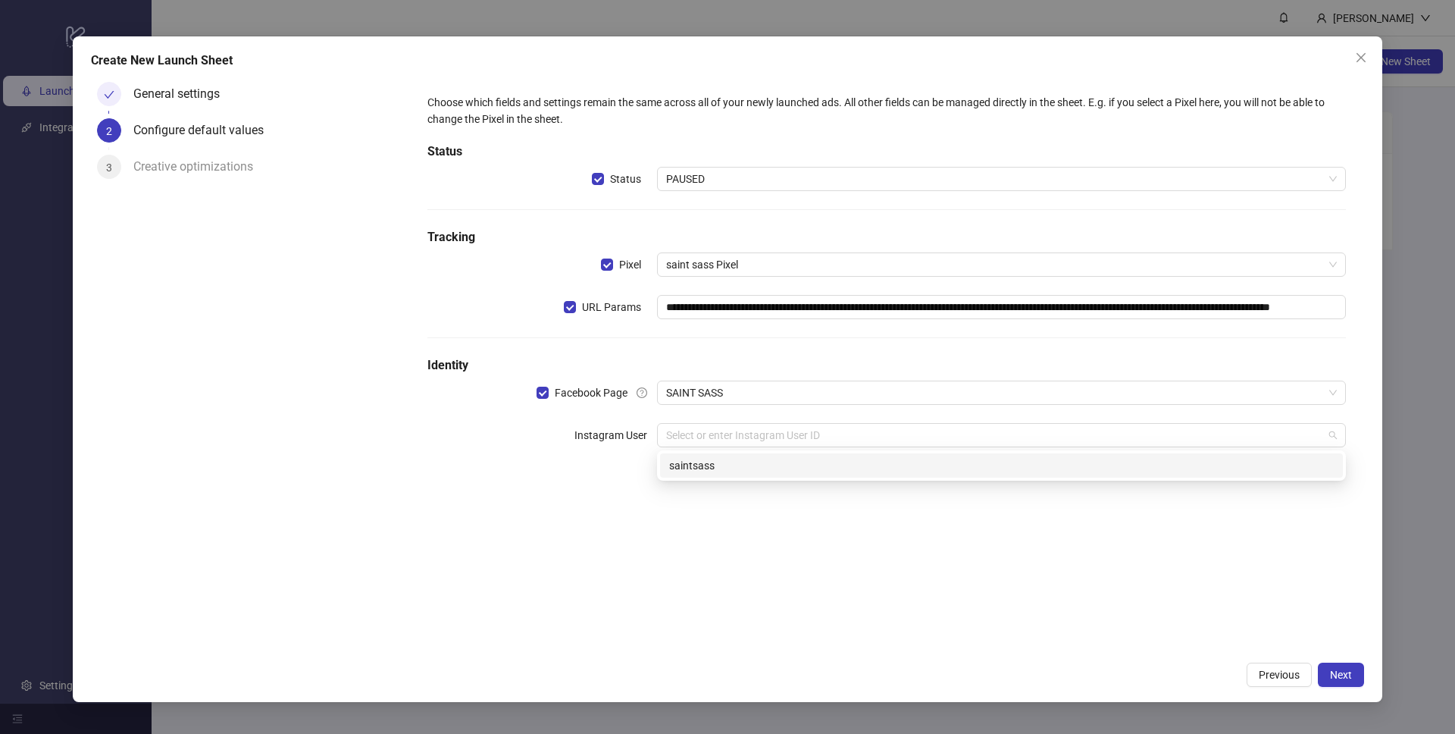
click at [906, 455] on div "saintsass" at bounding box center [1001, 465] width 683 height 24
click at [899, 473] on input "search" at bounding box center [994, 477] width 657 height 23
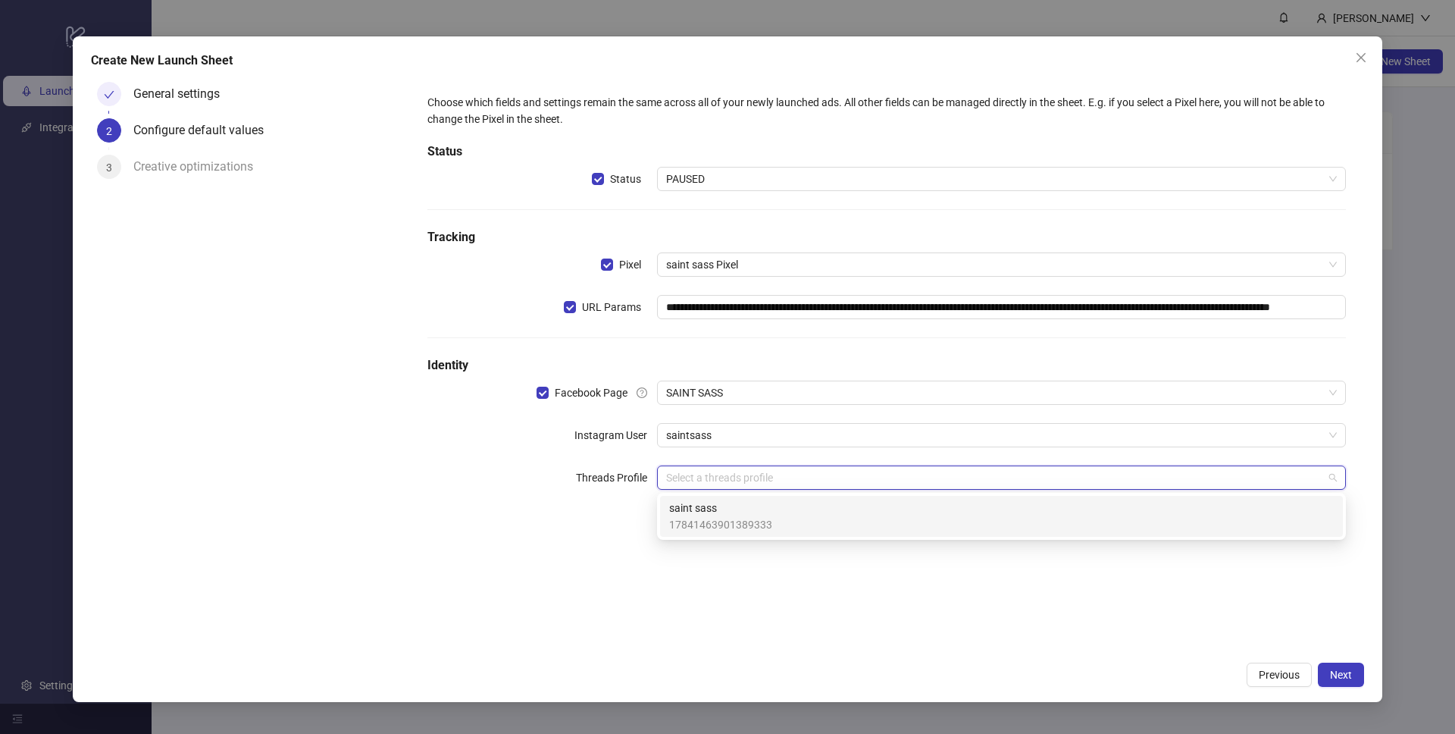
click at [890, 499] on div "saint sass 17841463901389333" at bounding box center [1001, 515] width 665 height 33
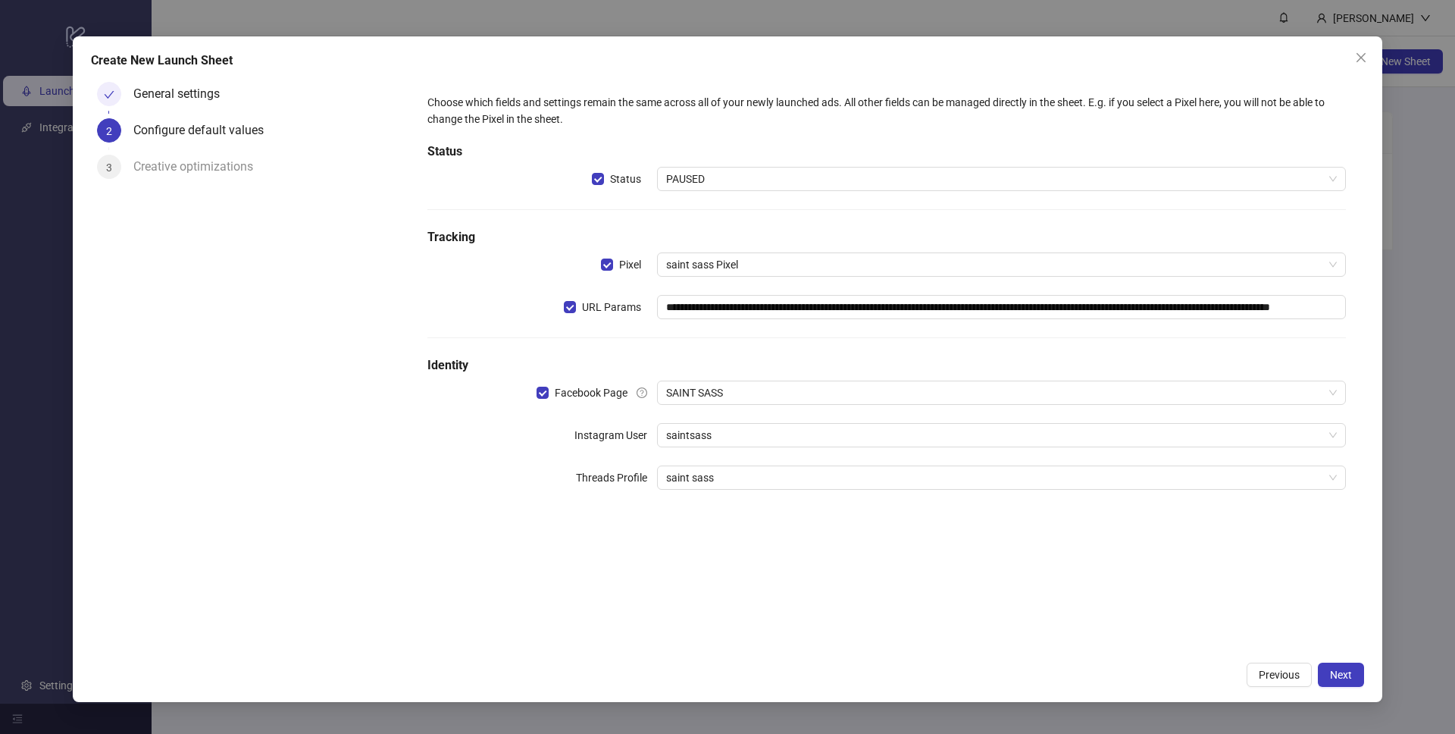
drag, startPoint x: 1005, startPoint y: 581, endPoint x: 1190, endPoint y: 581, distance: 184.9
click at [1010, 581] on div "**********" at bounding box center [886, 364] width 955 height 577
click at [1344, 665] on button "Next" at bounding box center [1341, 674] width 46 height 24
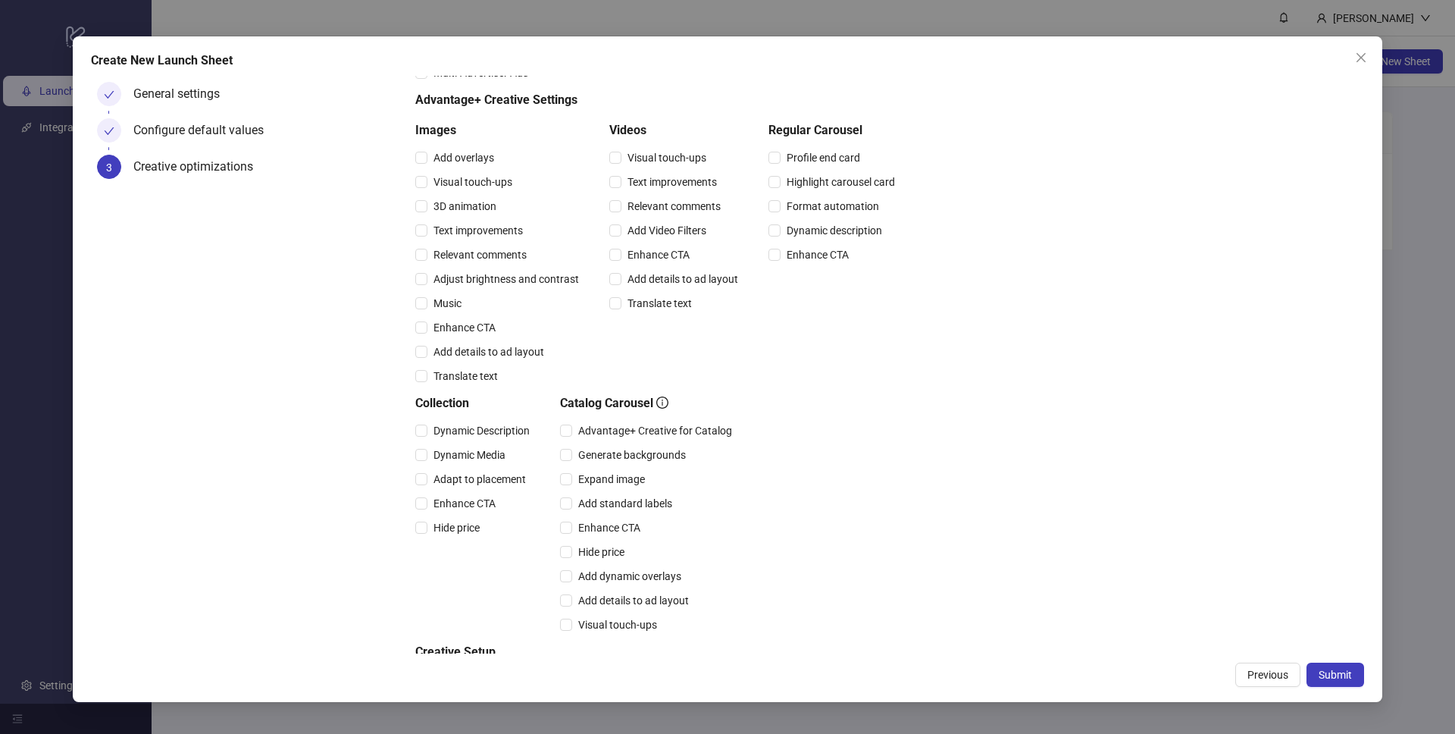
scroll to position [196, 0]
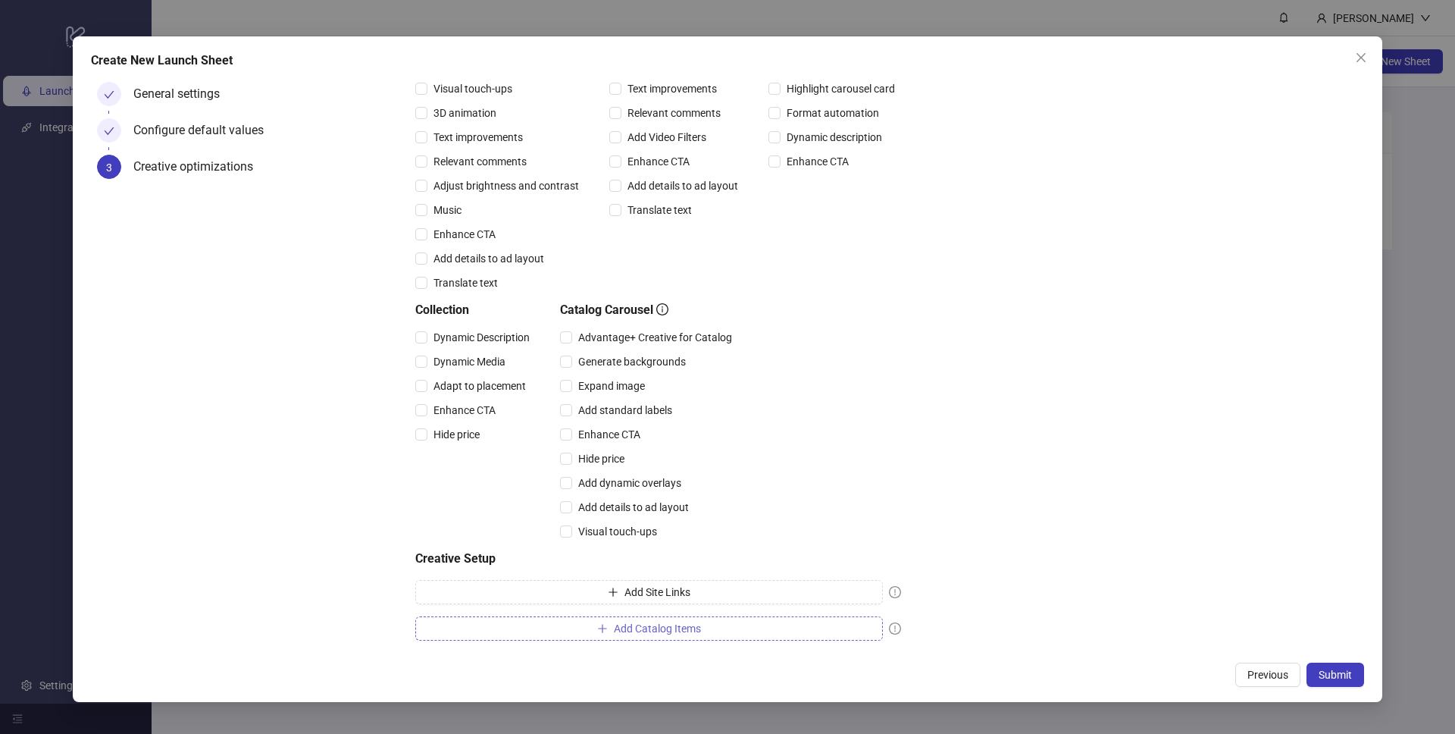
click at [766, 634] on button "Add Catalog Items" at bounding box center [649, 628] width 468 height 24
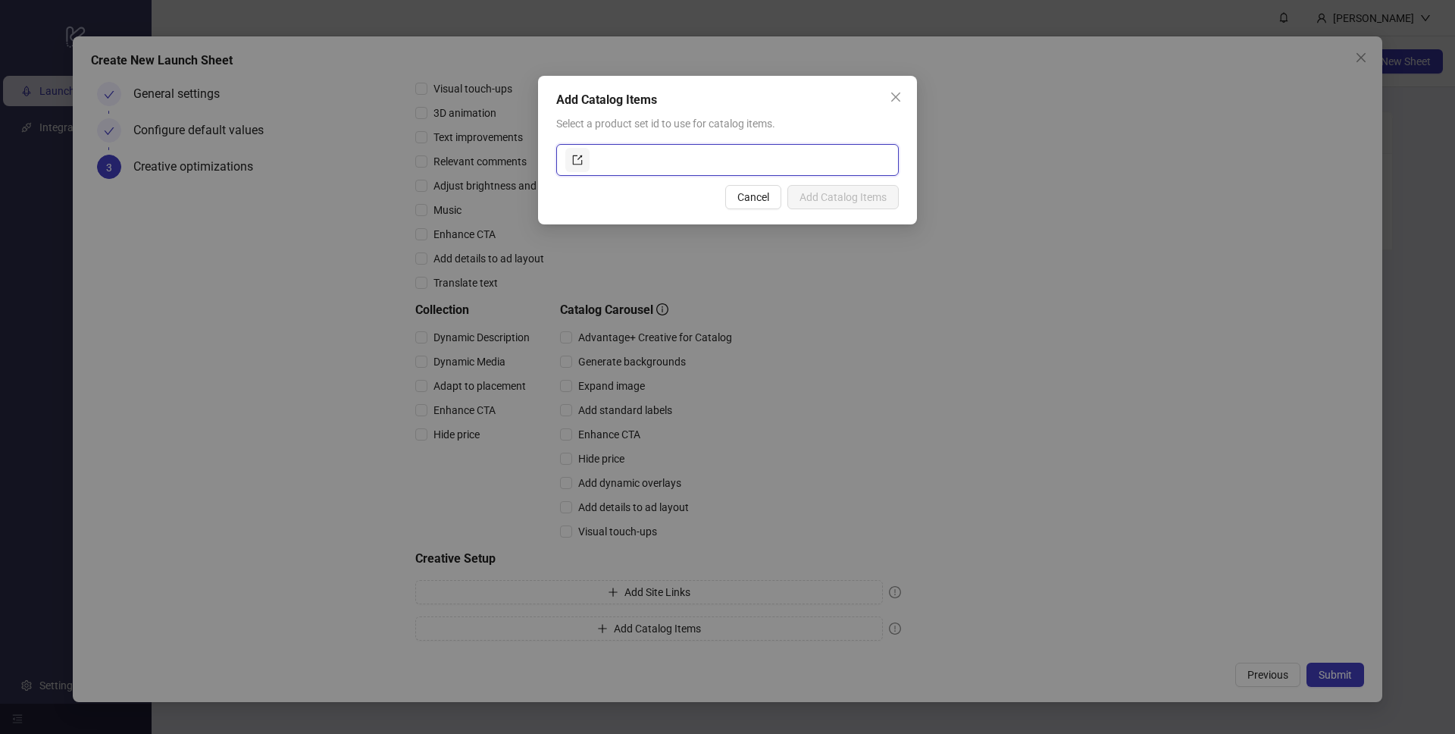
click at [731, 158] on input "text" at bounding box center [741, 160] width 297 height 24
click at [577, 159] on icon "export" at bounding box center [577, 160] width 11 height 11
click at [744, 200] on span "Cancel" at bounding box center [753, 197] width 32 height 12
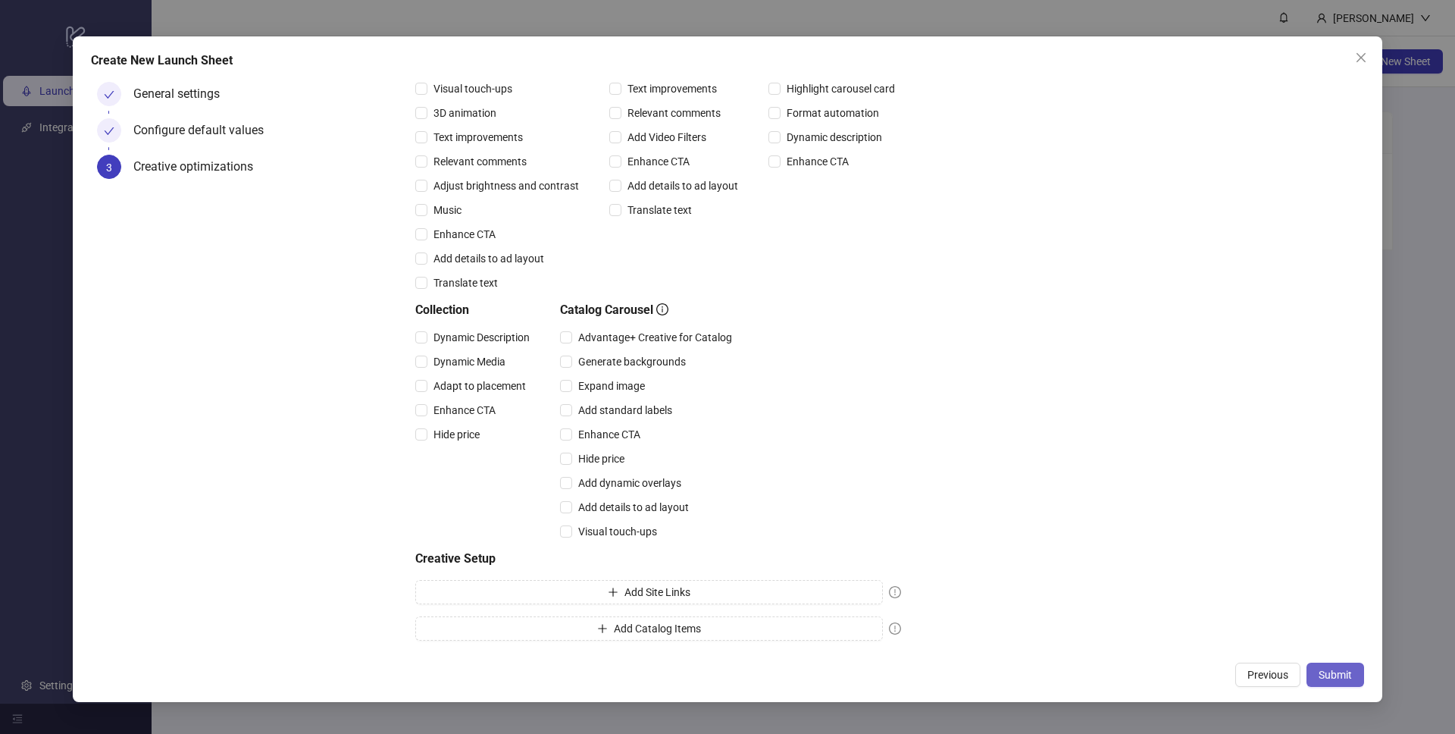
click at [1338, 670] on span "Submit" at bounding box center [1335, 674] width 33 height 12
